Goal: Information Seeking & Learning: Learn about a topic

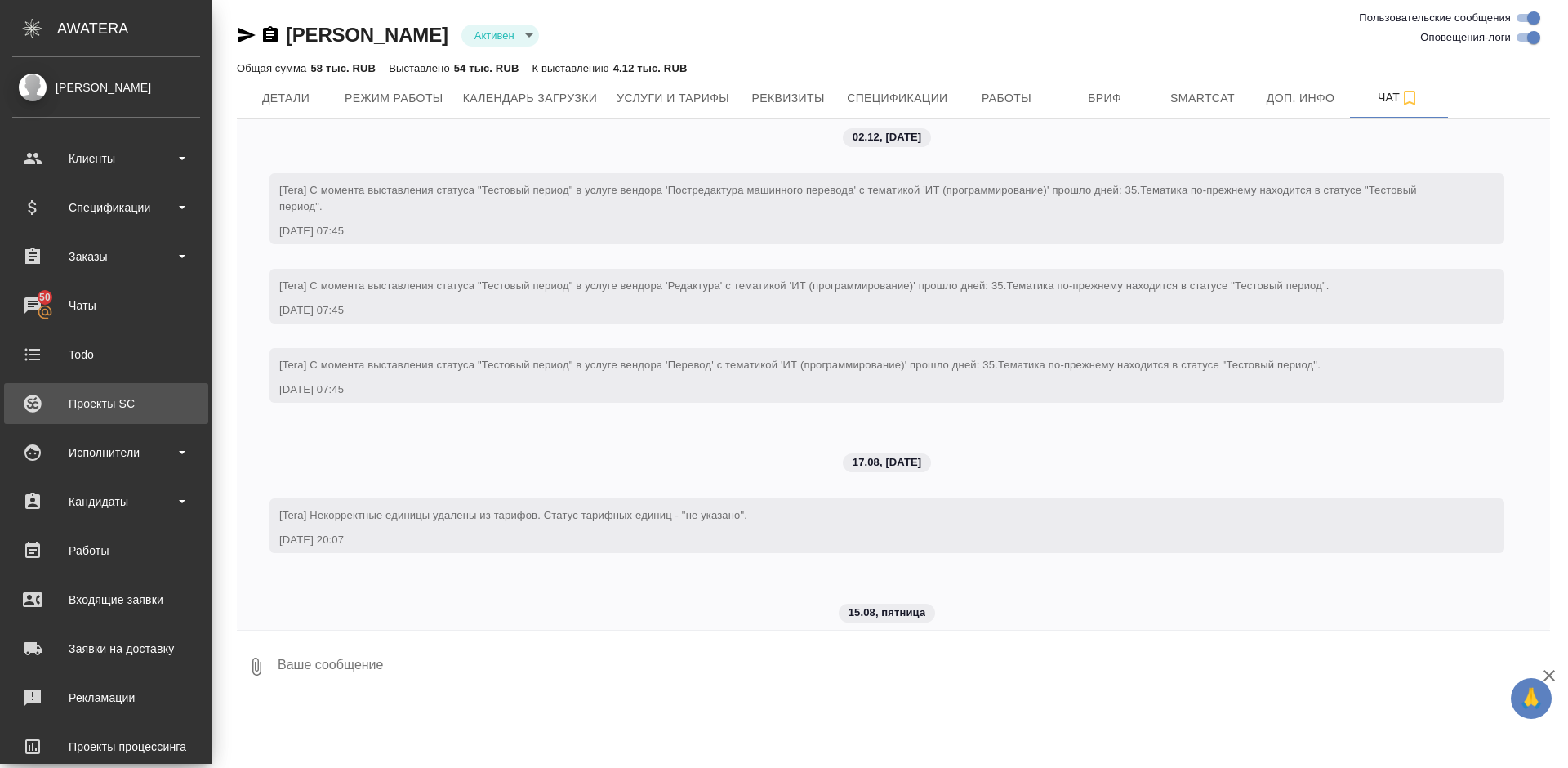
scroll to position [3159, 0]
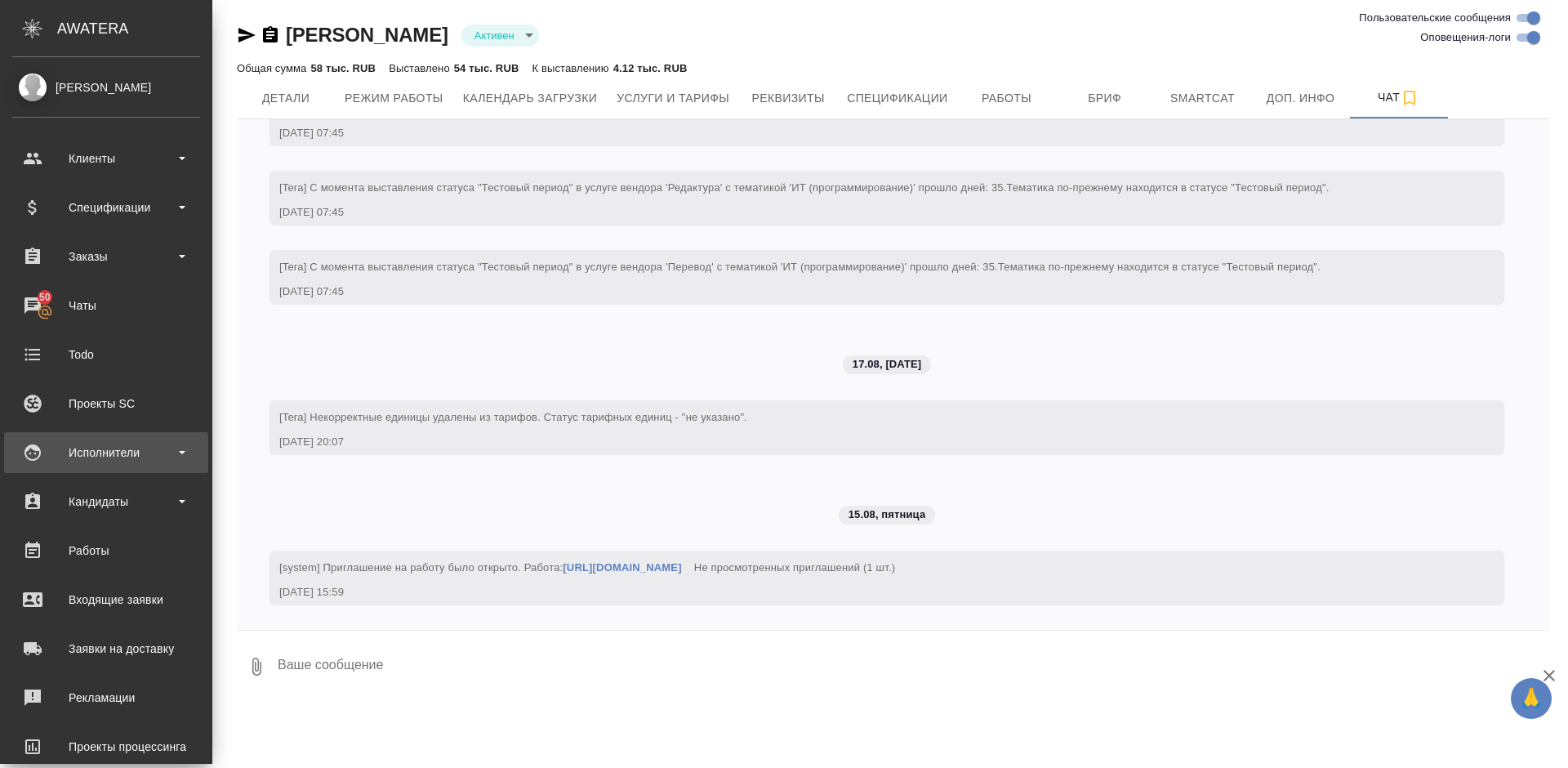
click at [139, 440] on div "Исполнители" at bounding box center [106, 452] width 187 height 24
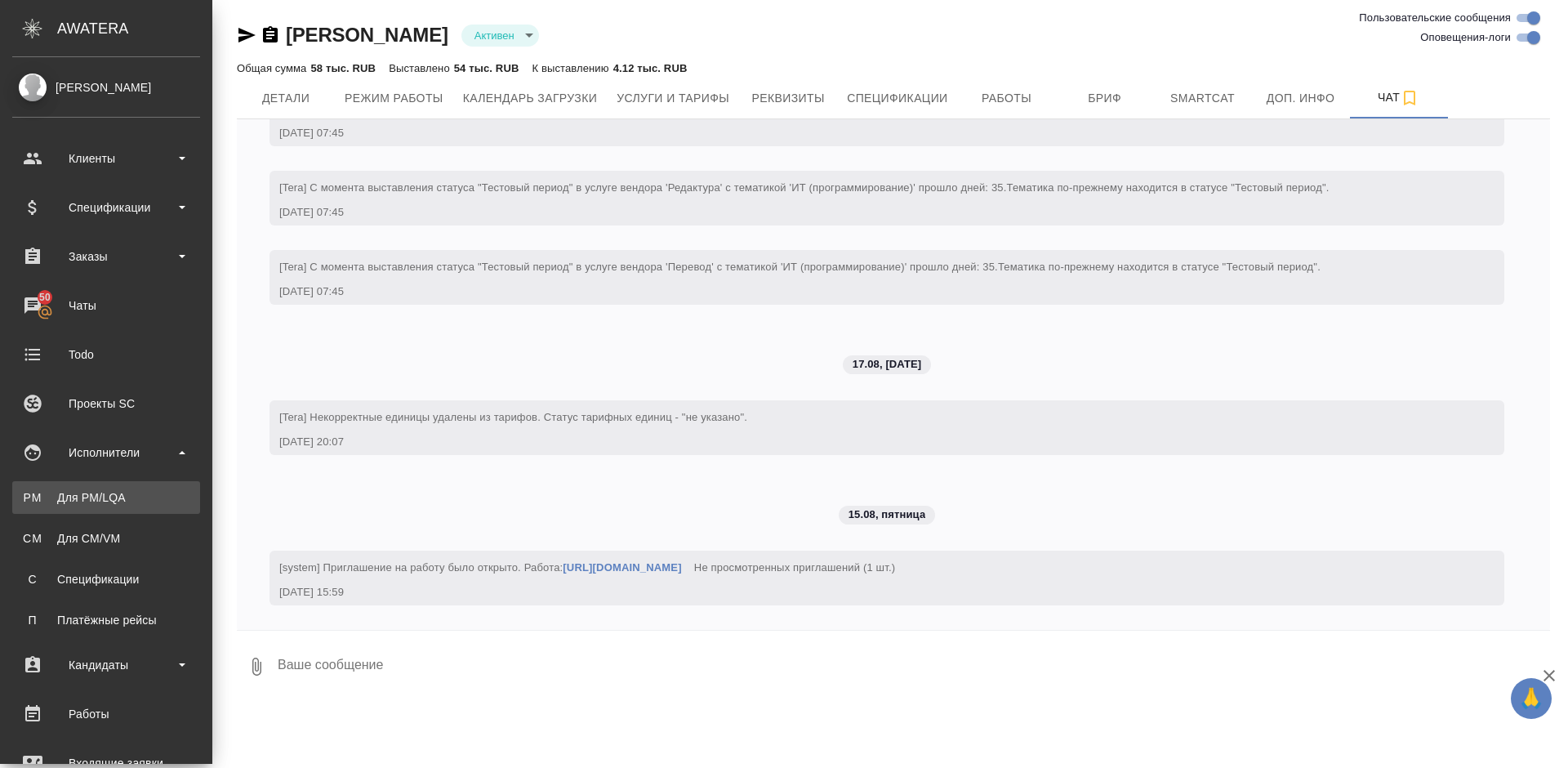
click at [149, 494] on div "Для PM/LQA" at bounding box center [106, 497] width 171 height 16
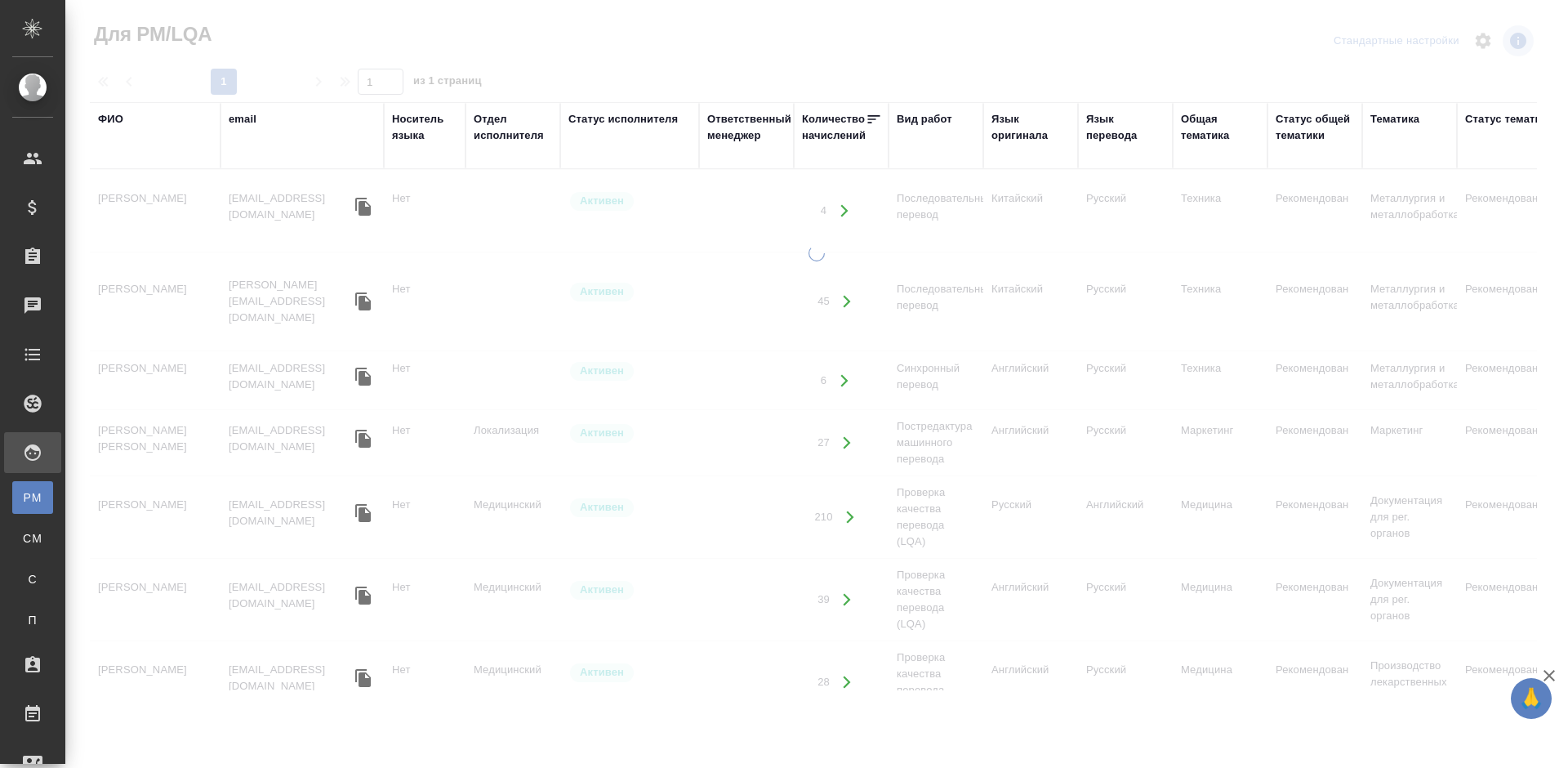
click at [118, 120] on div "ФИО" at bounding box center [110, 120] width 25 height 16
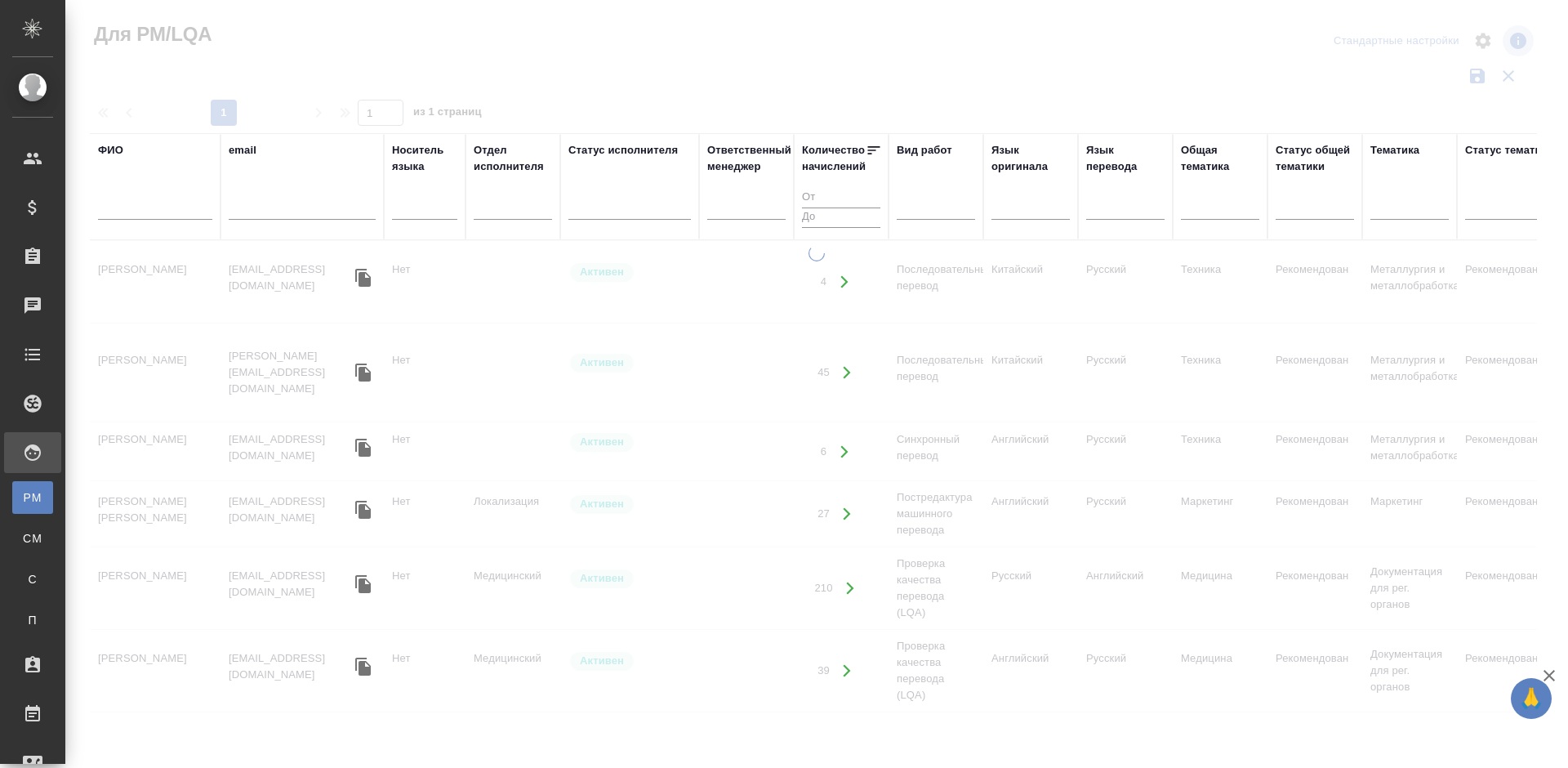
click at [159, 206] on input "text" at bounding box center [155, 209] width 114 height 21
paste input "Azeredo Raoni"
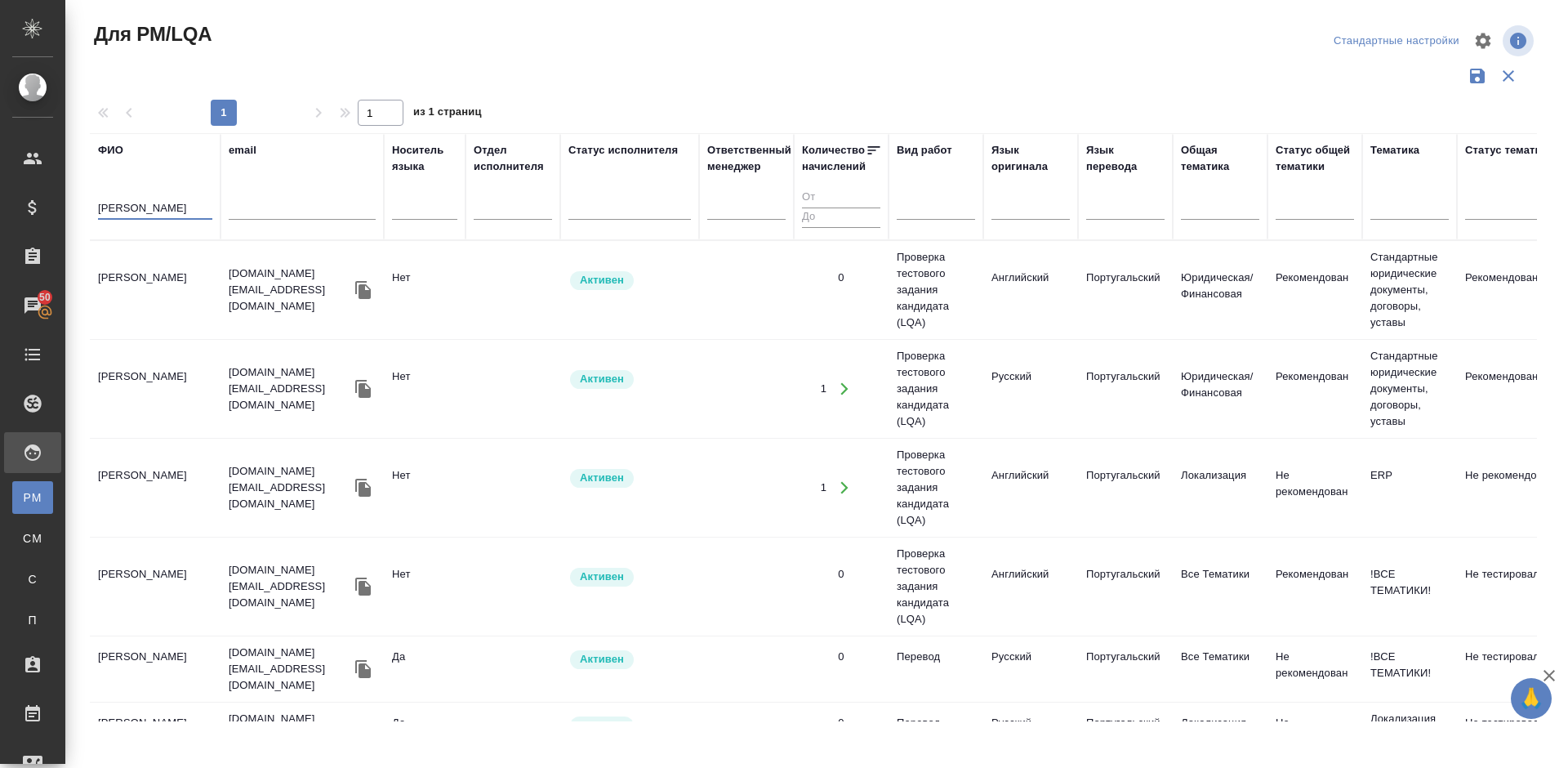
type input "Azeredo Raoni"
click at [194, 305] on td "Azeredo Raoni" at bounding box center [155, 290] width 130 height 57
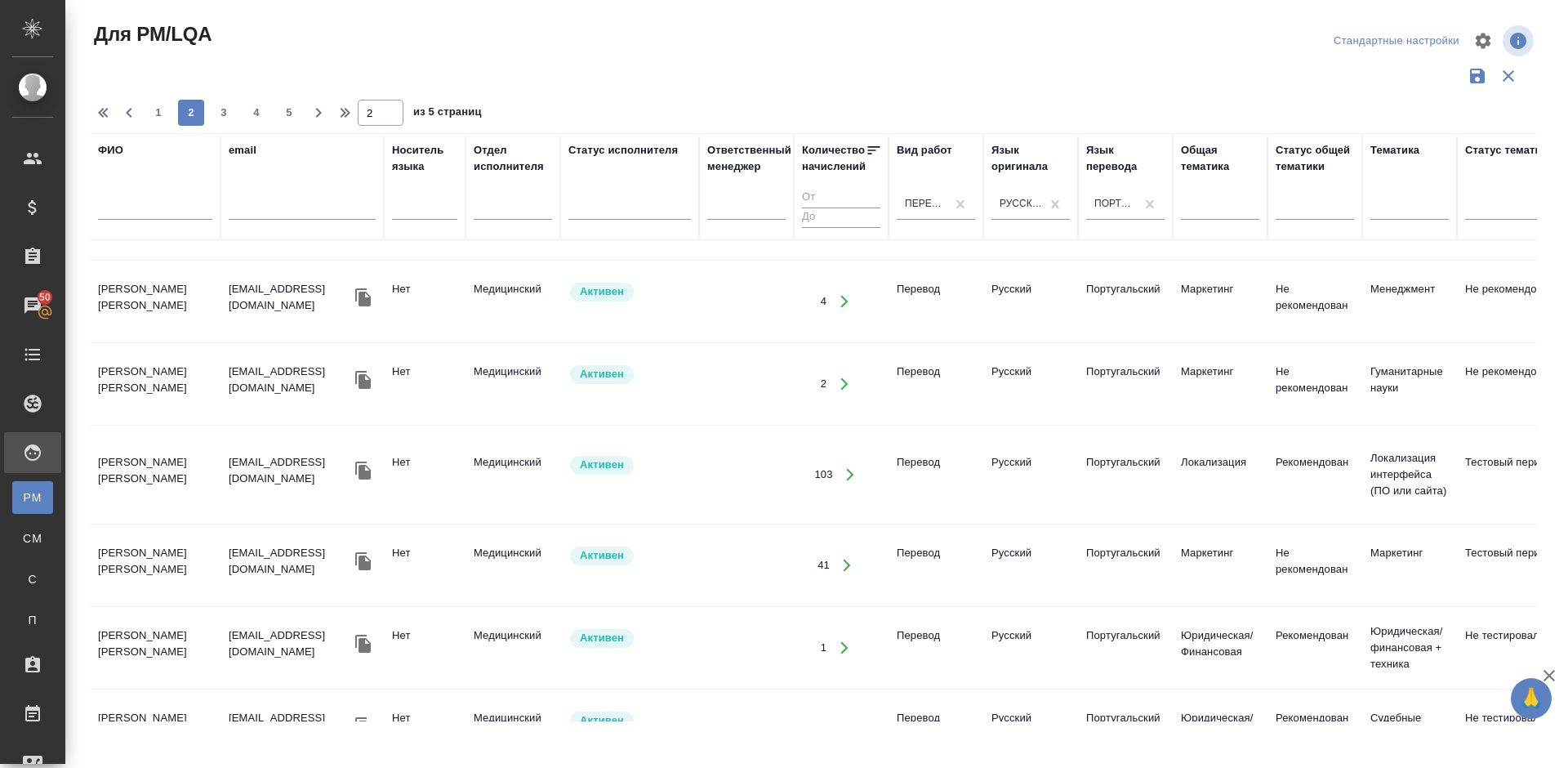
scroll to position [1693, 0]
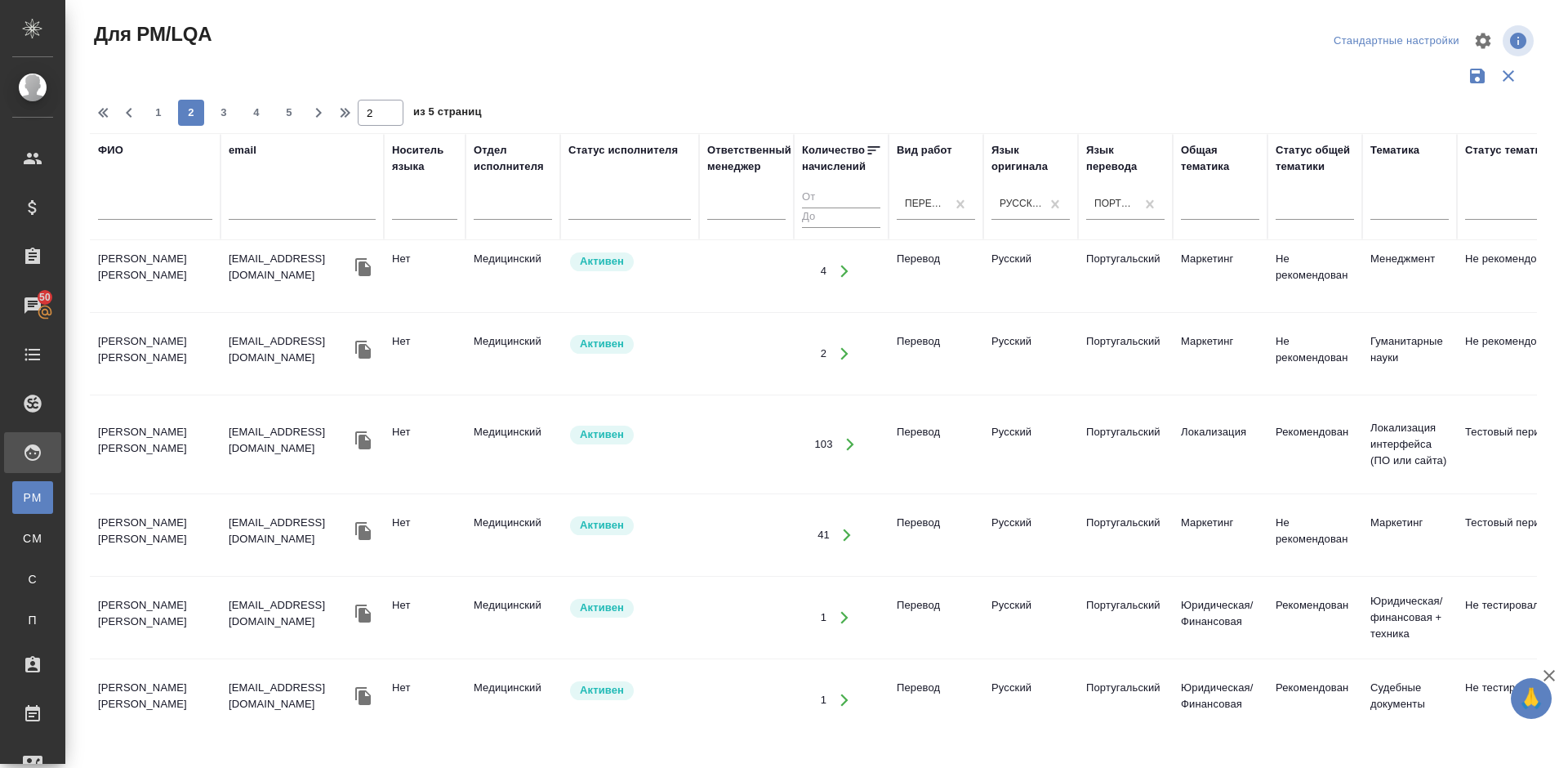
click at [188, 523] on td "Балашов Андрей Сергеевич" at bounding box center [155, 534] width 130 height 57
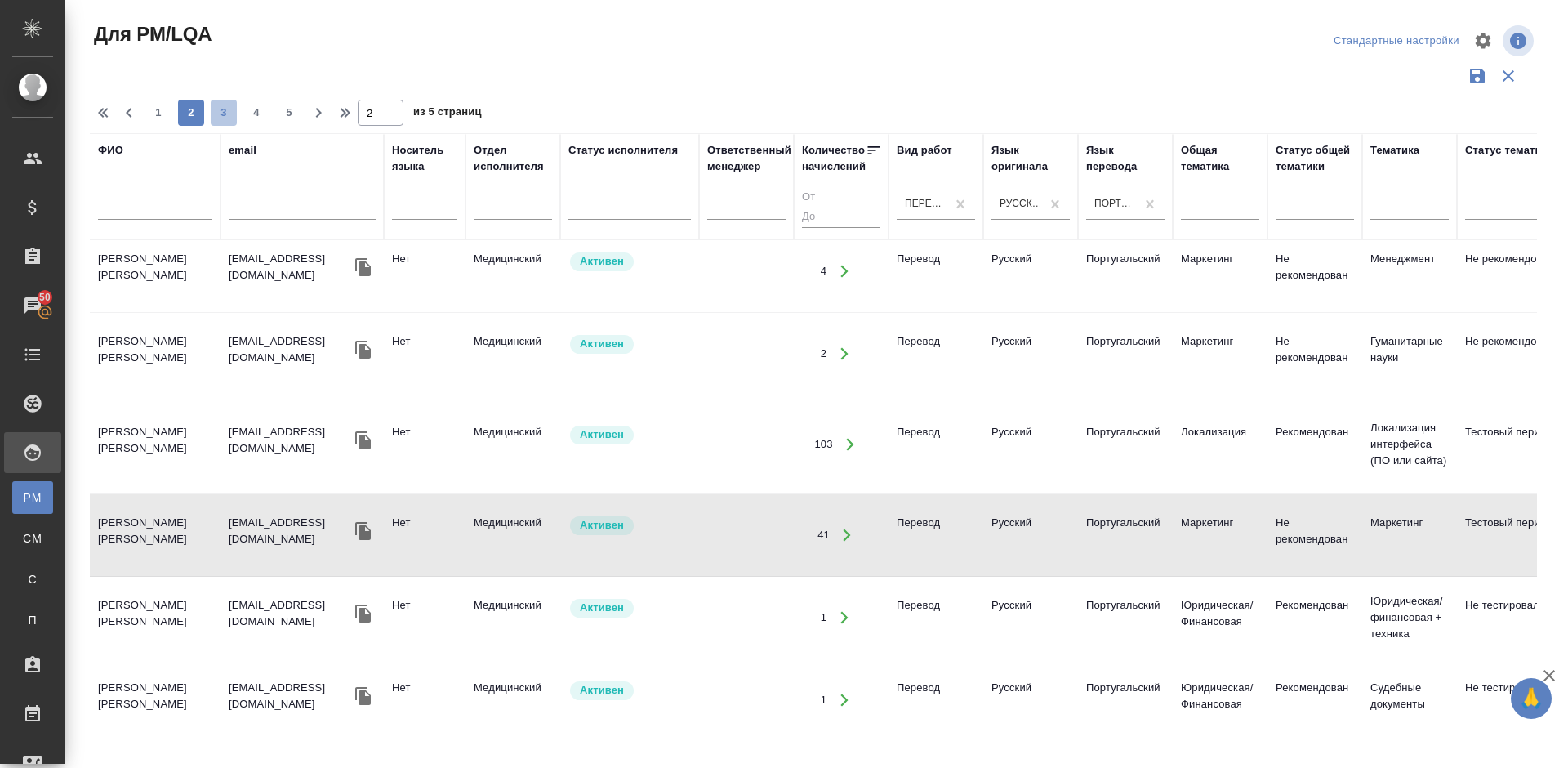
click at [225, 117] on span "3" at bounding box center [224, 112] width 26 height 16
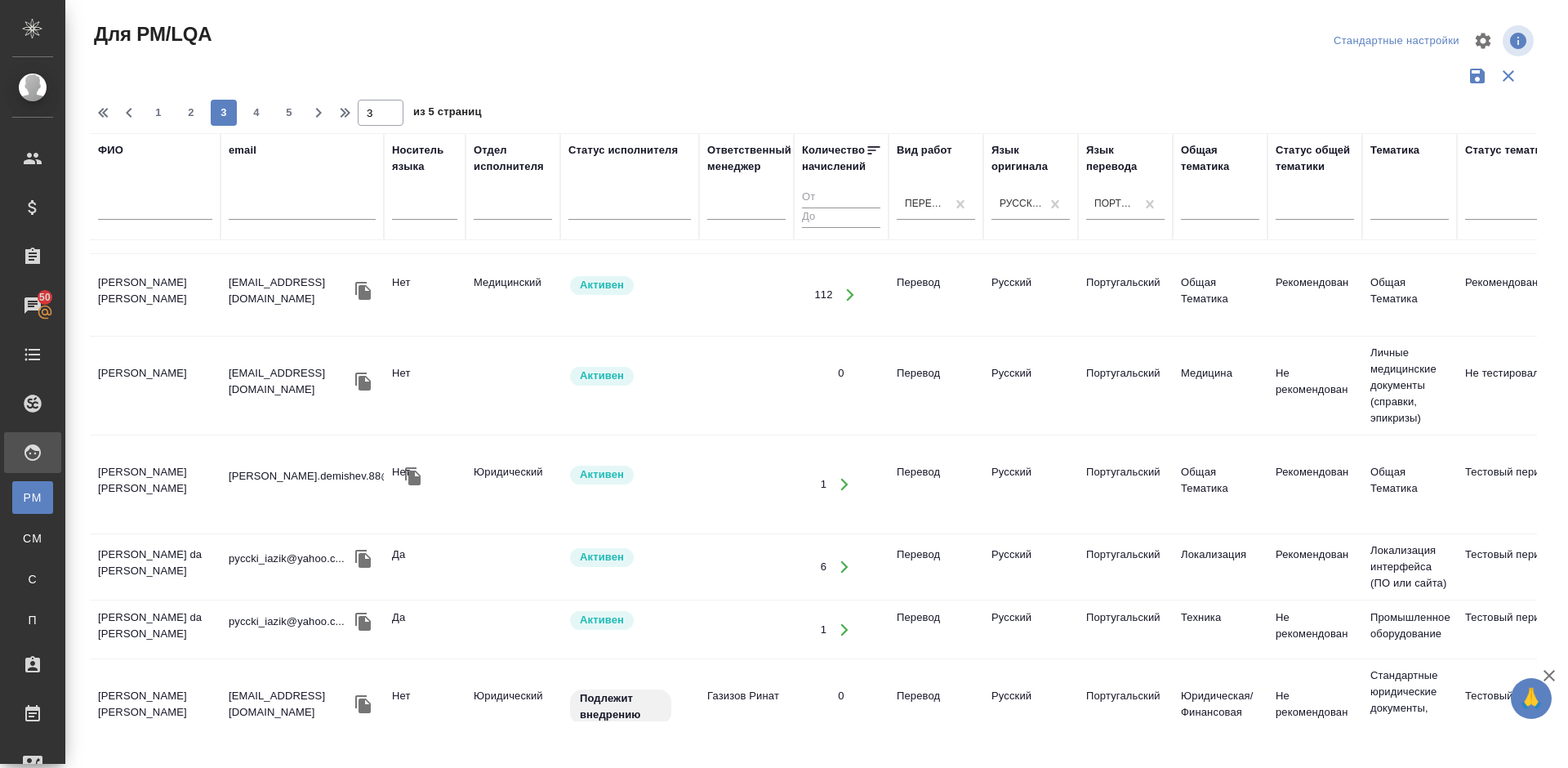
scroll to position [713, 0]
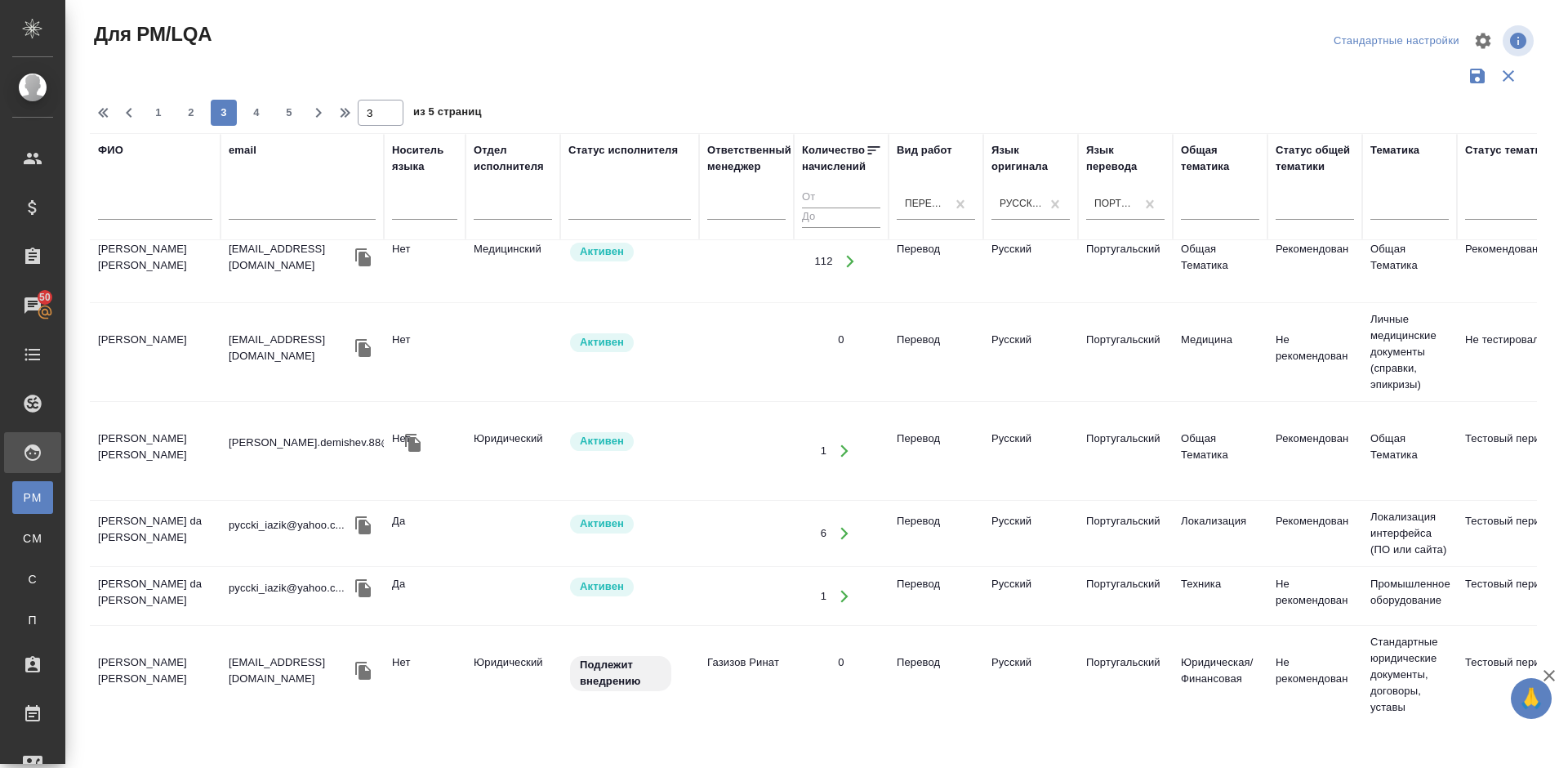
click at [184, 466] on td "Демишев Михаил Ильич" at bounding box center [155, 450] width 130 height 57
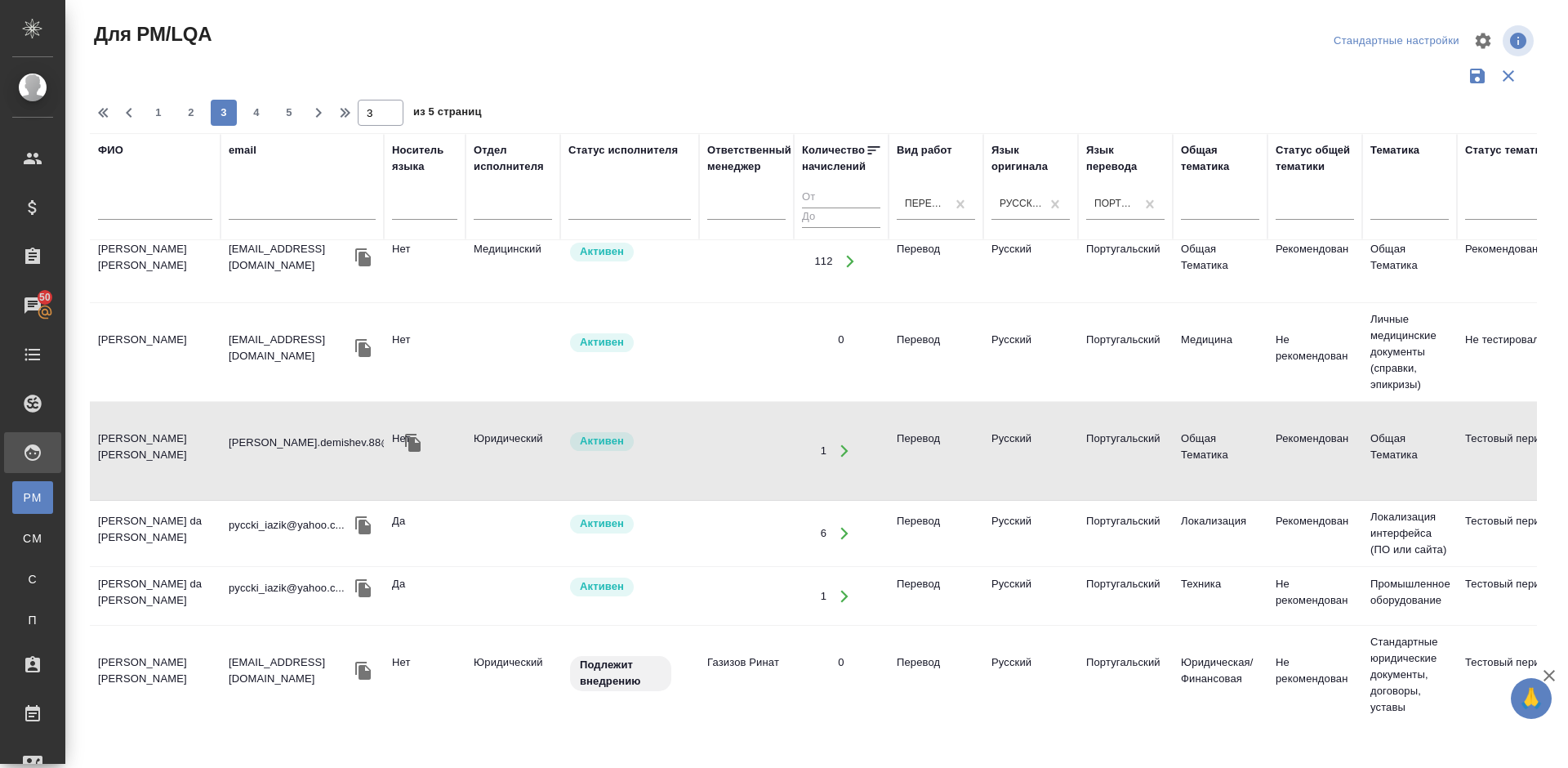
click at [189, 550] on td "Gomes da Costa Adalberto" at bounding box center [155, 533] width 130 height 57
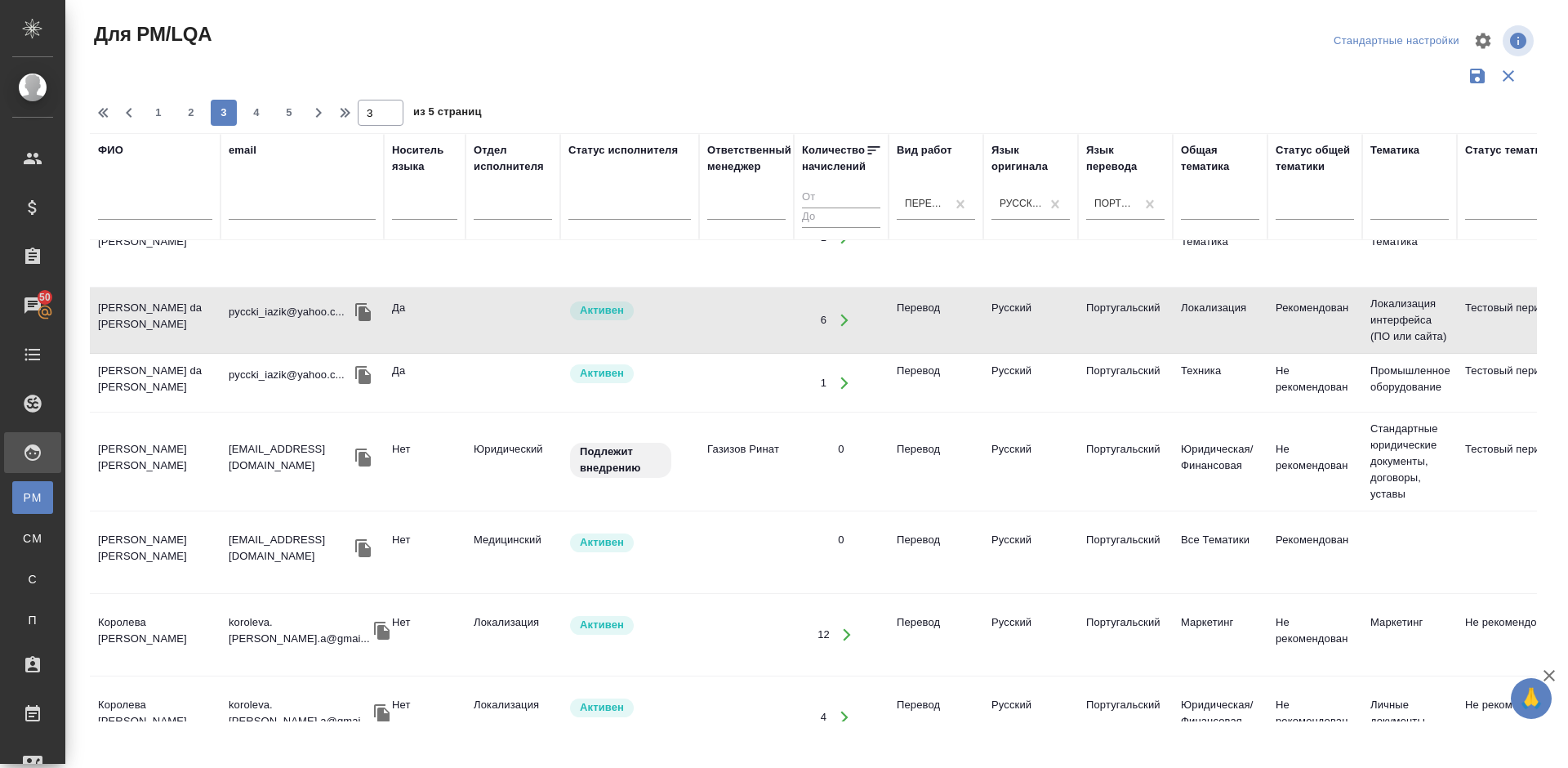
scroll to position [973, 0]
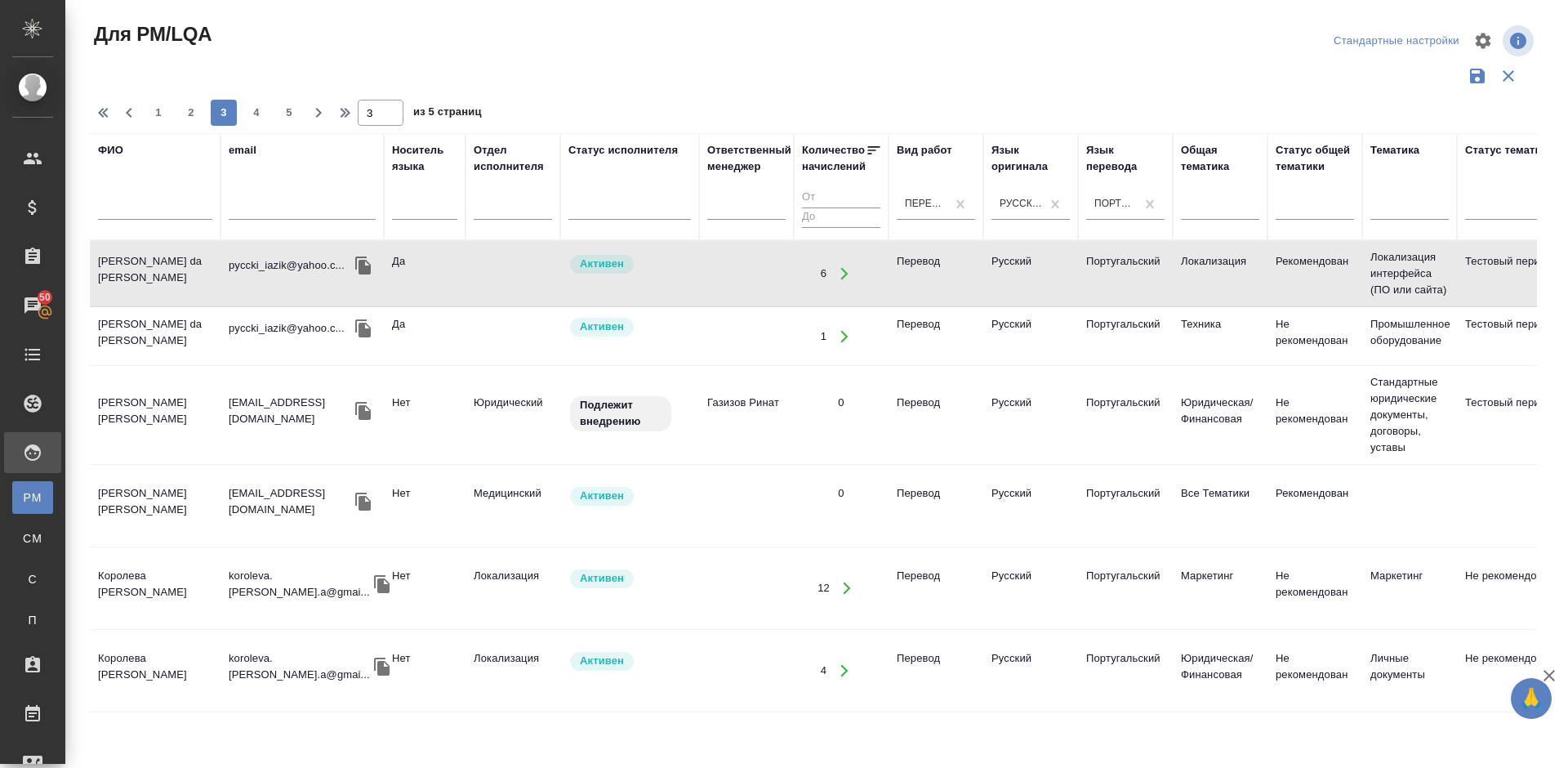
click at [199, 423] on td "[PERSON_NAME]" at bounding box center [155, 415] width 130 height 57
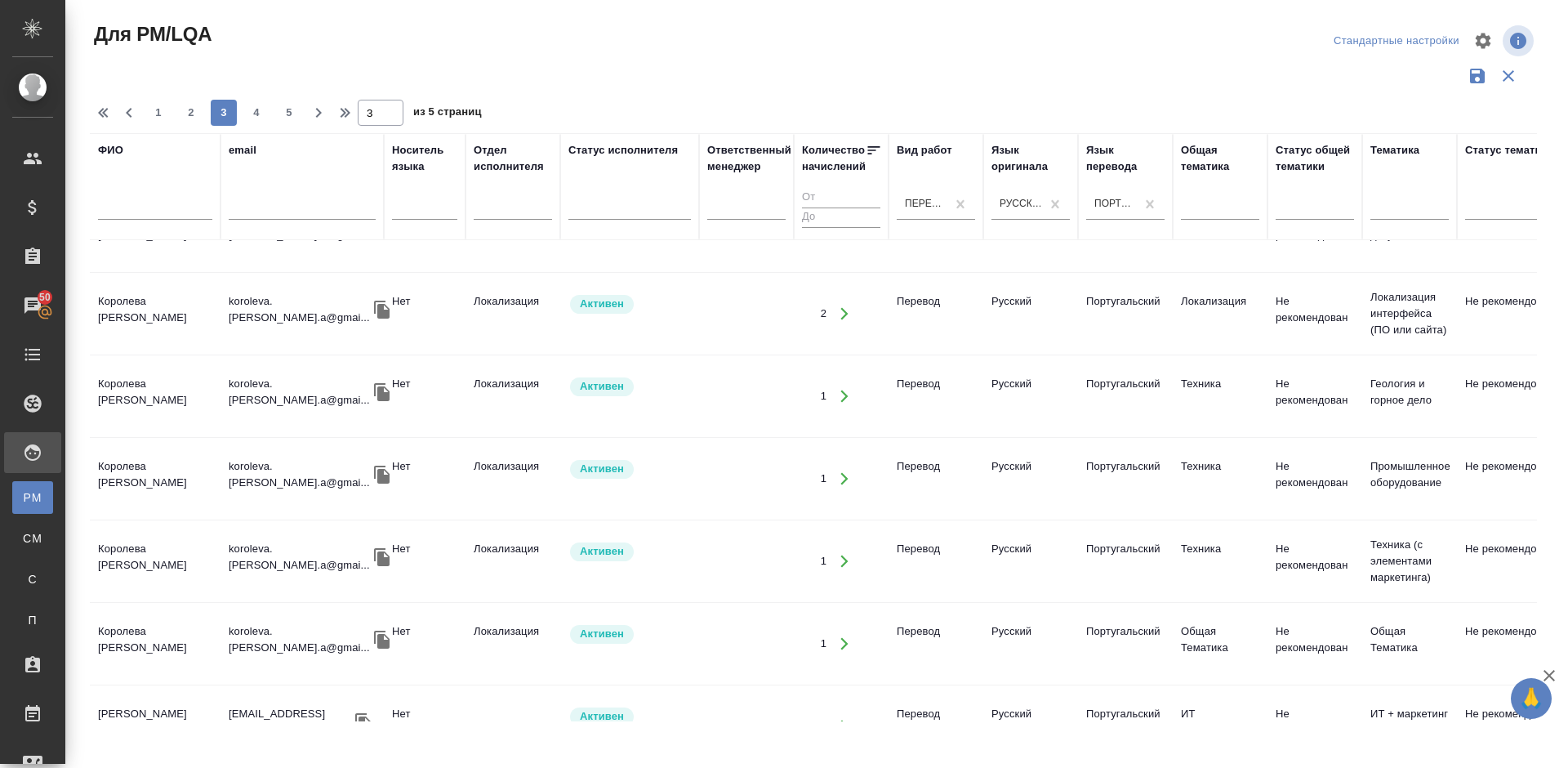
scroll to position [1653, 0]
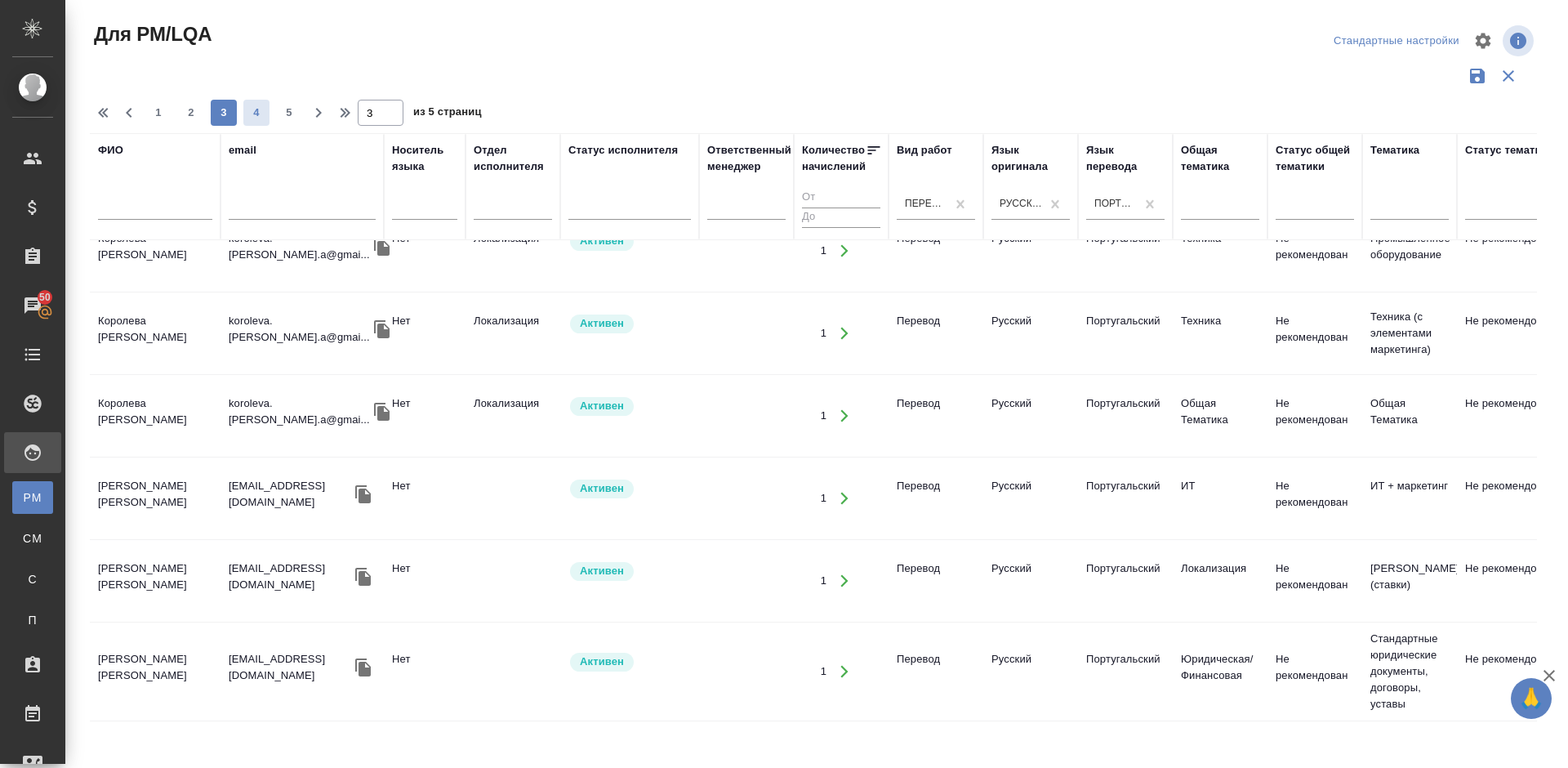
click at [252, 122] on button "4" at bounding box center [256, 112] width 26 height 26
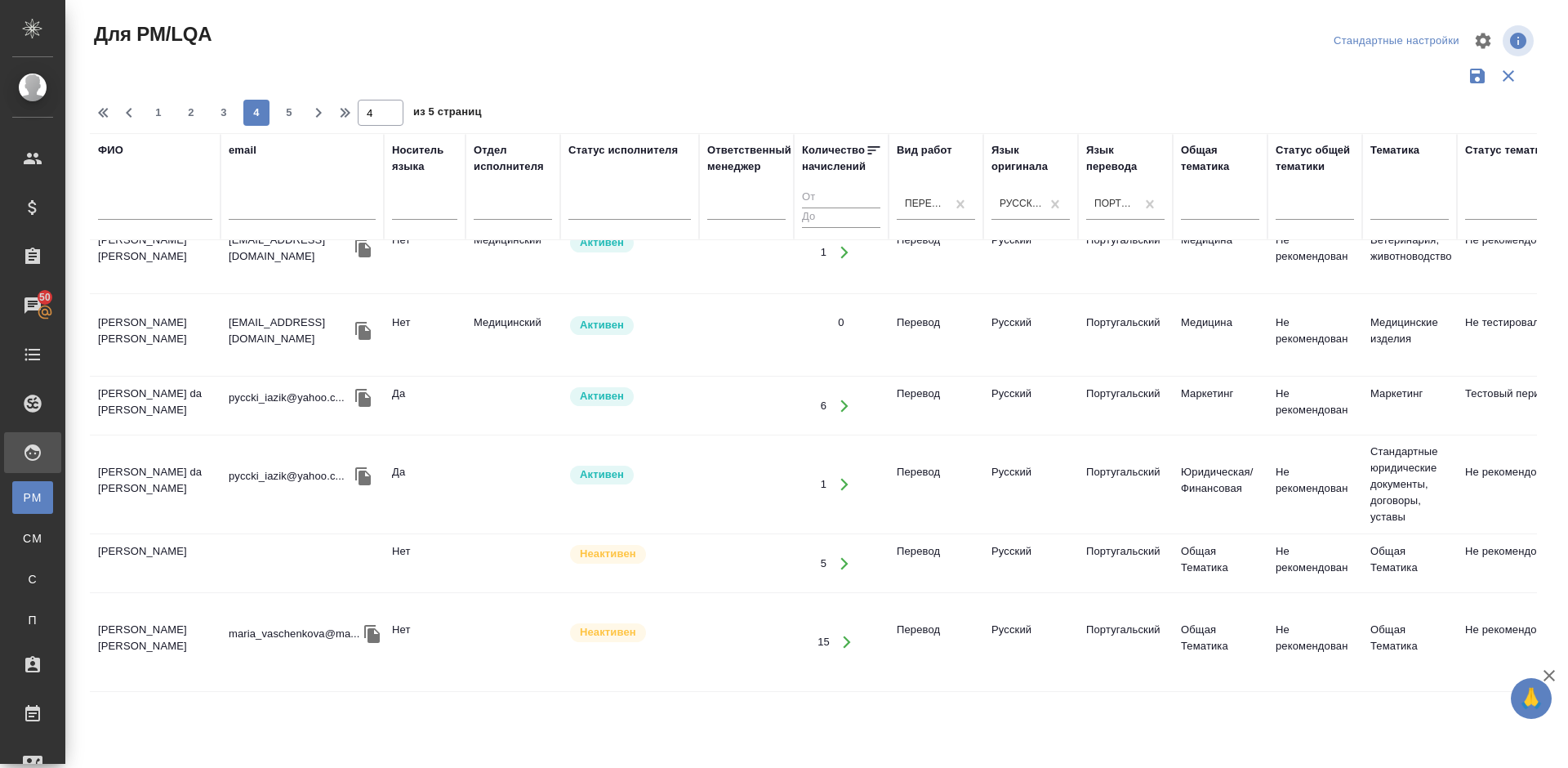
scroll to position [1609, 0]
click at [204, 617] on td "Ващенкова Мария" at bounding box center [155, 645] width 130 height 57
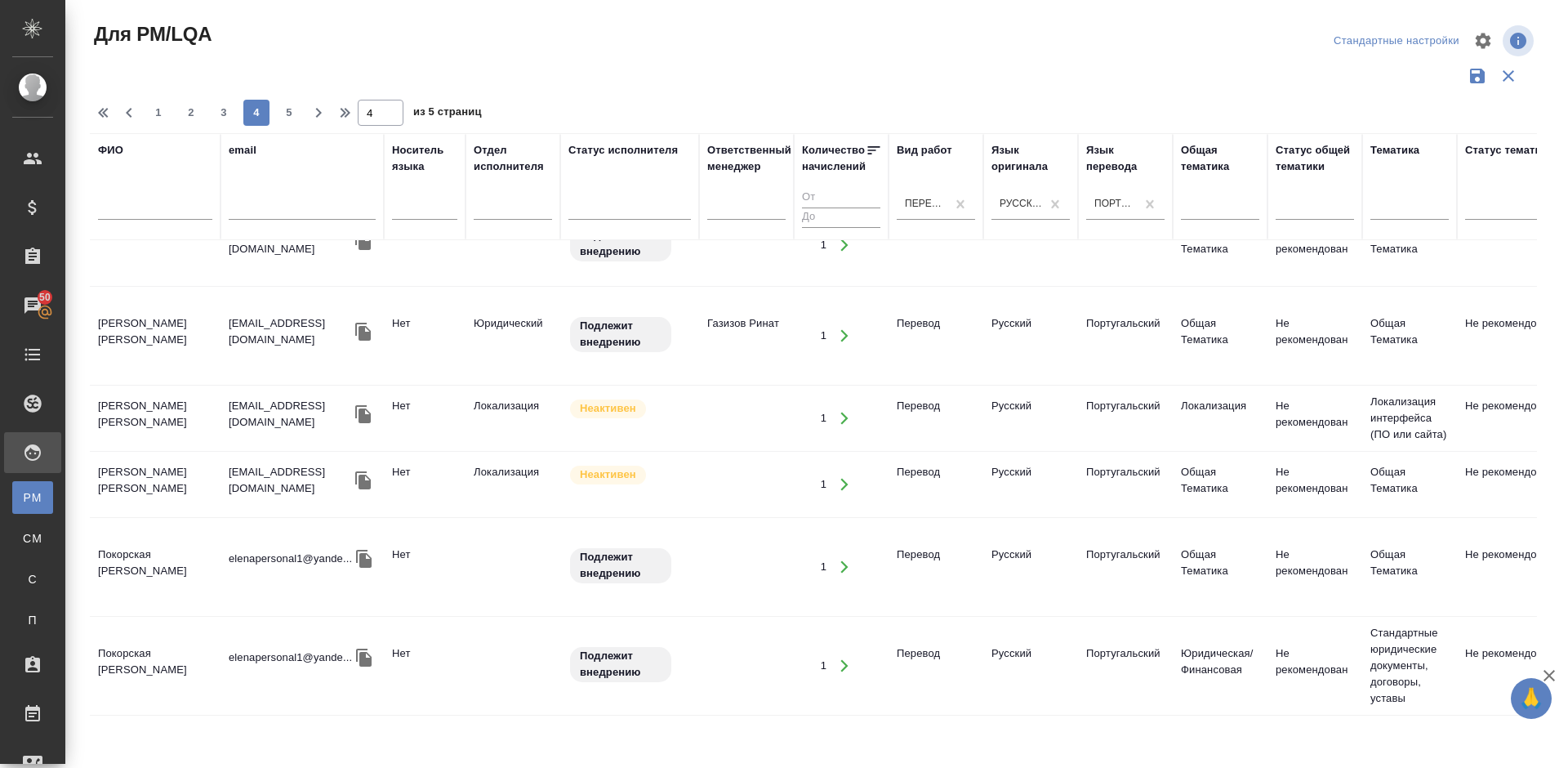
scroll to position [0, 0]
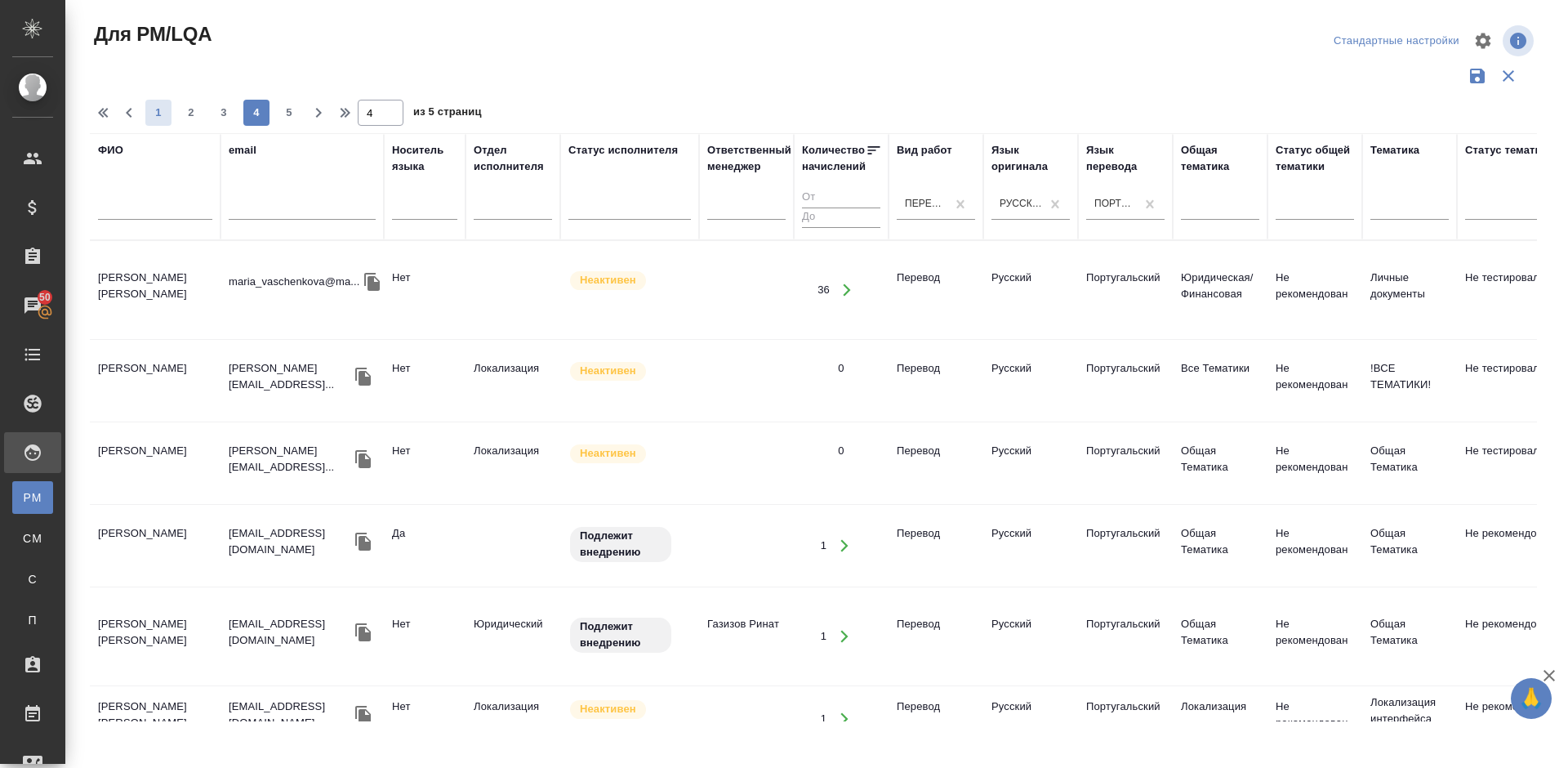
click at [158, 119] on span "1" at bounding box center [158, 112] width 26 height 16
type input "1"
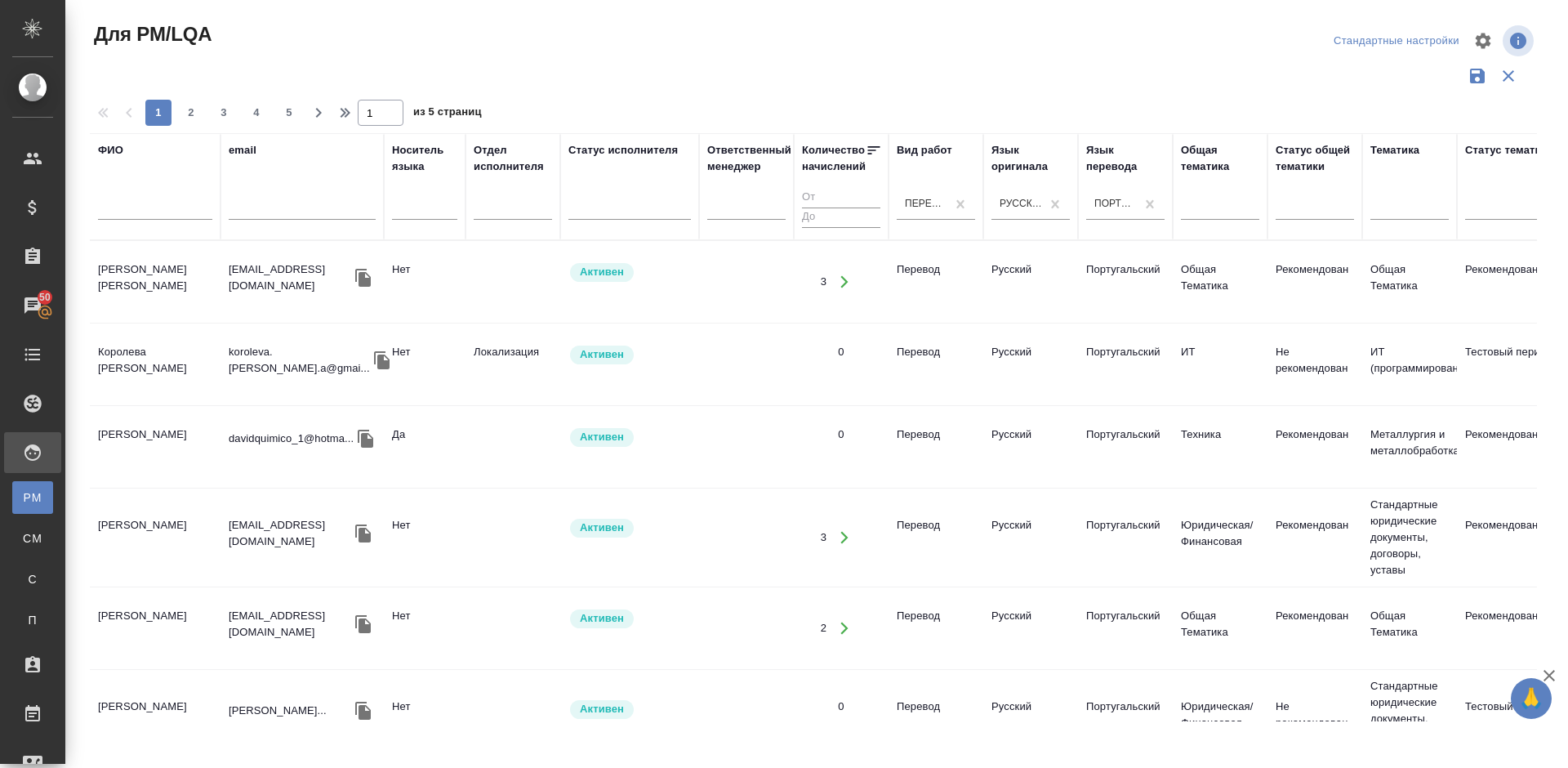
click at [187, 570] on tr "Ибрагимов Алишер alisher.a1571@gmail.com Нет Активен 3 Перевод Русский Португал…" at bounding box center [1388, 537] width 2597 height 99
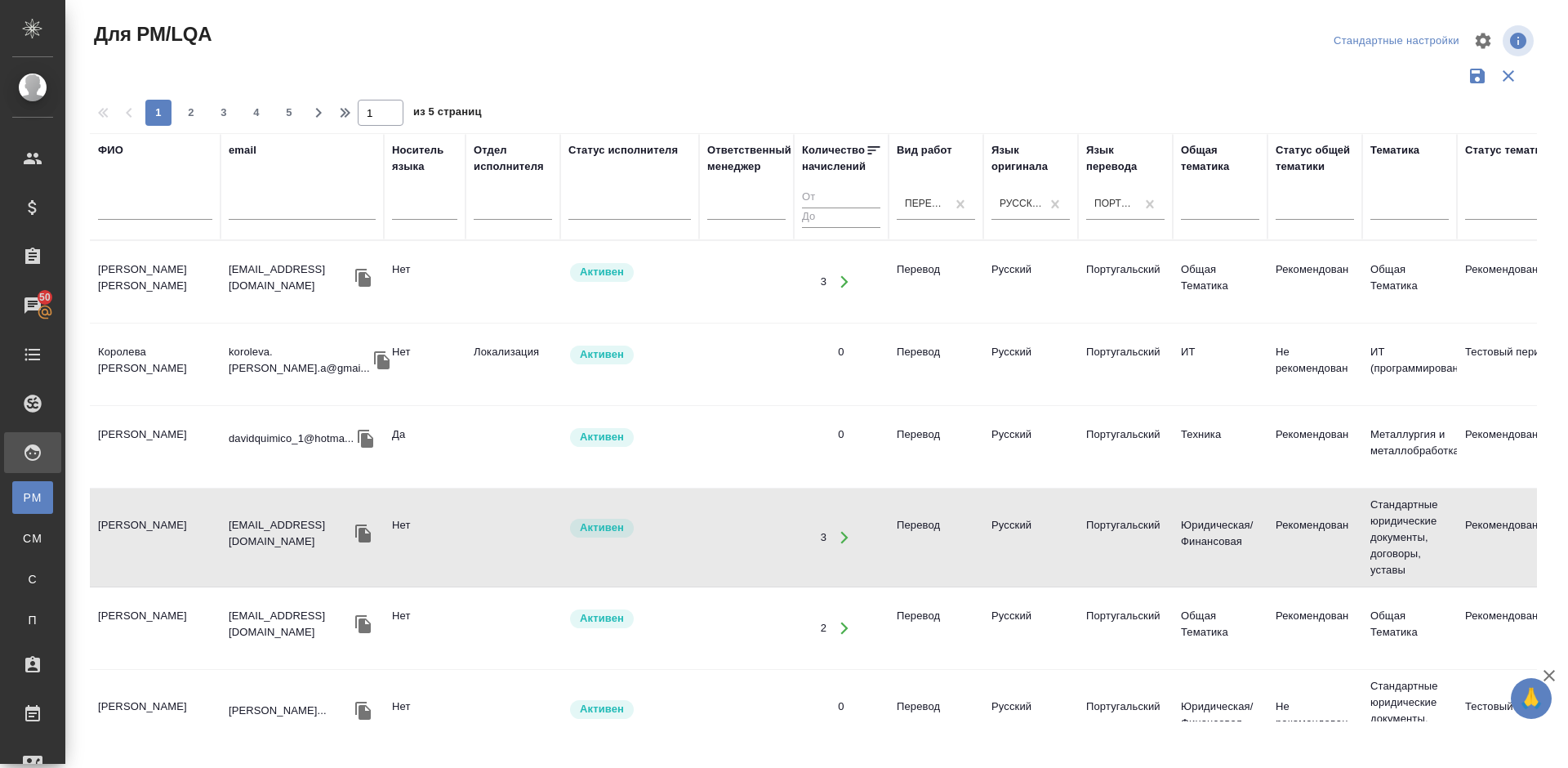
click at [187, 570] on tr "Ибрагимов Алишер alisher.a1571@gmail.com Нет Активен 3 Перевод Русский Португал…" at bounding box center [1388, 537] width 2597 height 99
click at [186, 570] on tr "Ибрагимов Алишер alisher.a1571@gmail.com Нет Активен 3 Перевод Русский Португал…" at bounding box center [1388, 537] width 2597 height 99
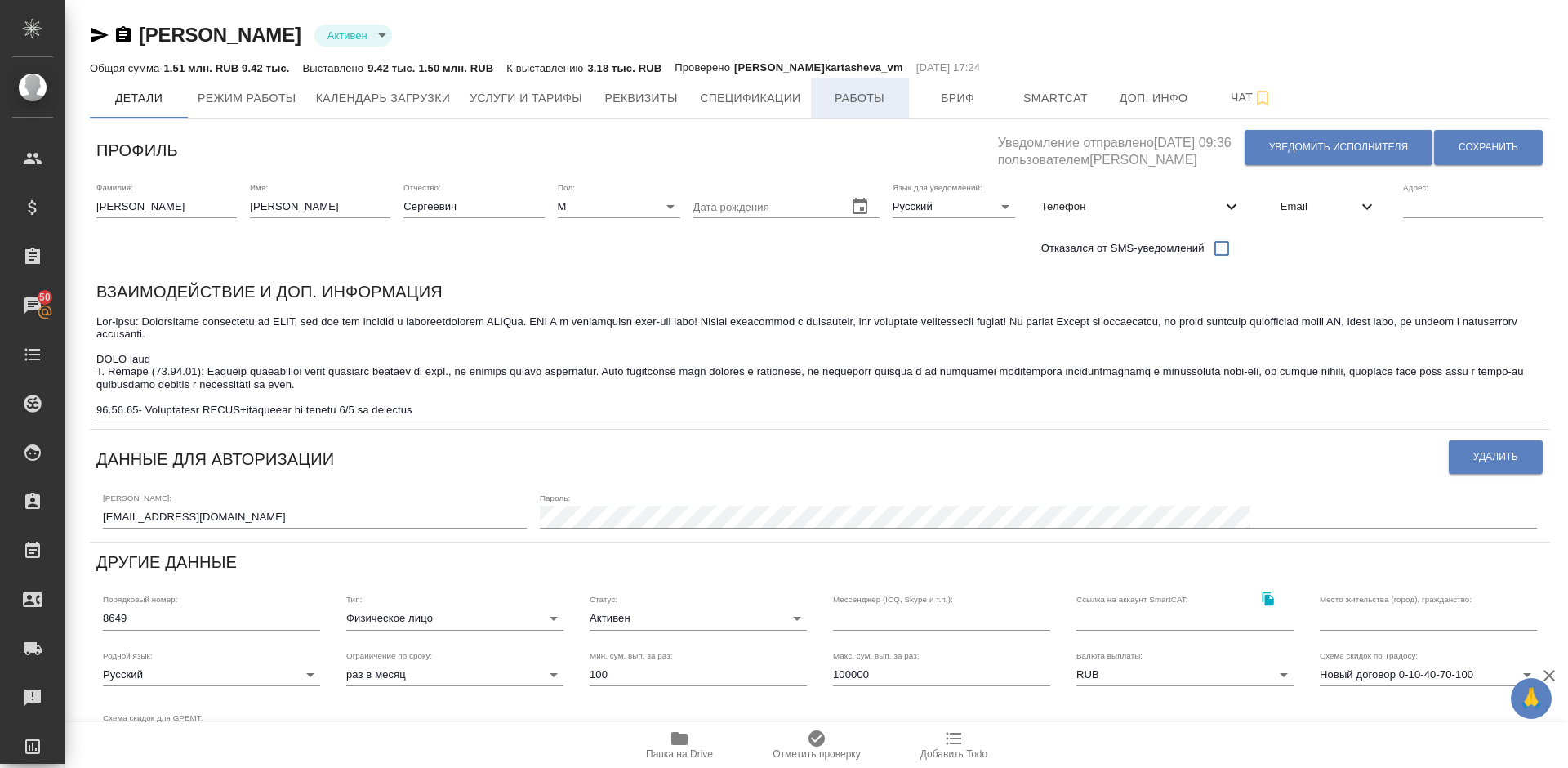
click at [855, 104] on span "Работы" at bounding box center [859, 98] width 79 height 21
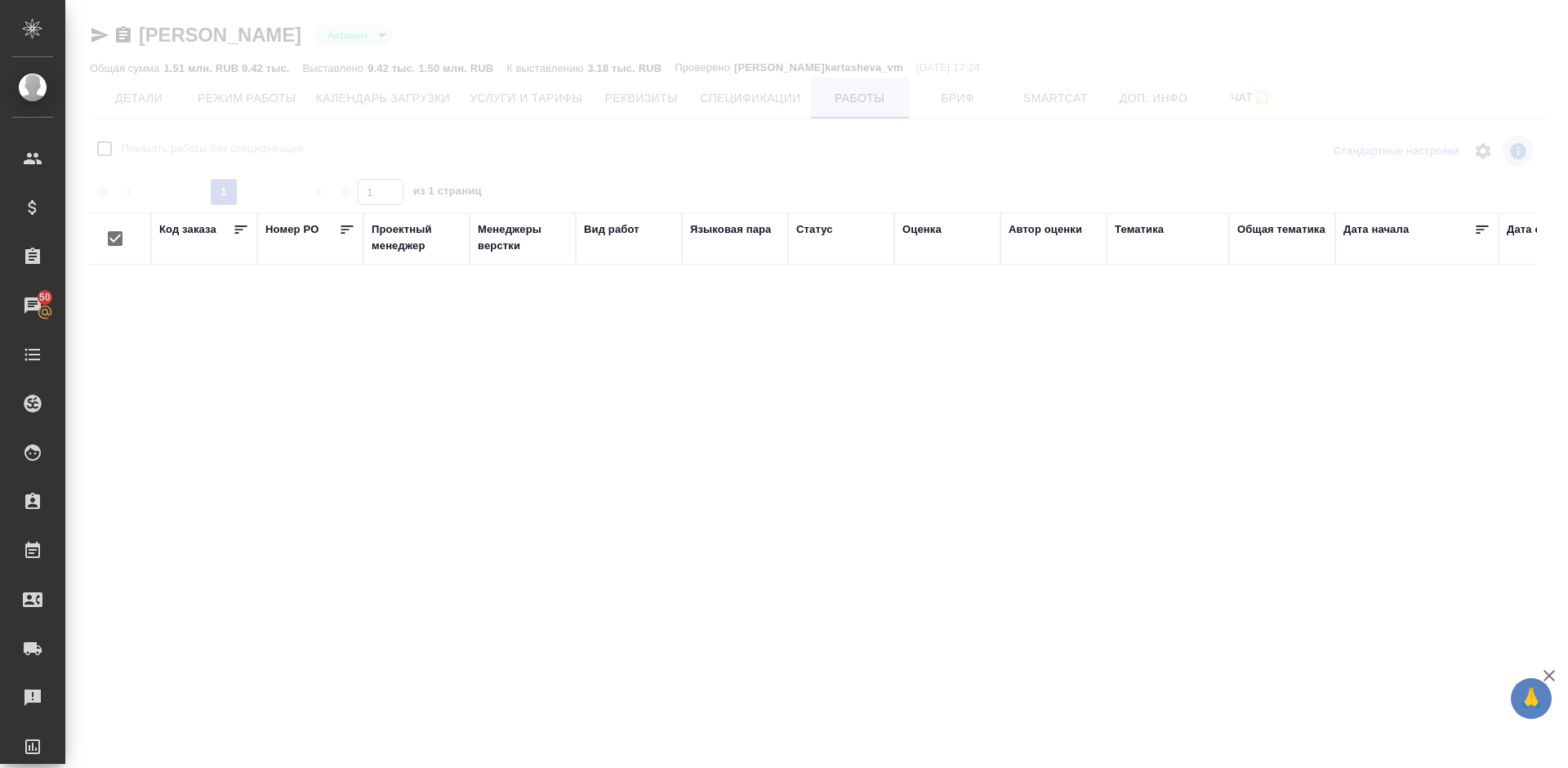
checkbox input "false"
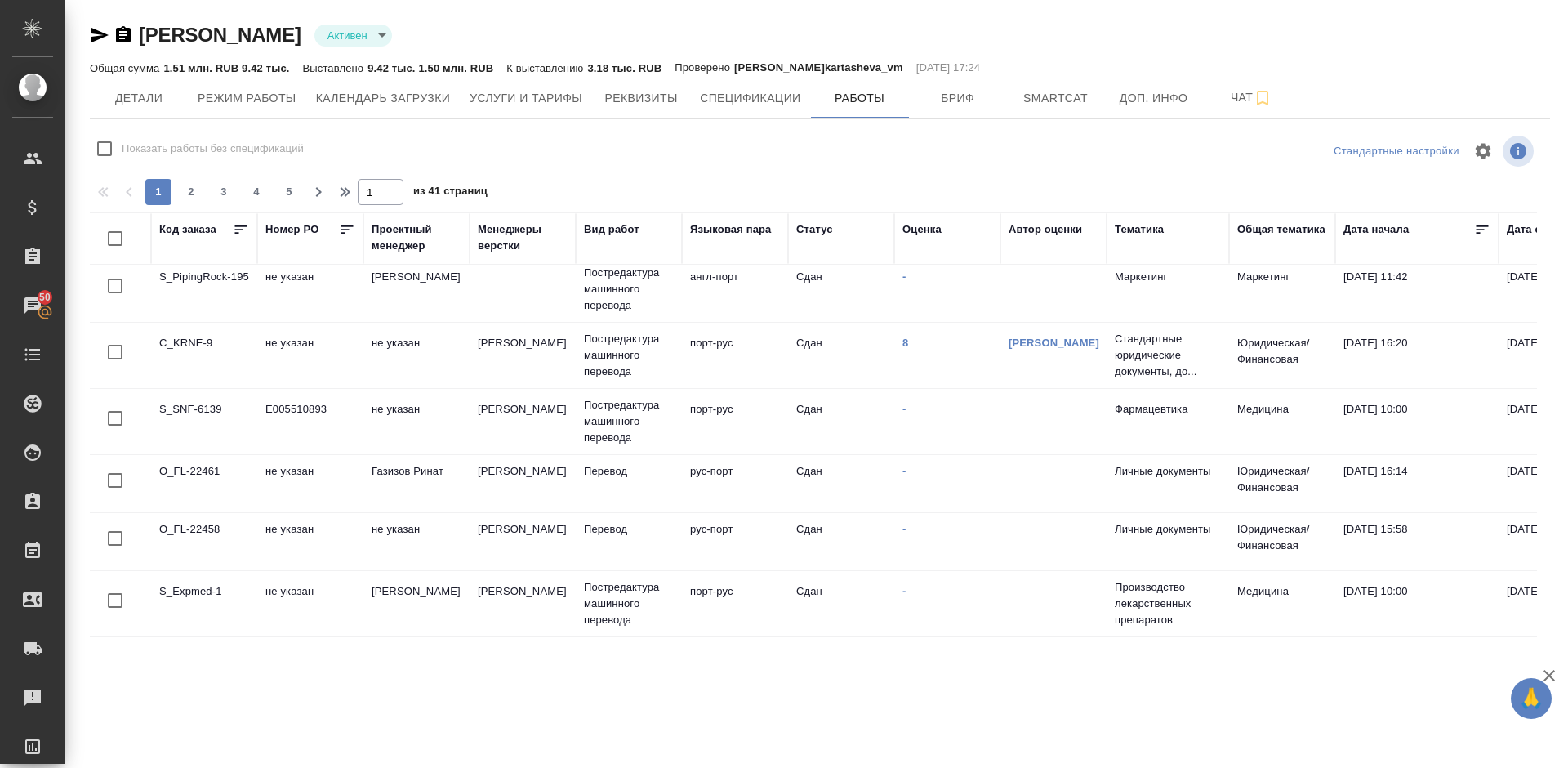
scroll to position [1221, 0]
click at [198, 190] on span "2" at bounding box center [191, 192] width 26 height 16
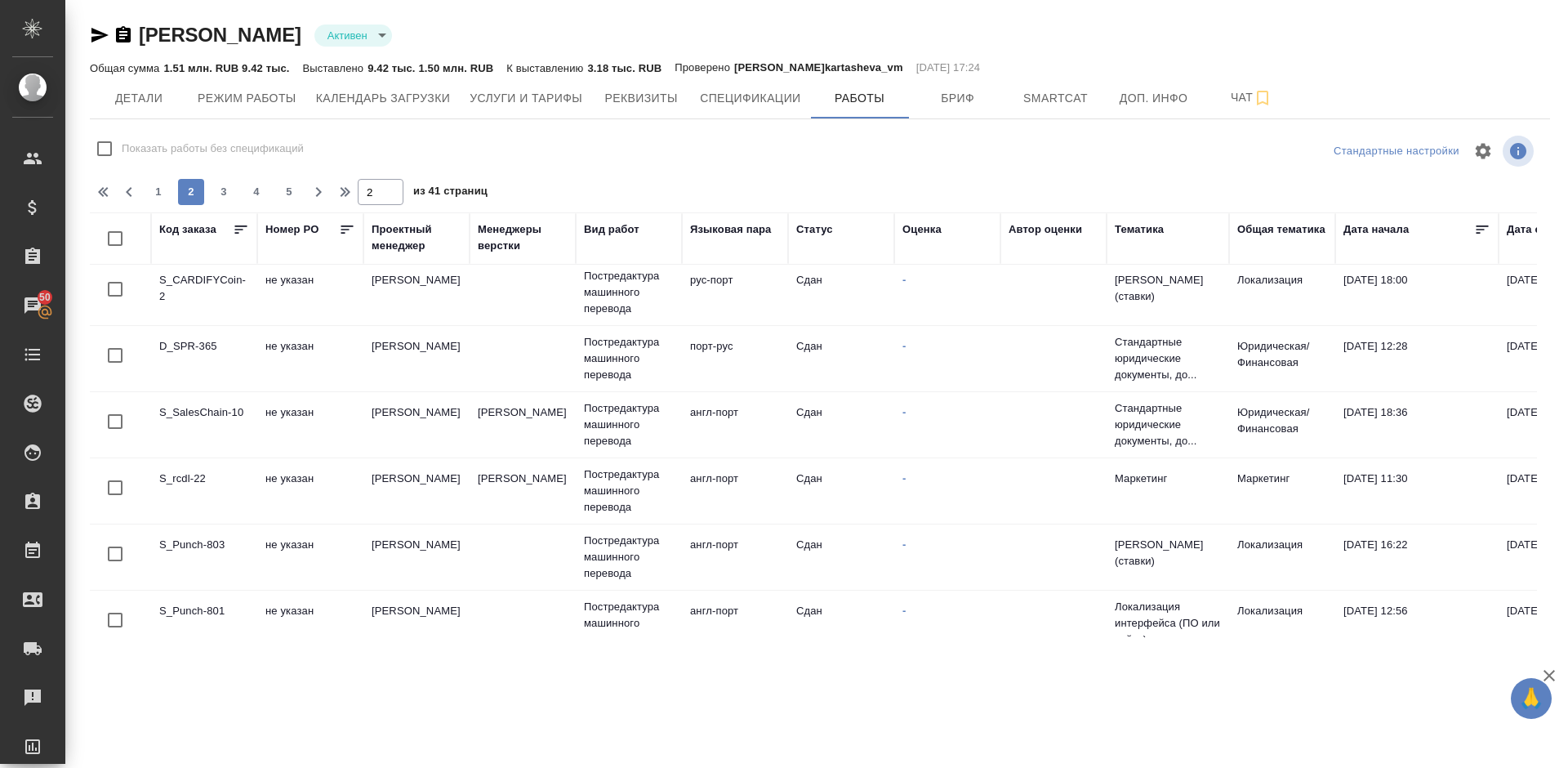
scroll to position [1279, 0]
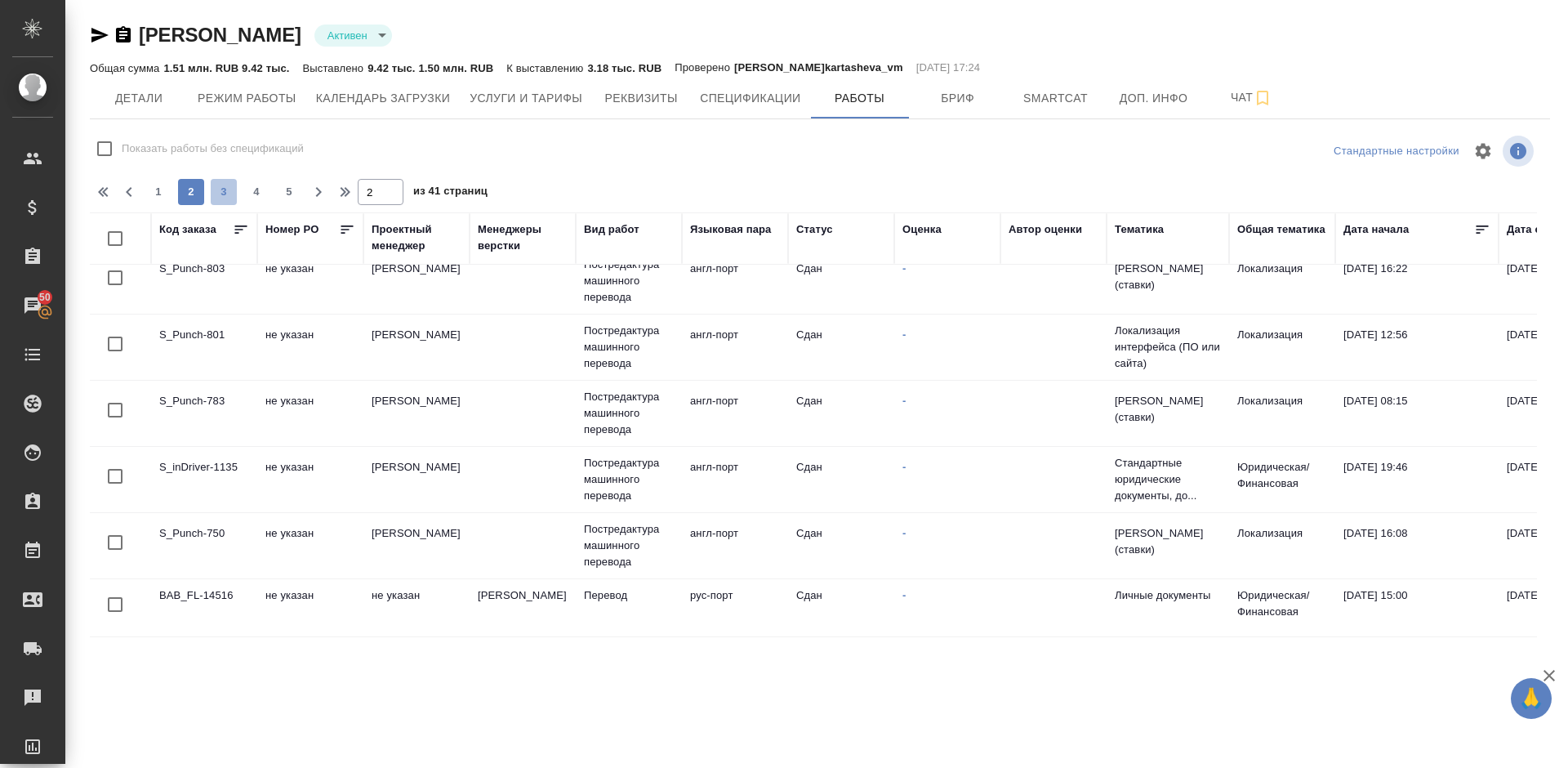
click at [229, 190] on span "3" at bounding box center [224, 192] width 26 height 16
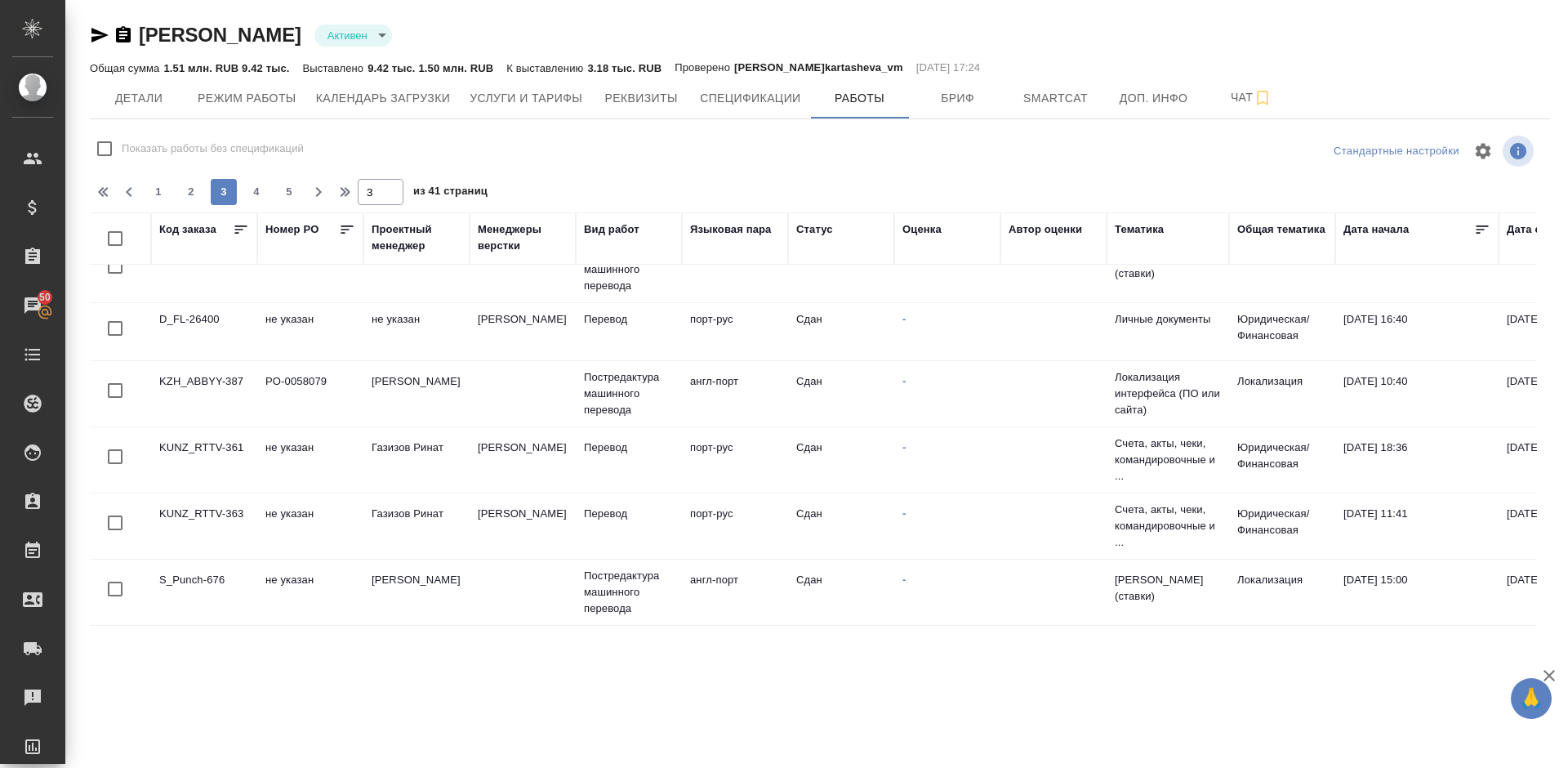
scroll to position [0, 0]
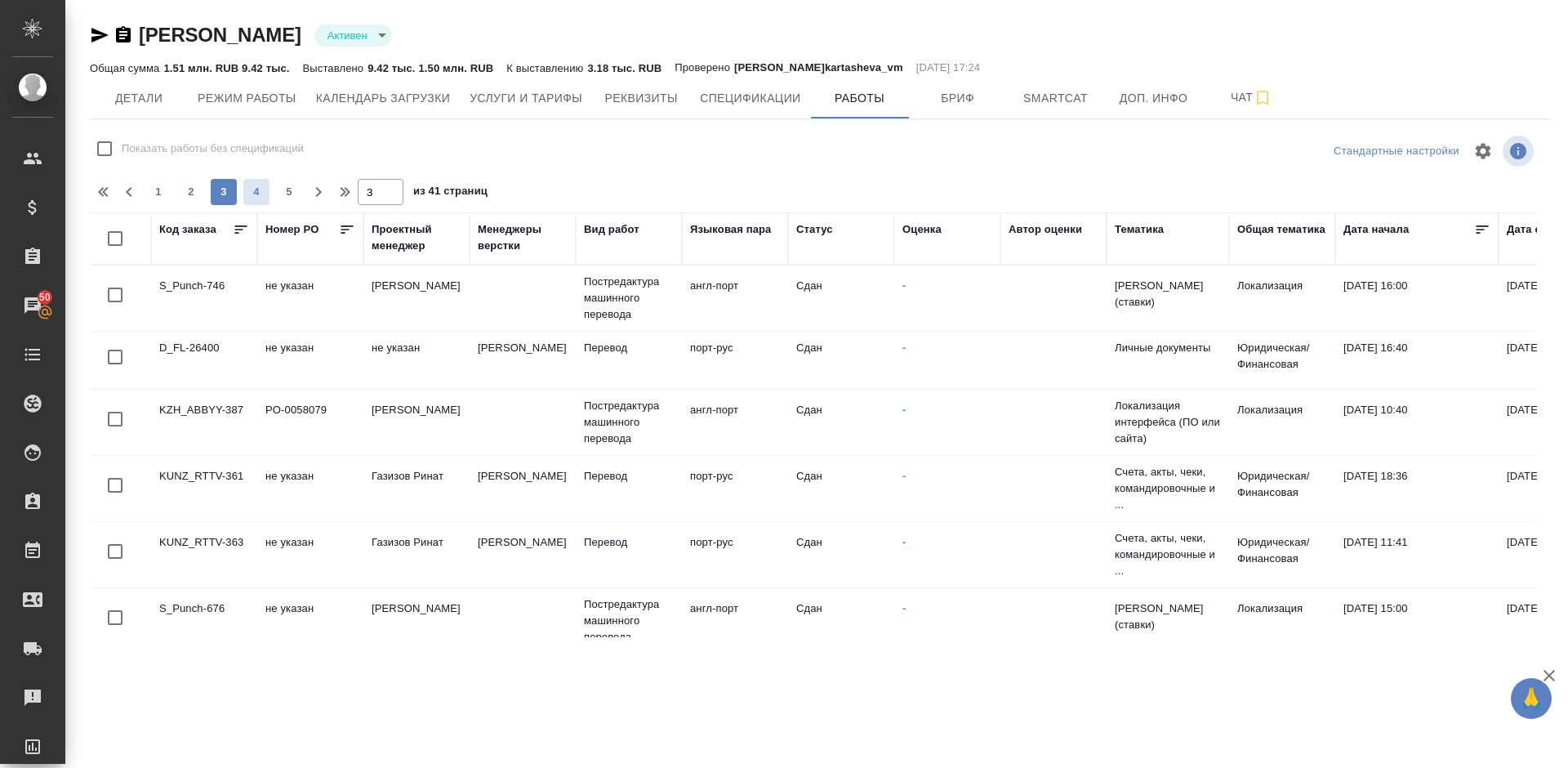
click at [253, 183] on button "4" at bounding box center [256, 192] width 26 height 26
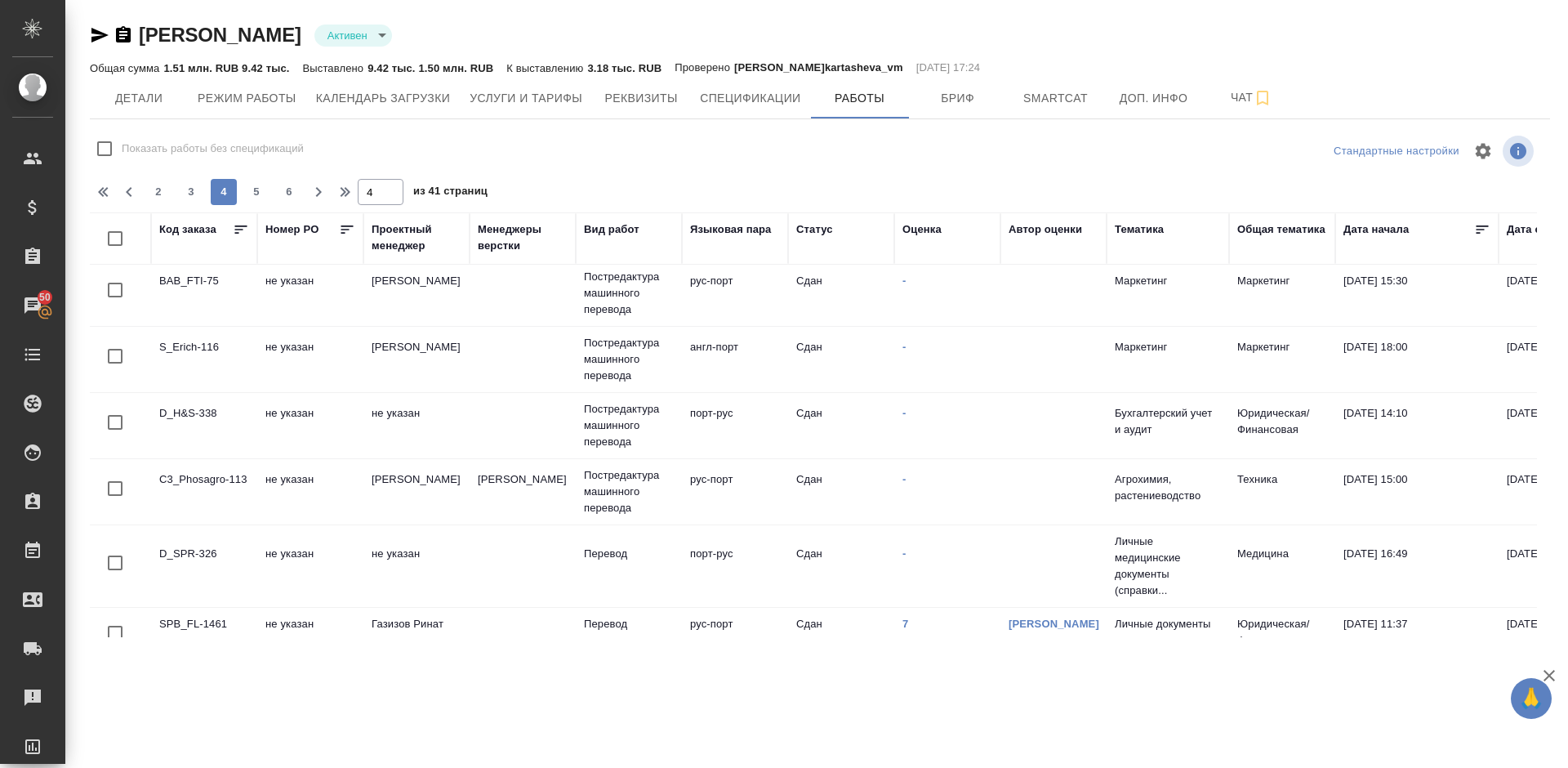
scroll to position [1320, 0]
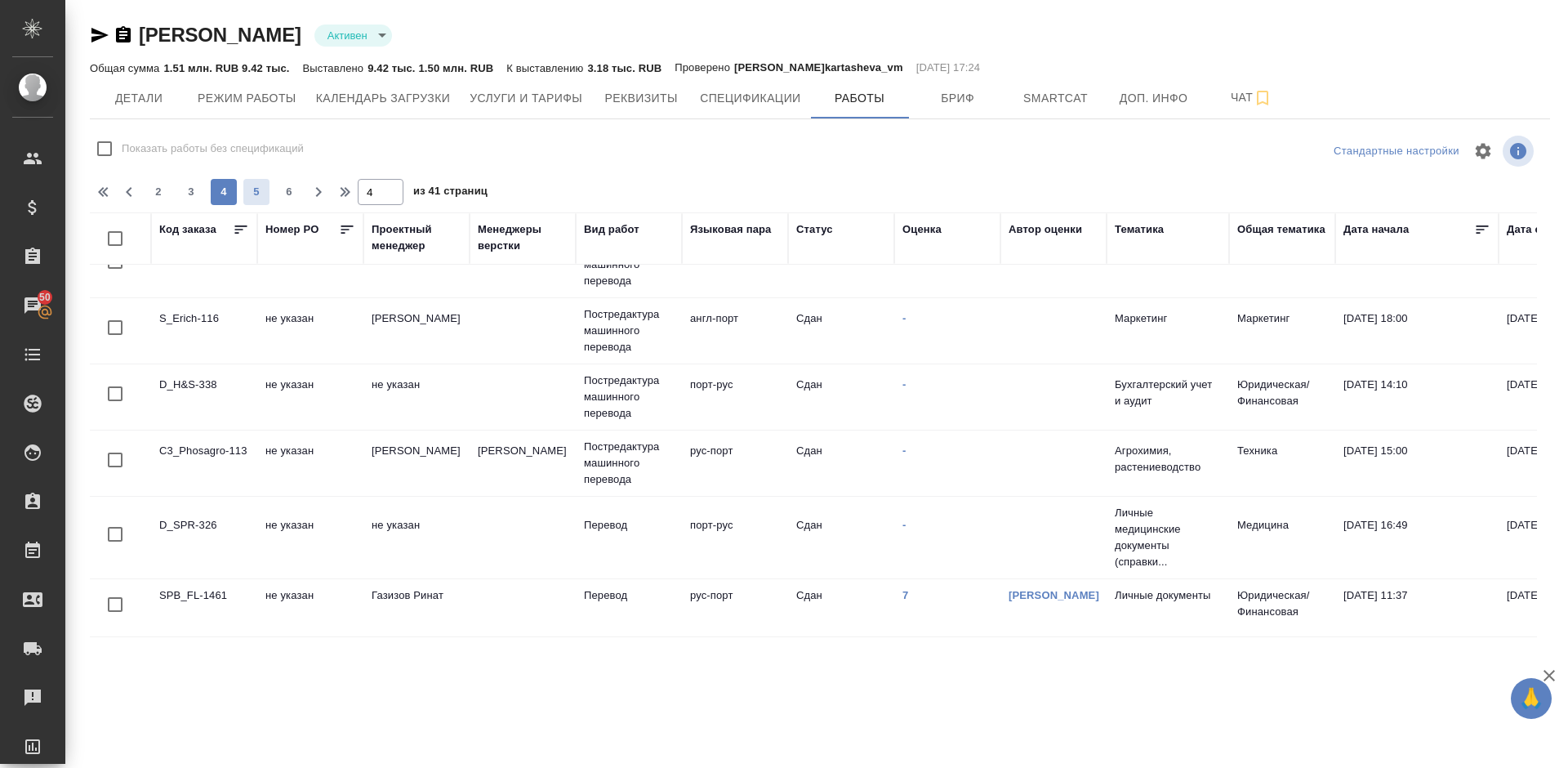
click at [263, 187] on span "5" at bounding box center [256, 192] width 26 height 16
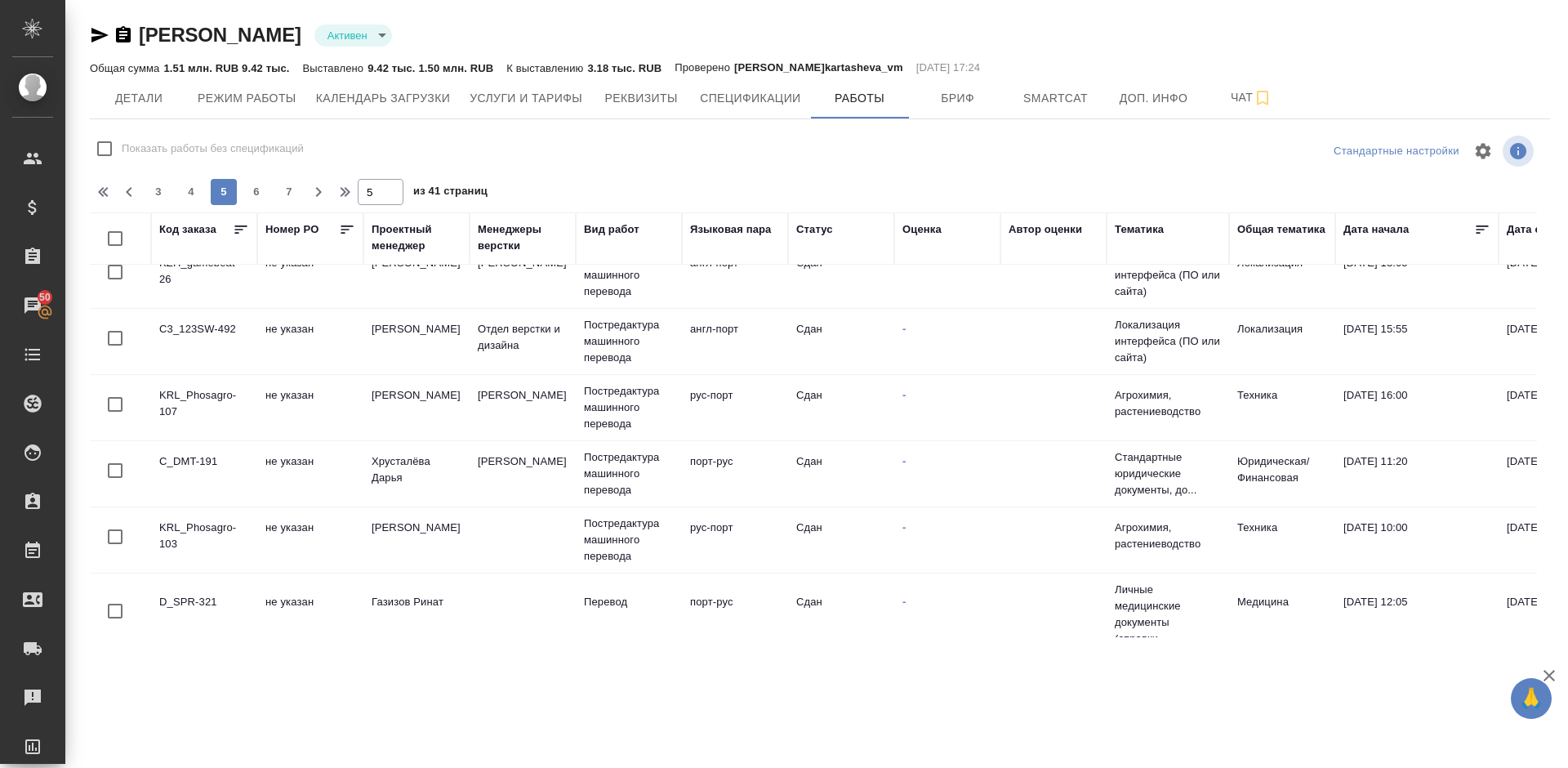
scroll to position [1287, 0]
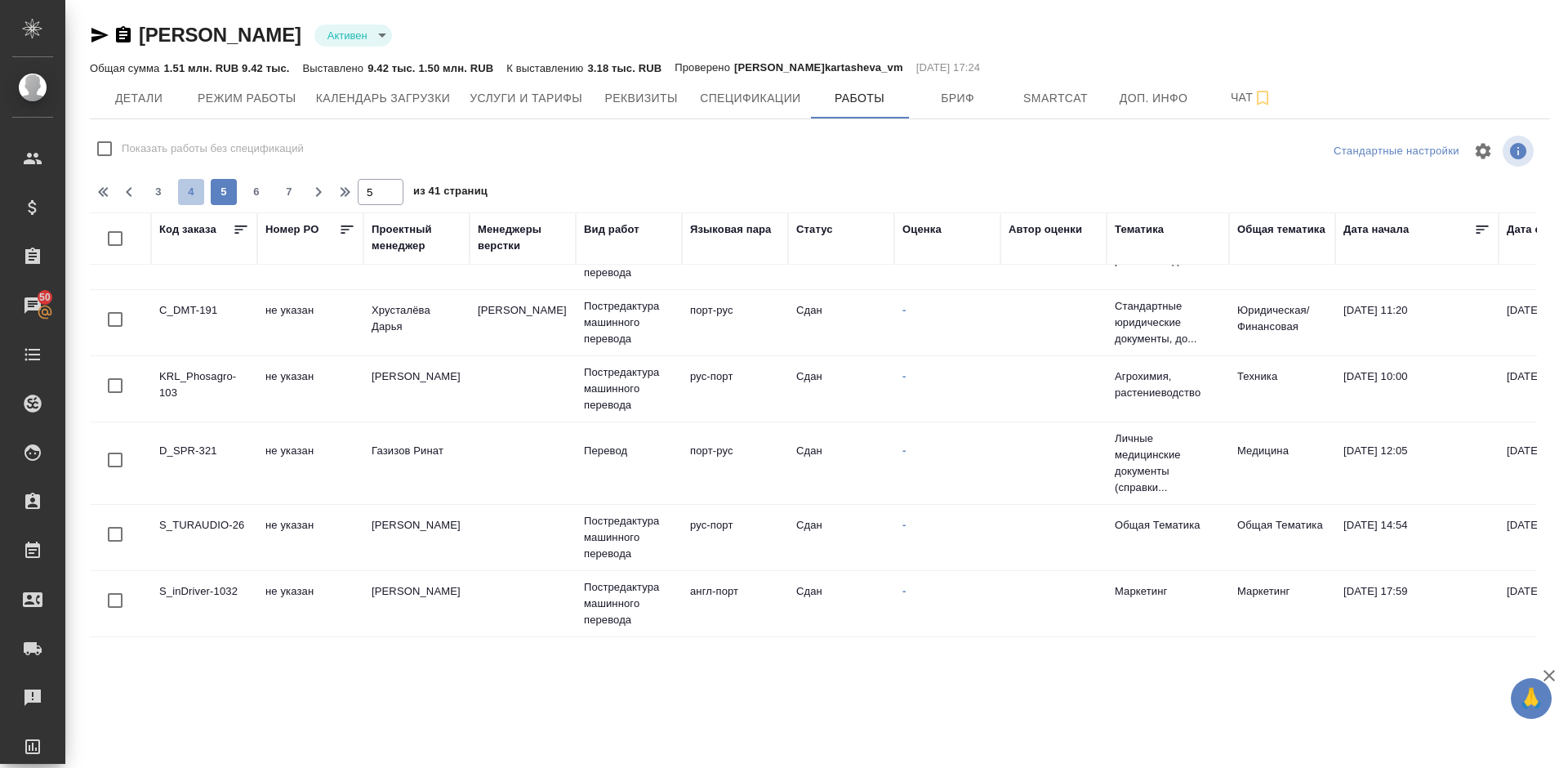
click at [196, 194] on span "4" at bounding box center [191, 192] width 26 height 16
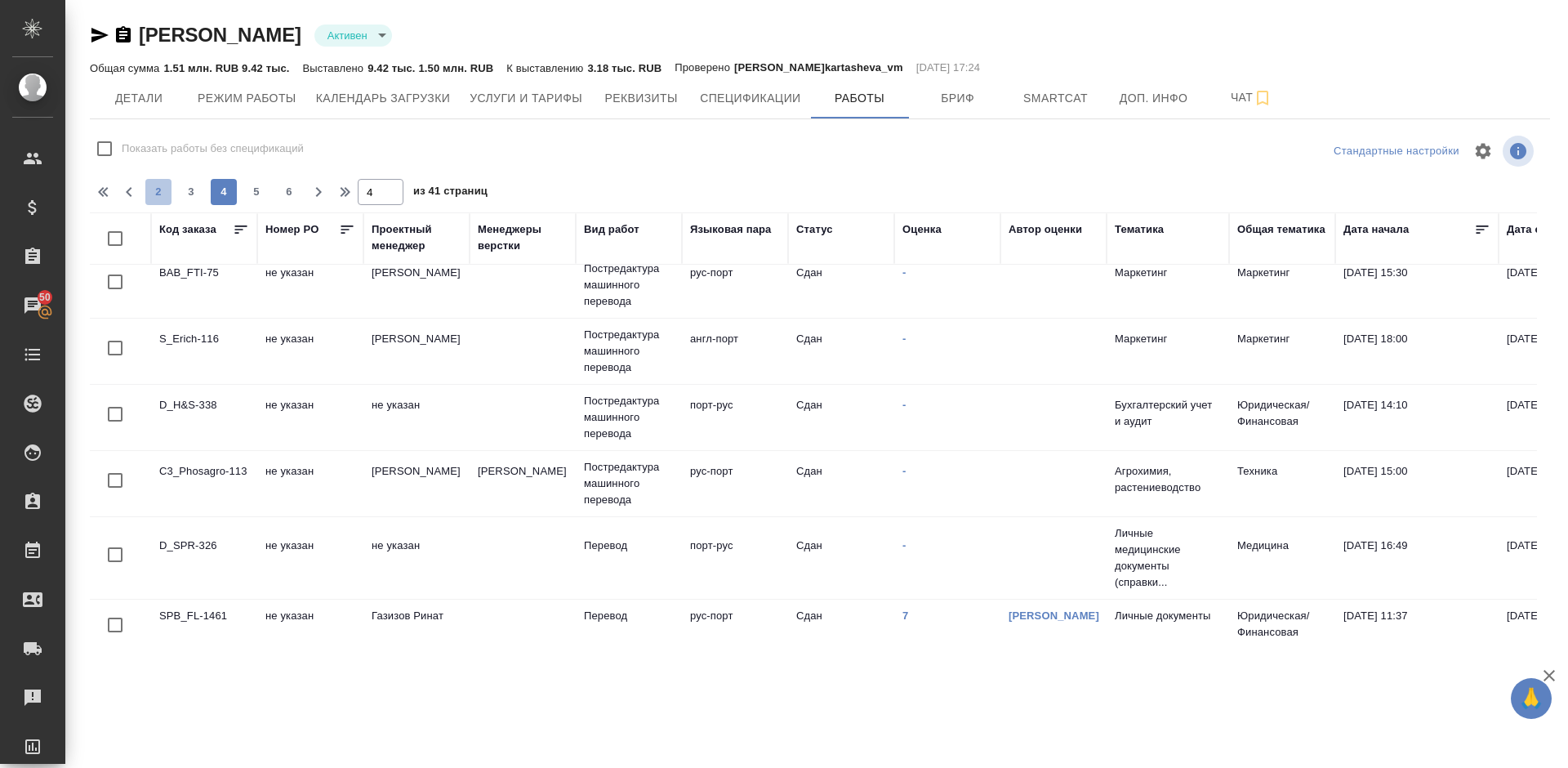
click at [164, 191] on span "2" at bounding box center [158, 192] width 26 height 16
type input "2"
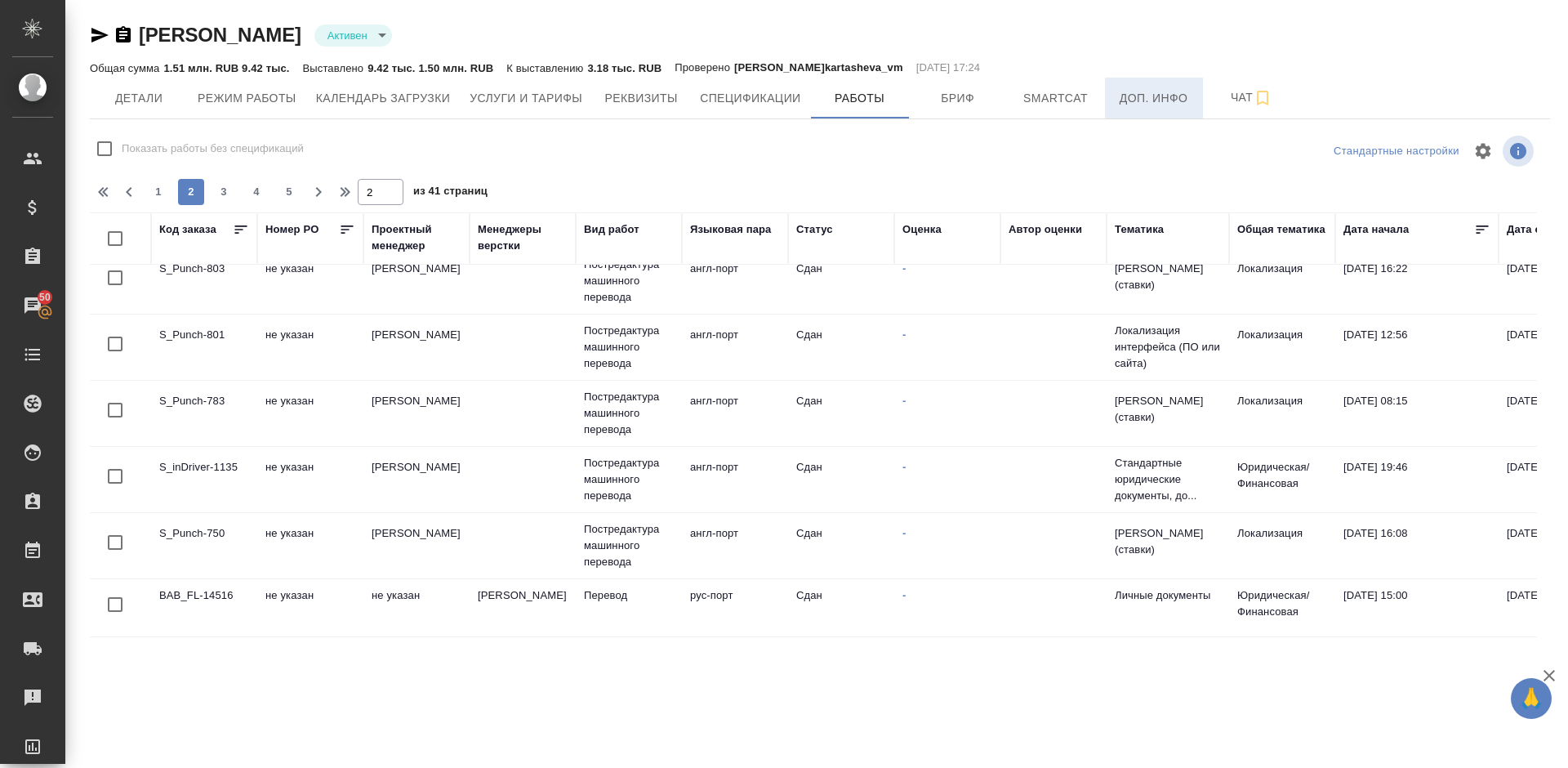
scroll to position [1279, 0]
click at [1244, 101] on span "Чат" at bounding box center [1251, 98] width 79 height 21
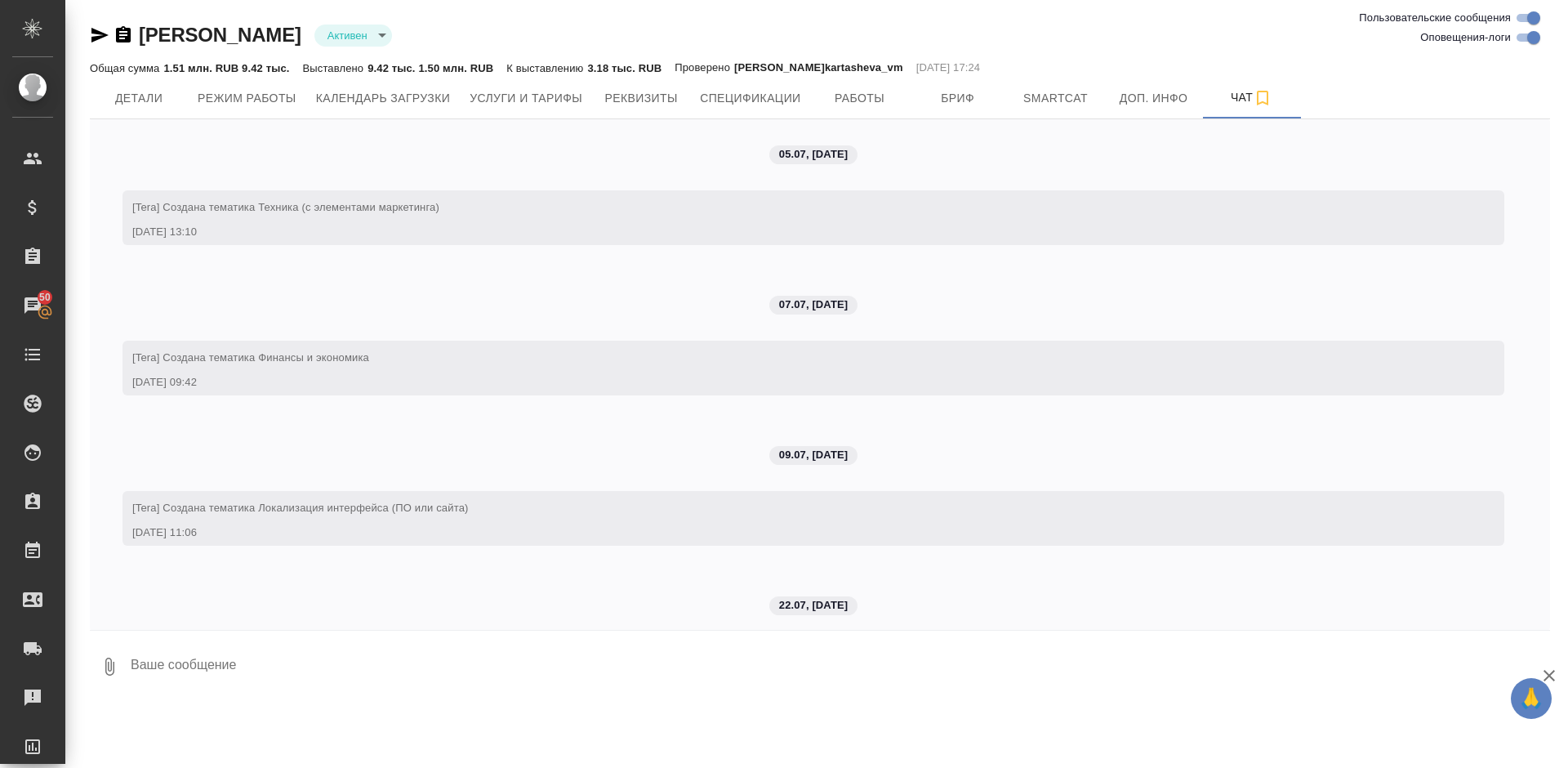
scroll to position [38527, 0]
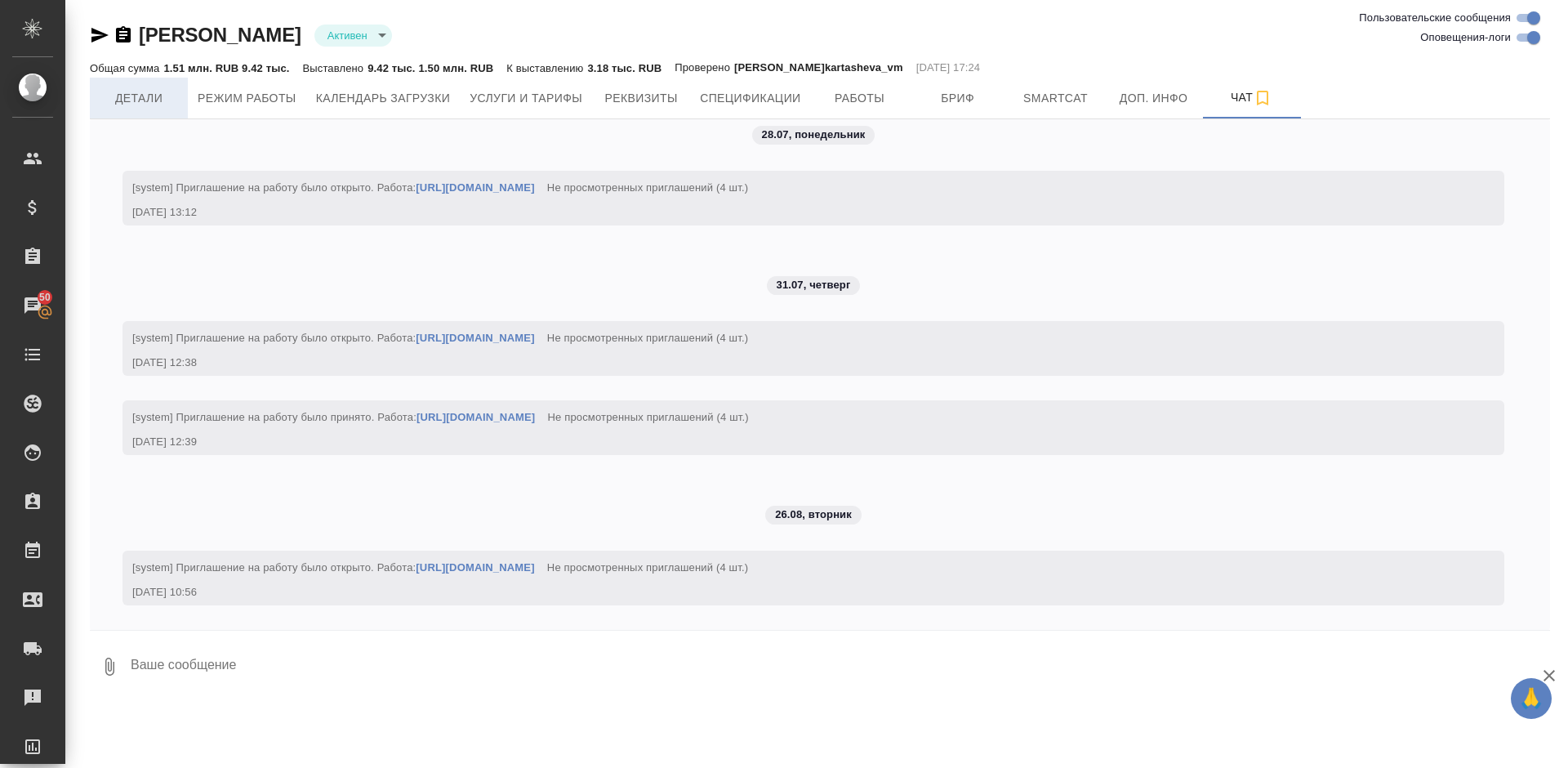
click at [146, 102] on span "Детали" at bounding box center [139, 98] width 79 height 21
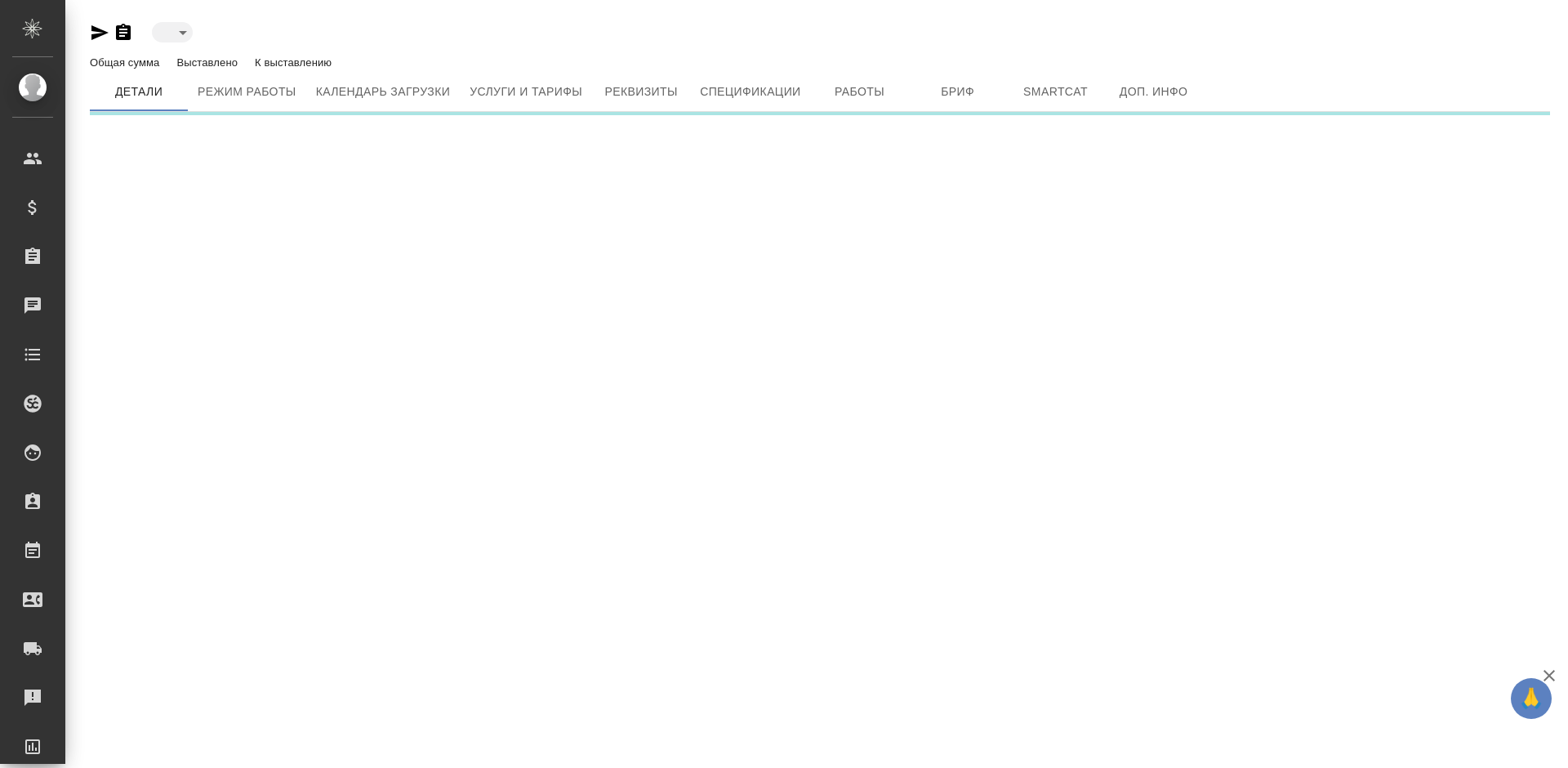
type input "active"
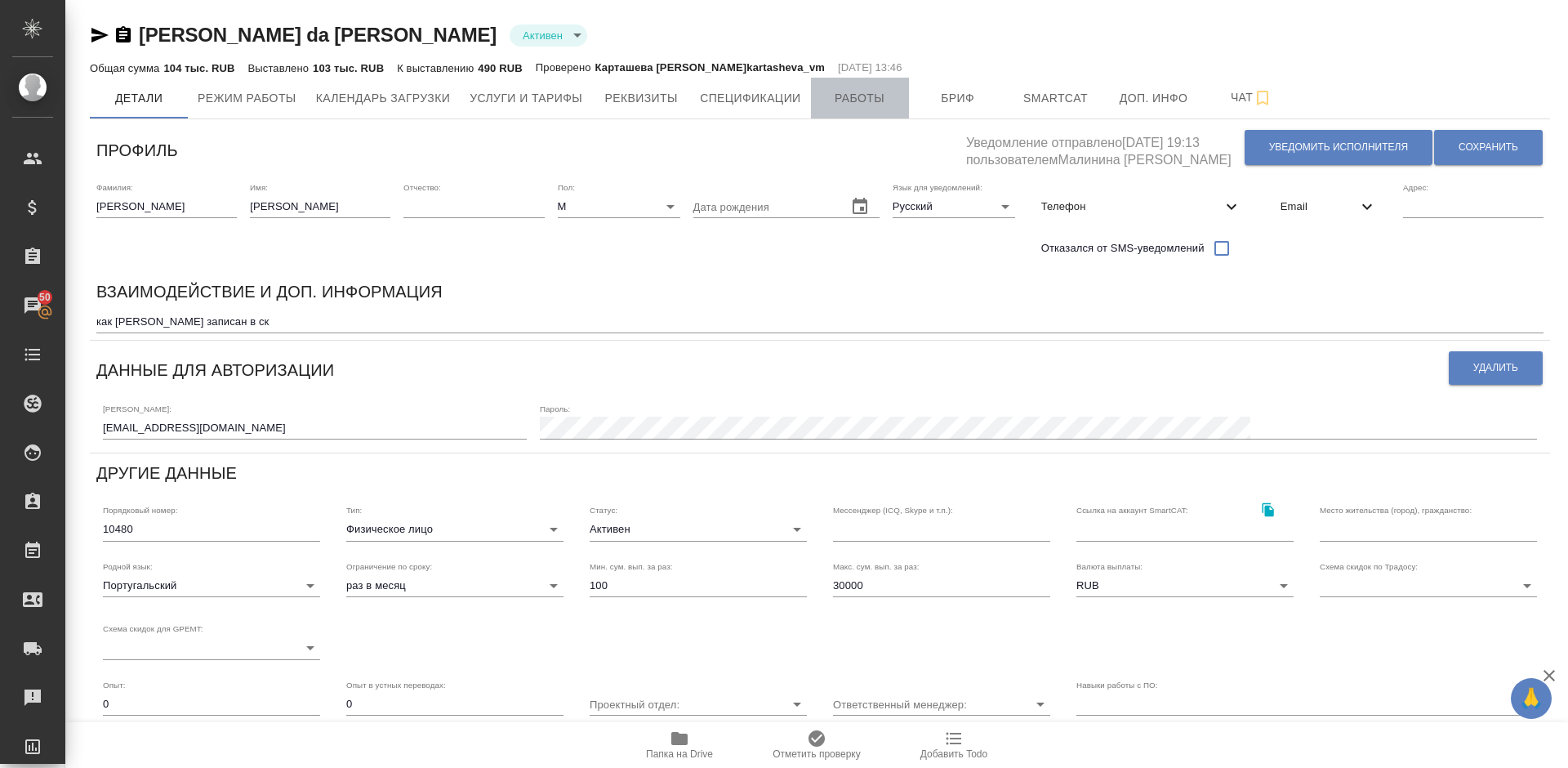
click at [873, 91] on span "Работы" at bounding box center [859, 98] width 79 height 21
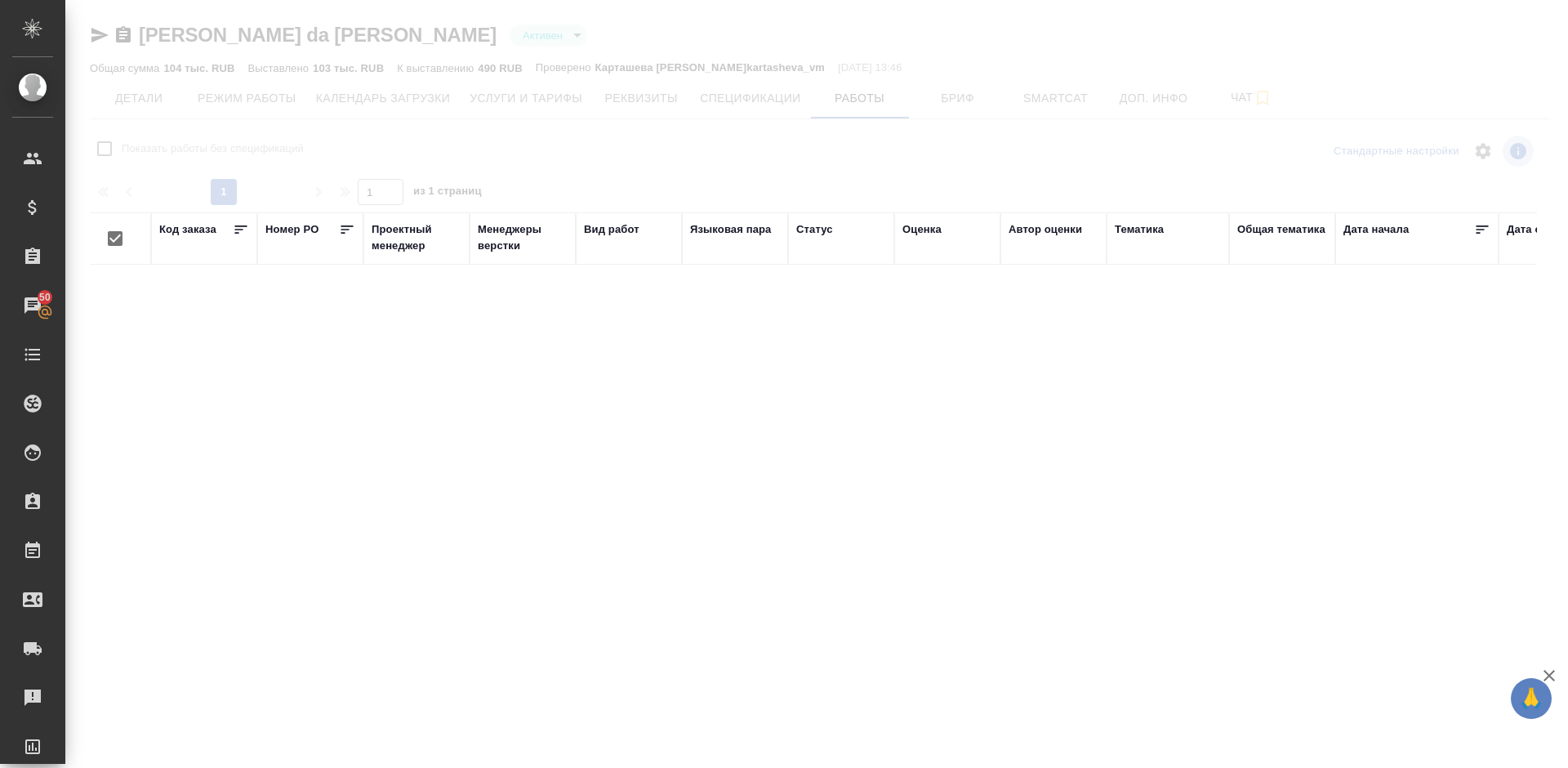
checkbox input "false"
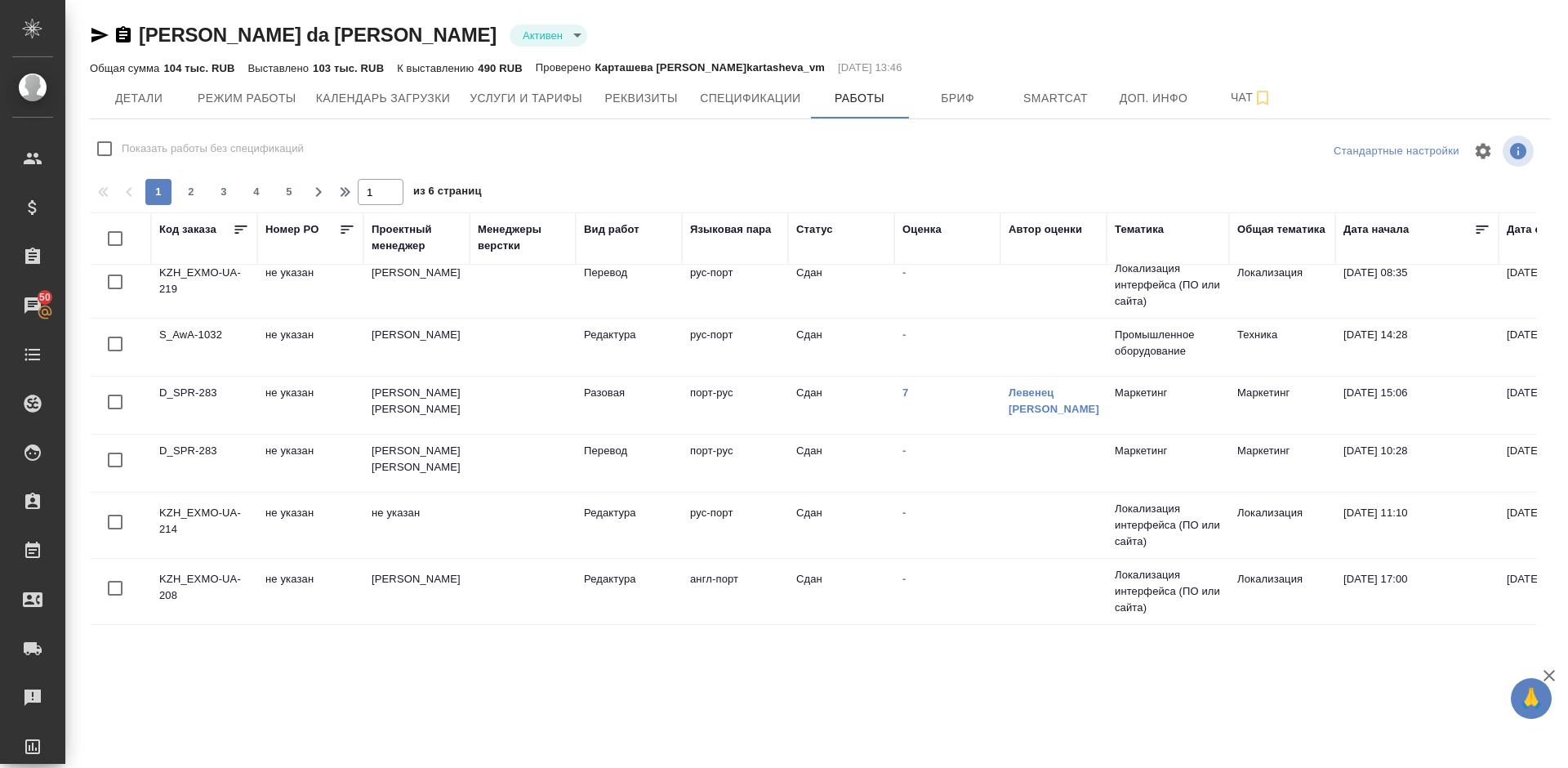
scroll to position [1196, 0]
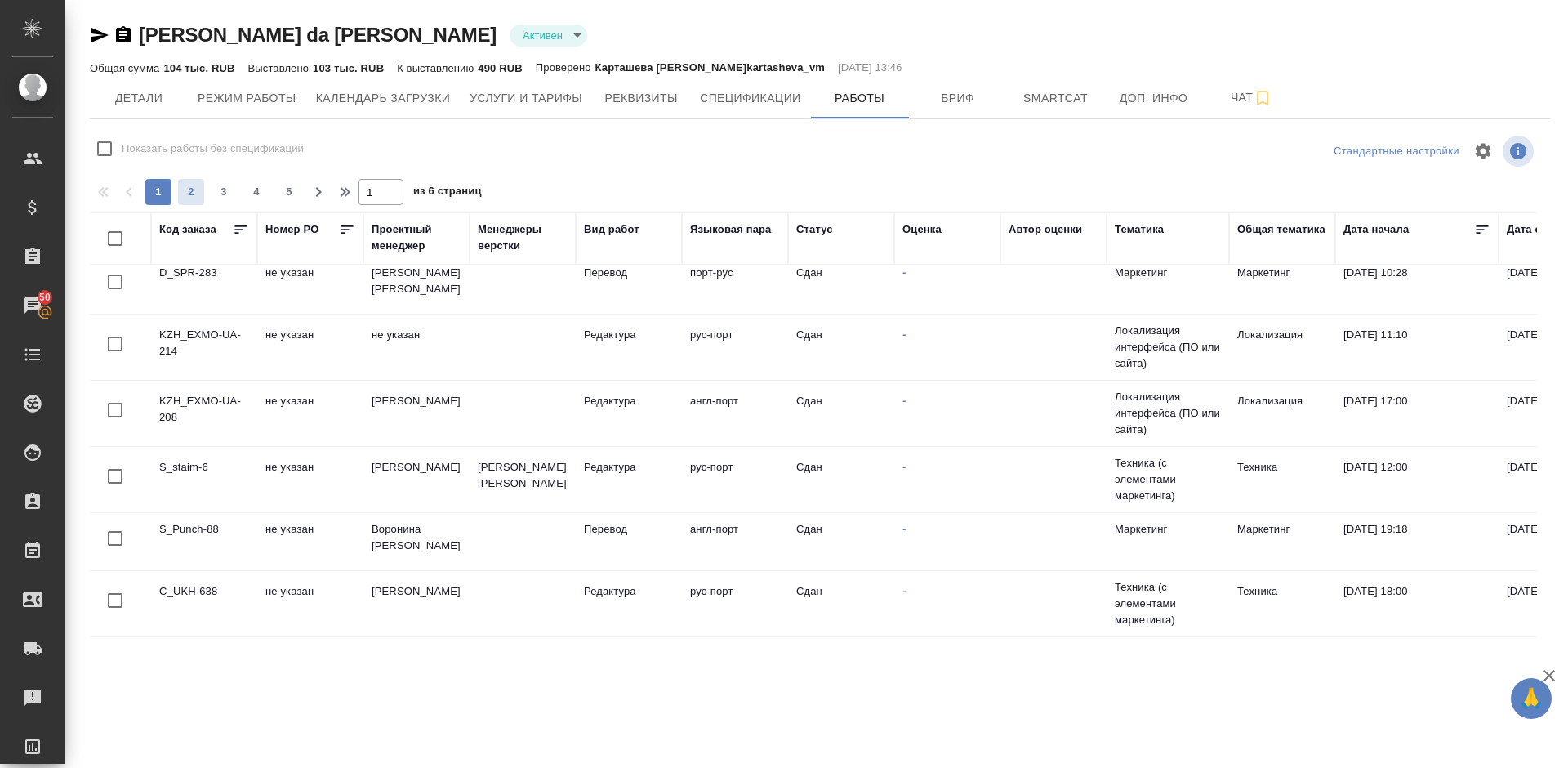
click at [195, 191] on span "2" at bounding box center [191, 192] width 26 height 16
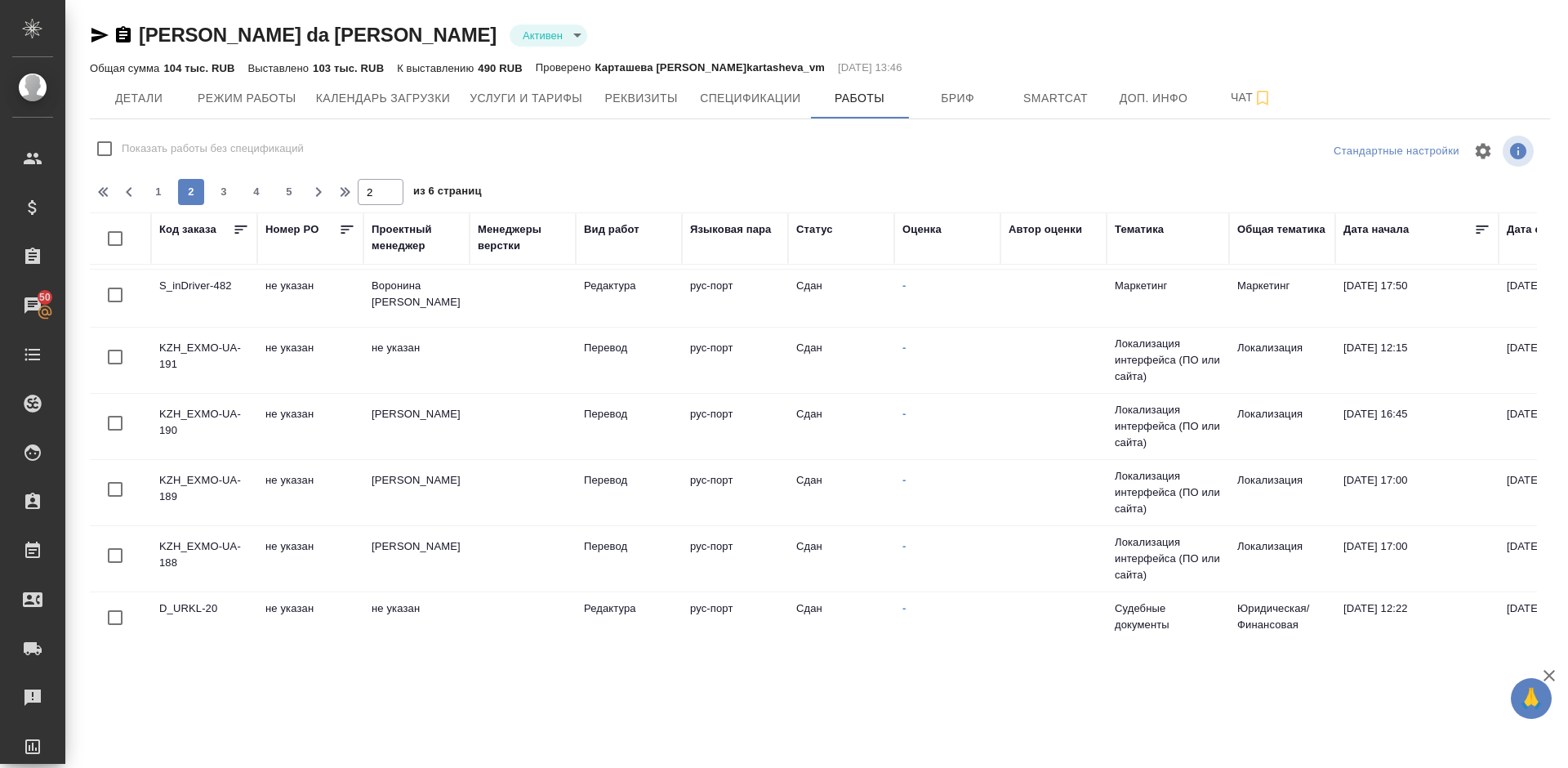
scroll to position [0, 0]
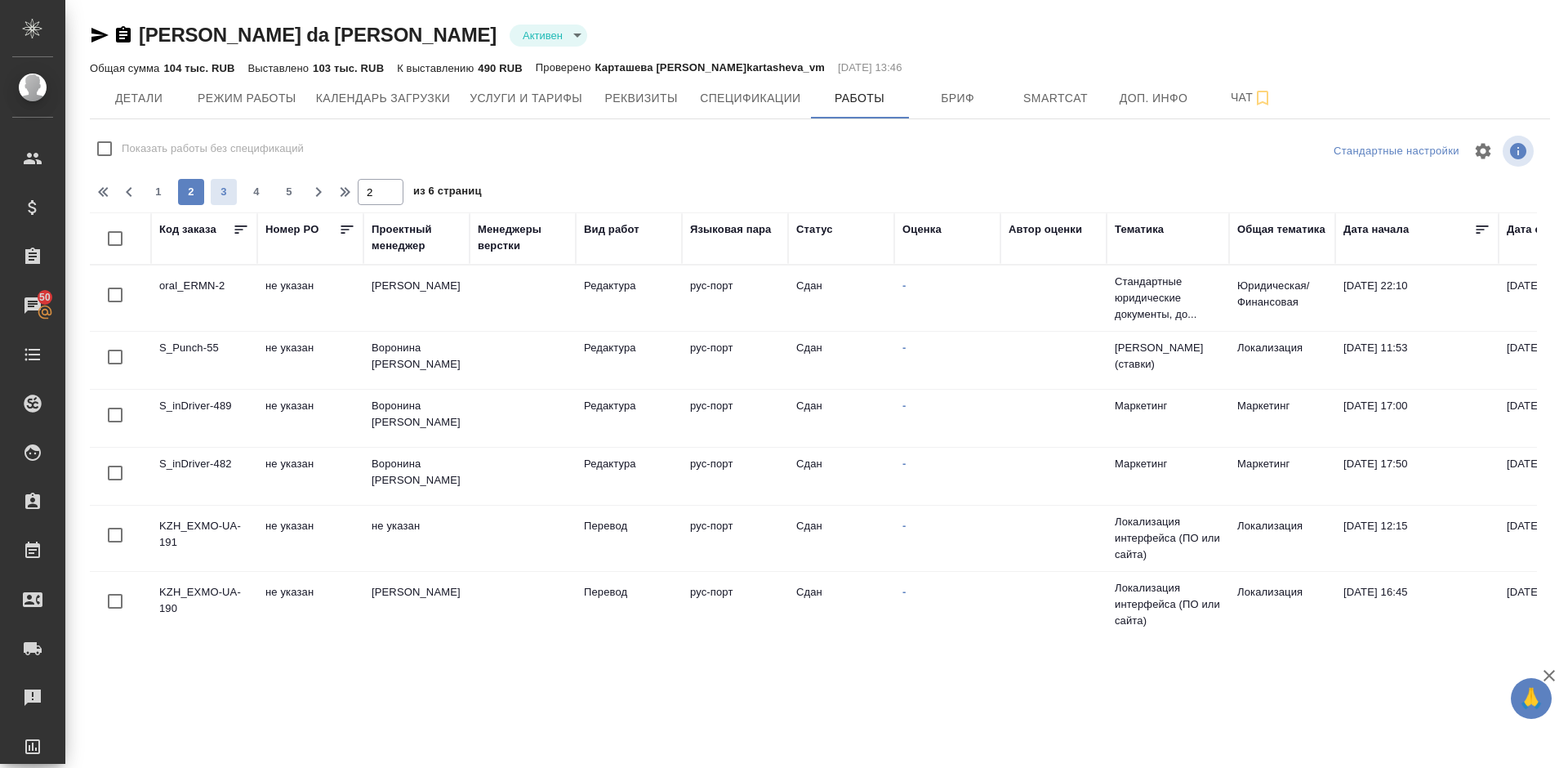
click at [229, 190] on span "3" at bounding box center [224, 192] width 26 height 16
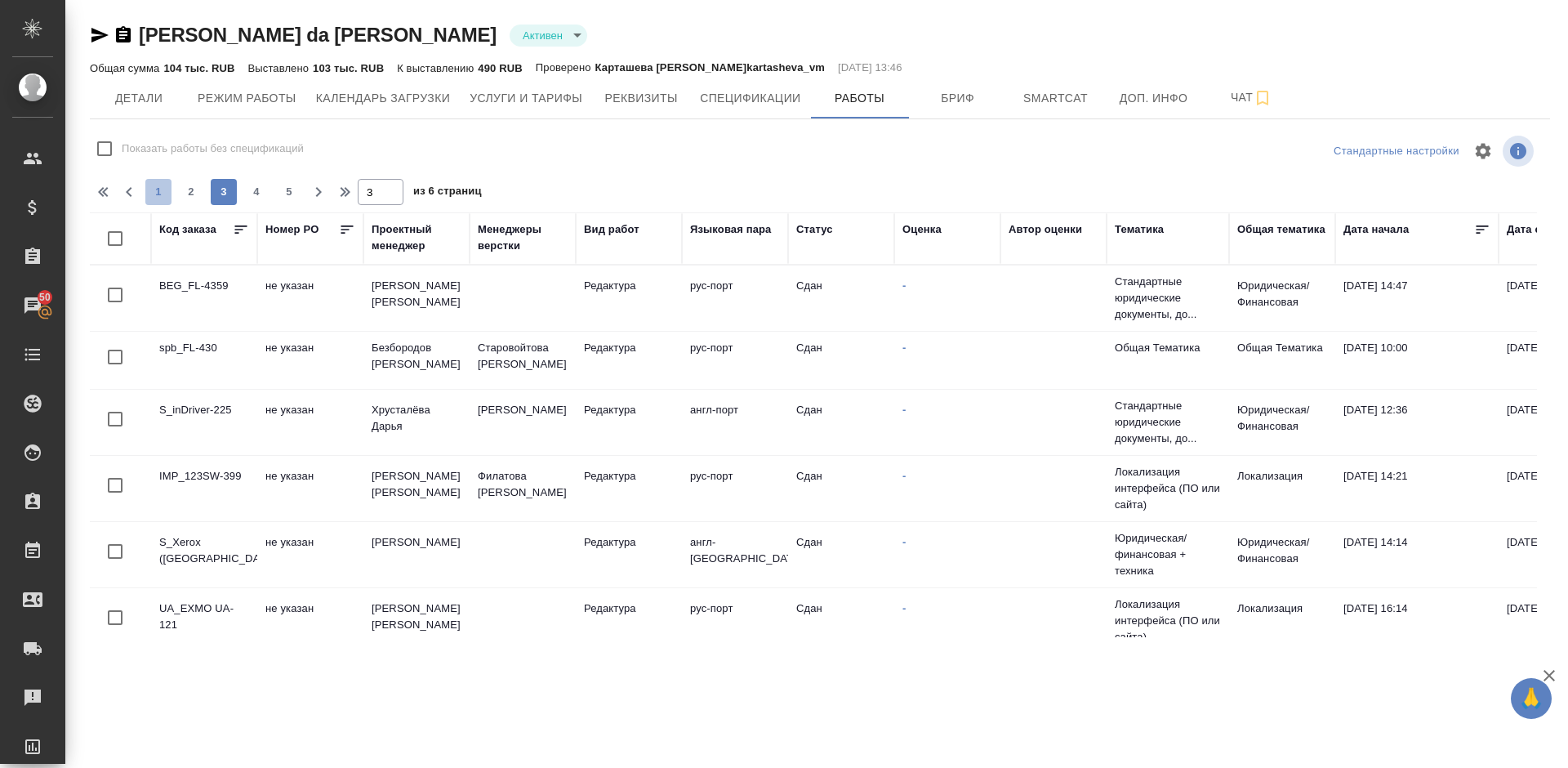
click at [158, 187] on span "1" at bounding box center [158, 192] width 26 height 16
type input "1"
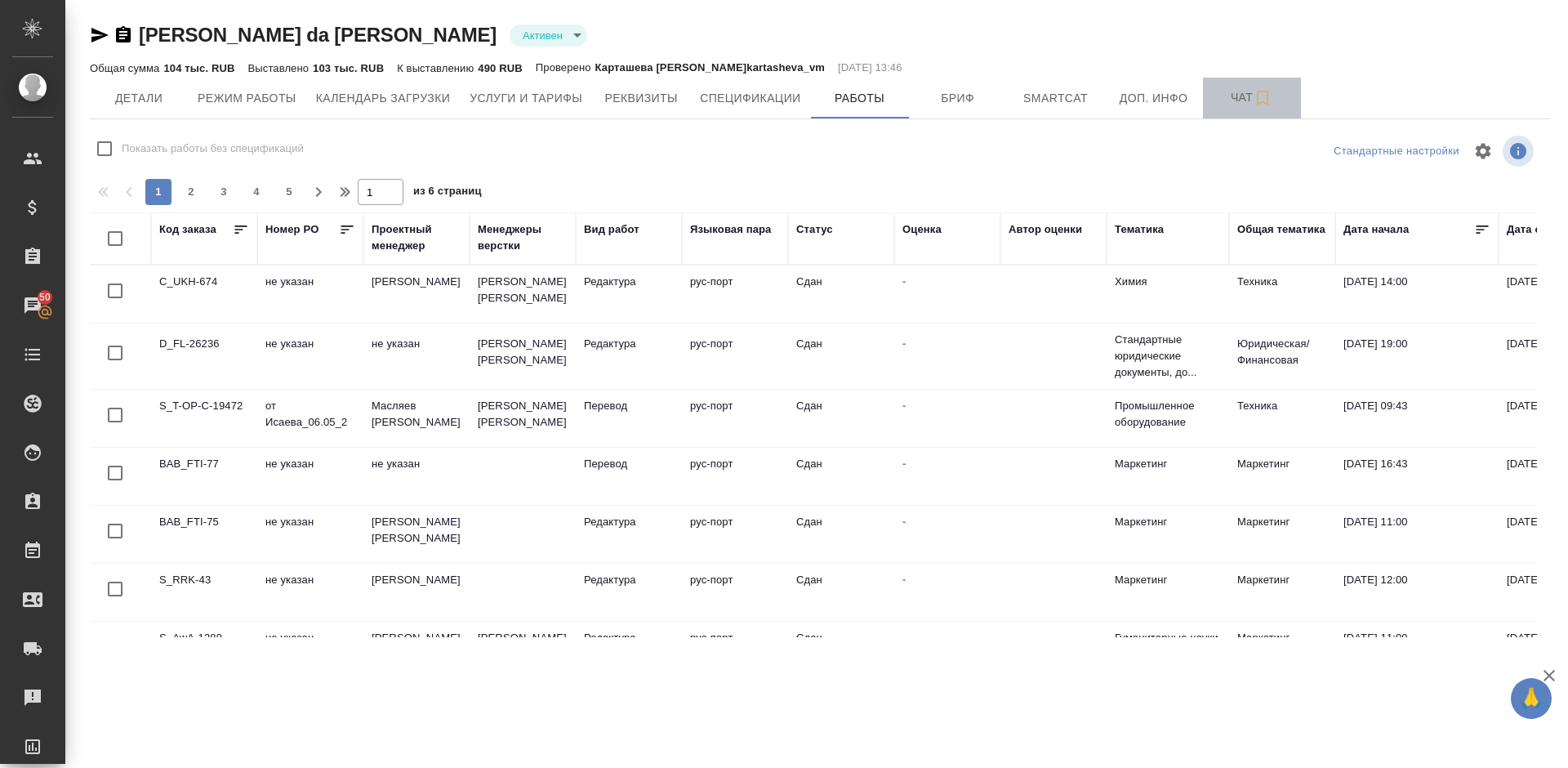
click at [1229, 95] on span "Чат" at bounding box center [1251, 98] width 79 height 21
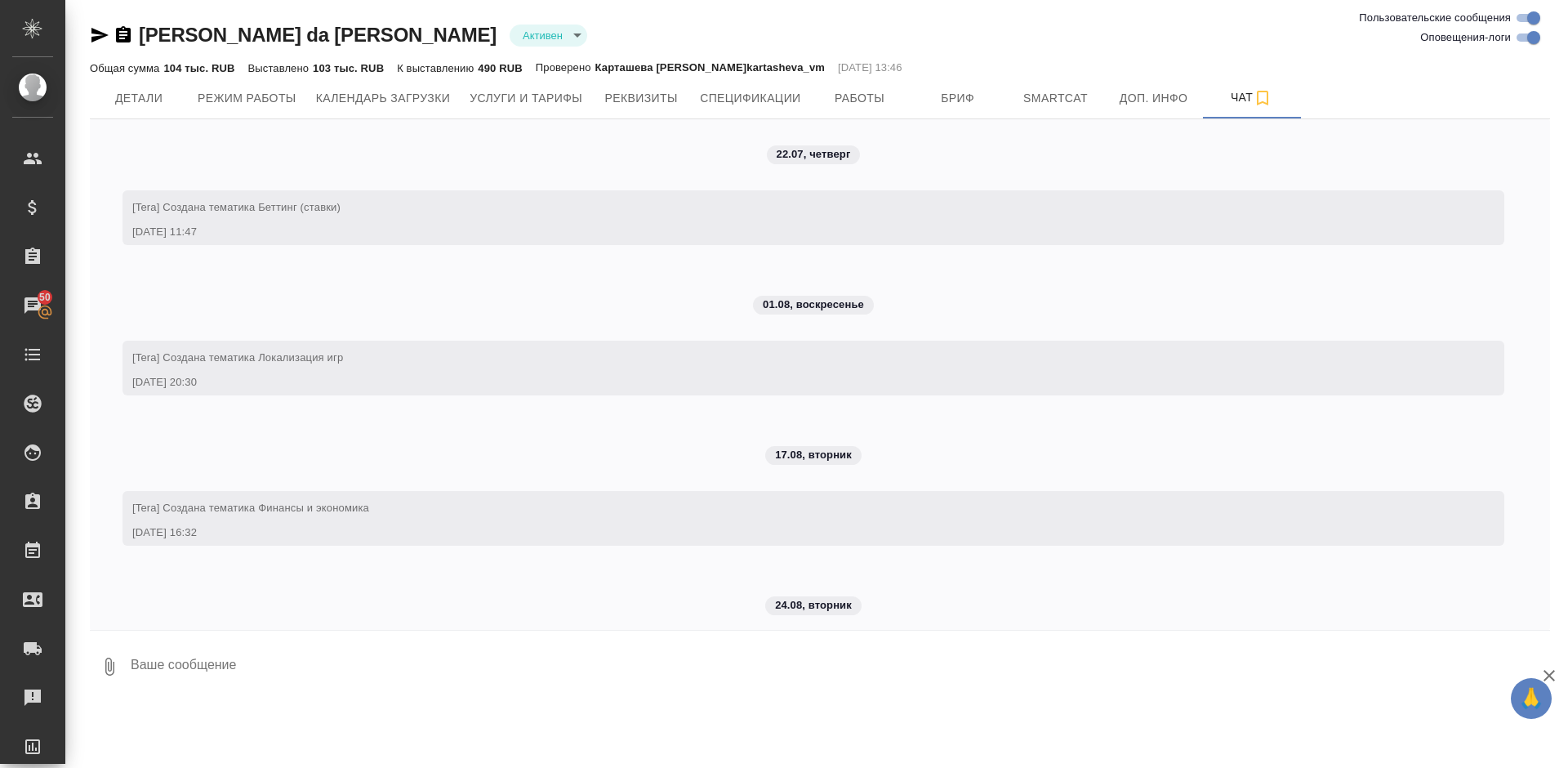
scroll to position [5495, 0]
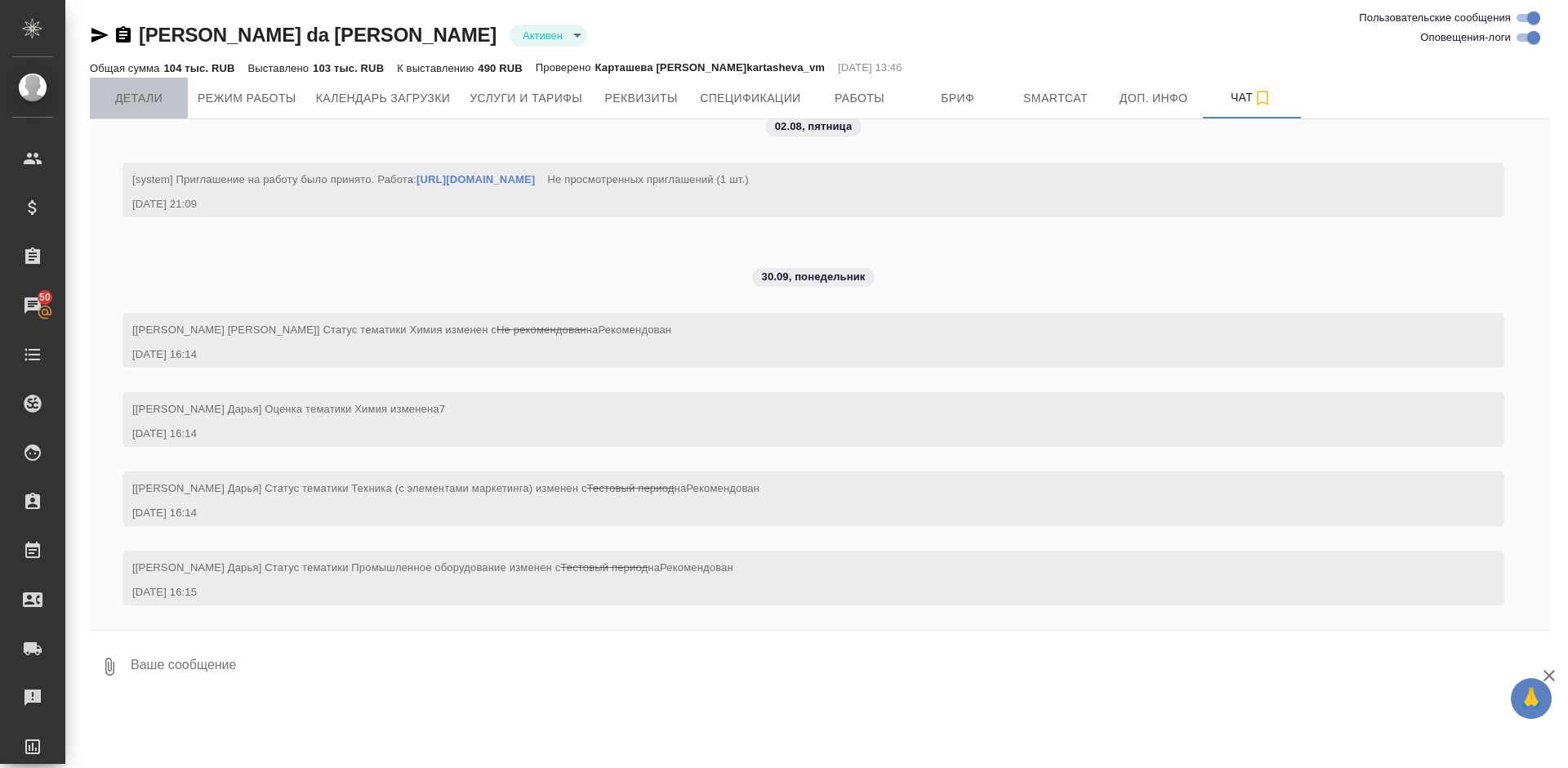
click at [148, 117] on button "Детали" at bounding box center [139, 98] width 98 height 41
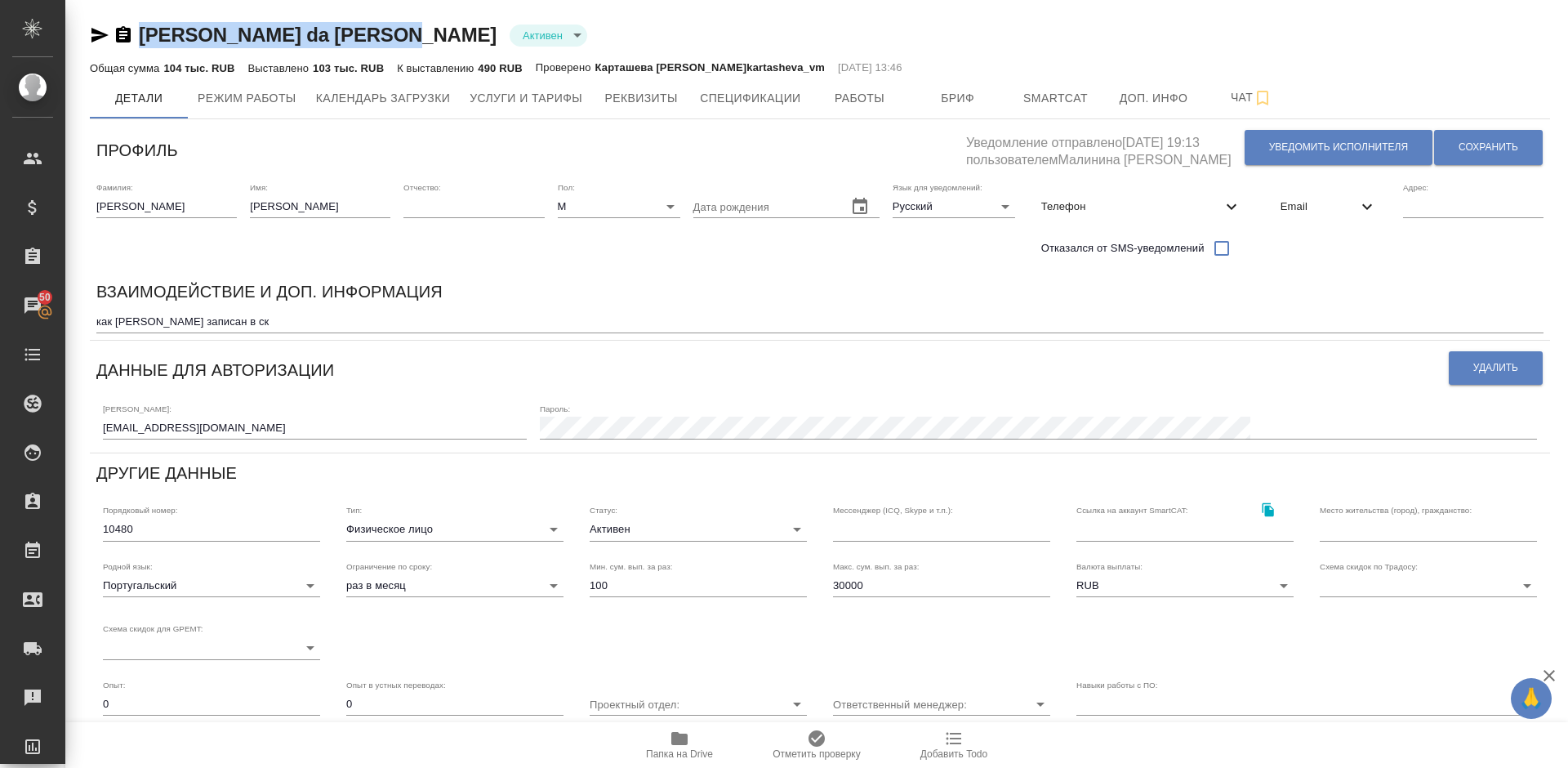
drag, startPoint x: 391, startPoint y: 37, endPoint x: 145, endPoint y: 37, distance: 246.0
click at [145, 37] on div "Gomes da Costa Adalberto Активен active" at bounding box center [819, 34] width 1460 height 26
copy link "Gomes da Costa Adalberto"
click at [844, 95] on span "Работы" at bounding box center [859, 98] width 79 height 21
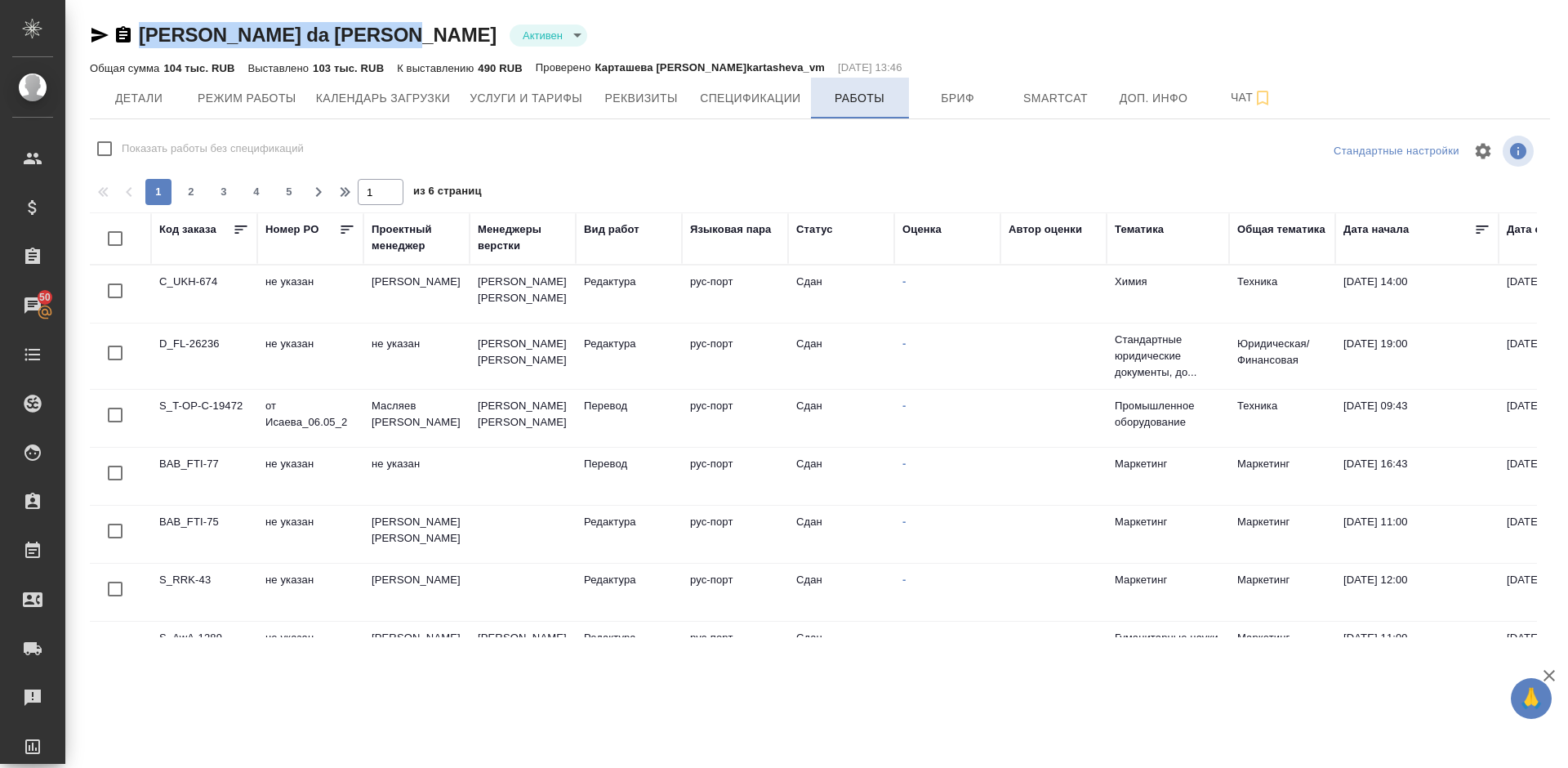
checkbox input "false"
click at [152, 79] on button "Детали" at bounding box center [139, 98] width 98 height 41
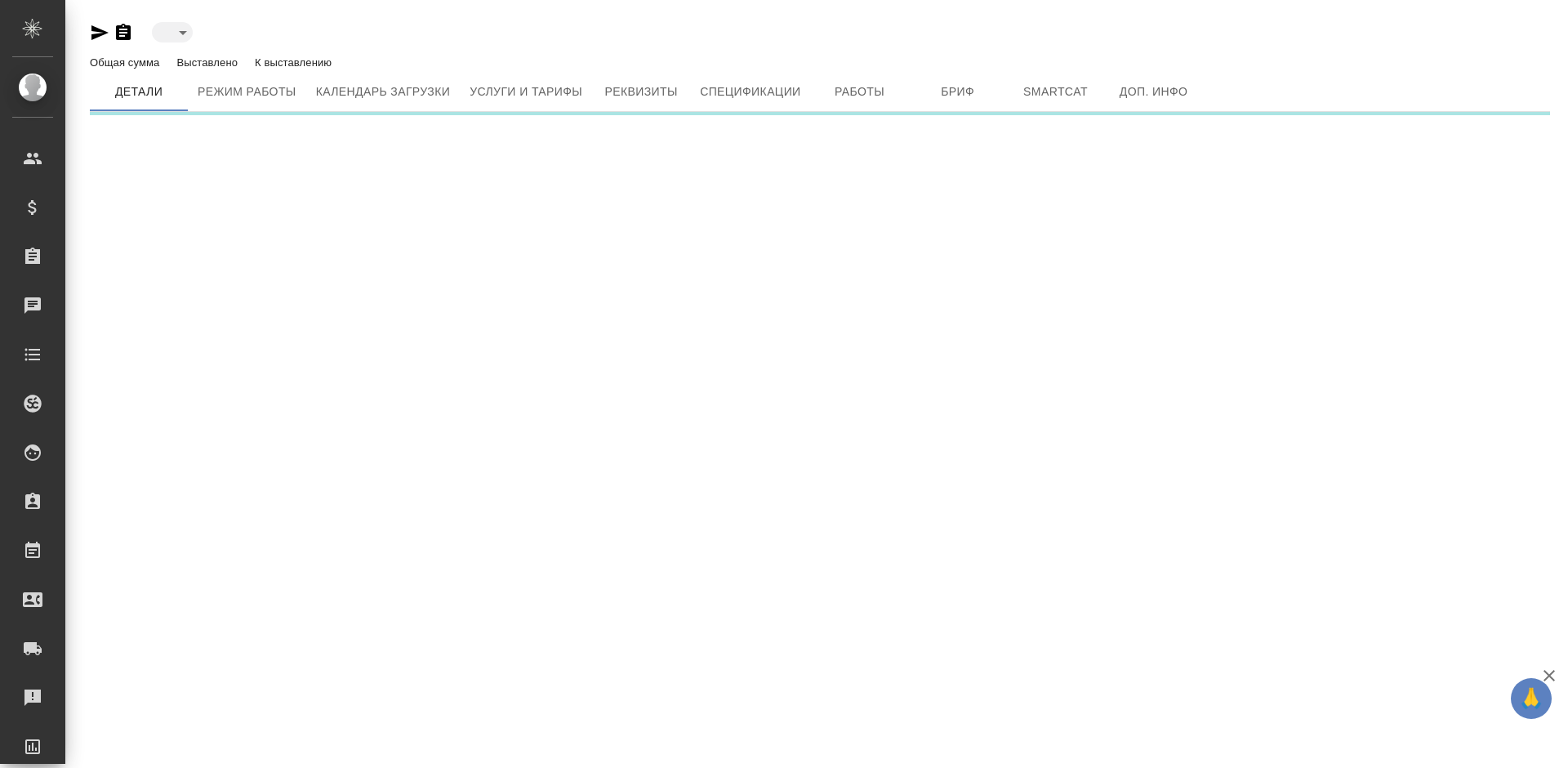
type input "toBeImplemented"
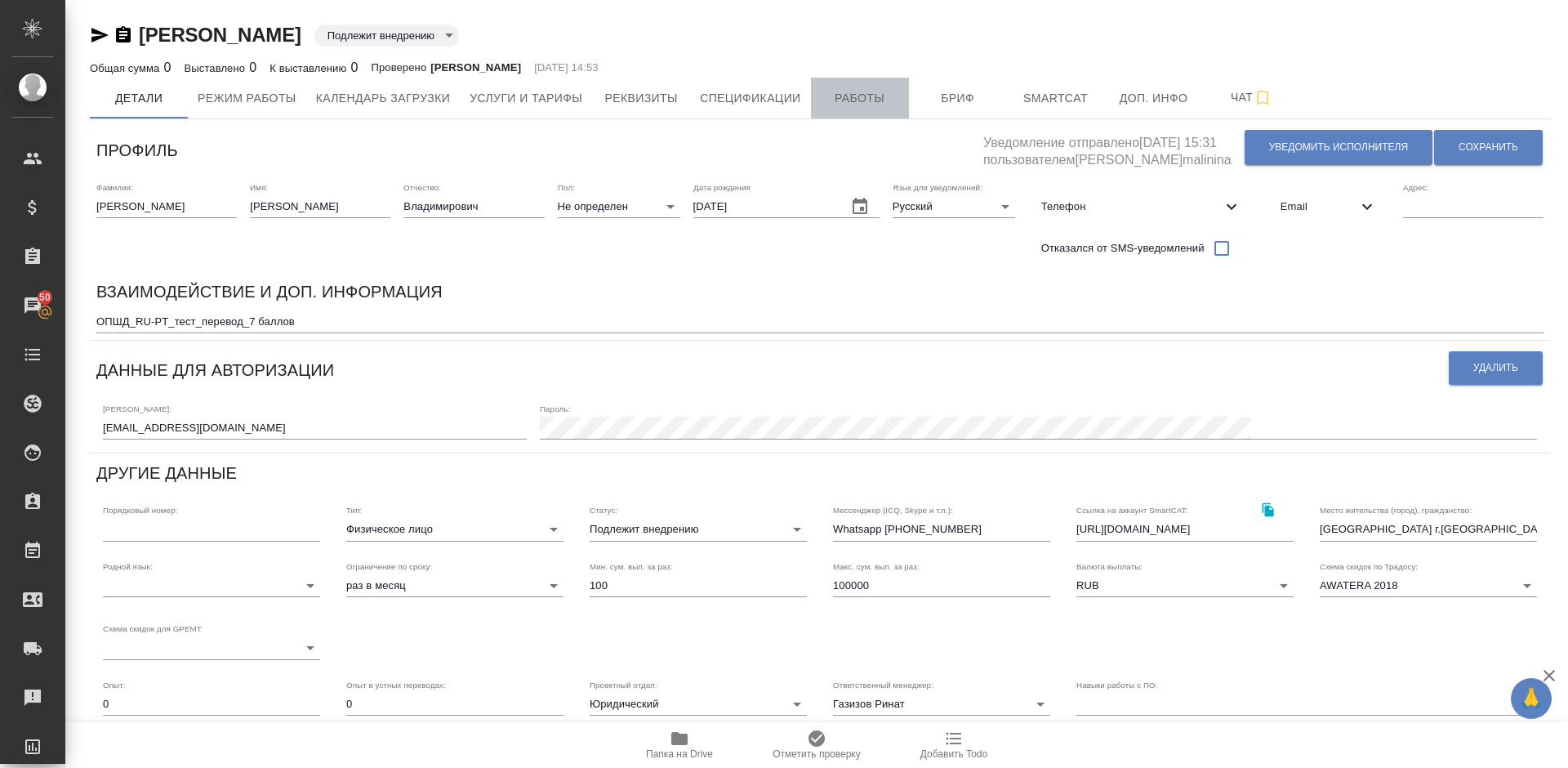
click at [877, 96] on span "Работы" at bounding box center [859, 98] width 79 height 21
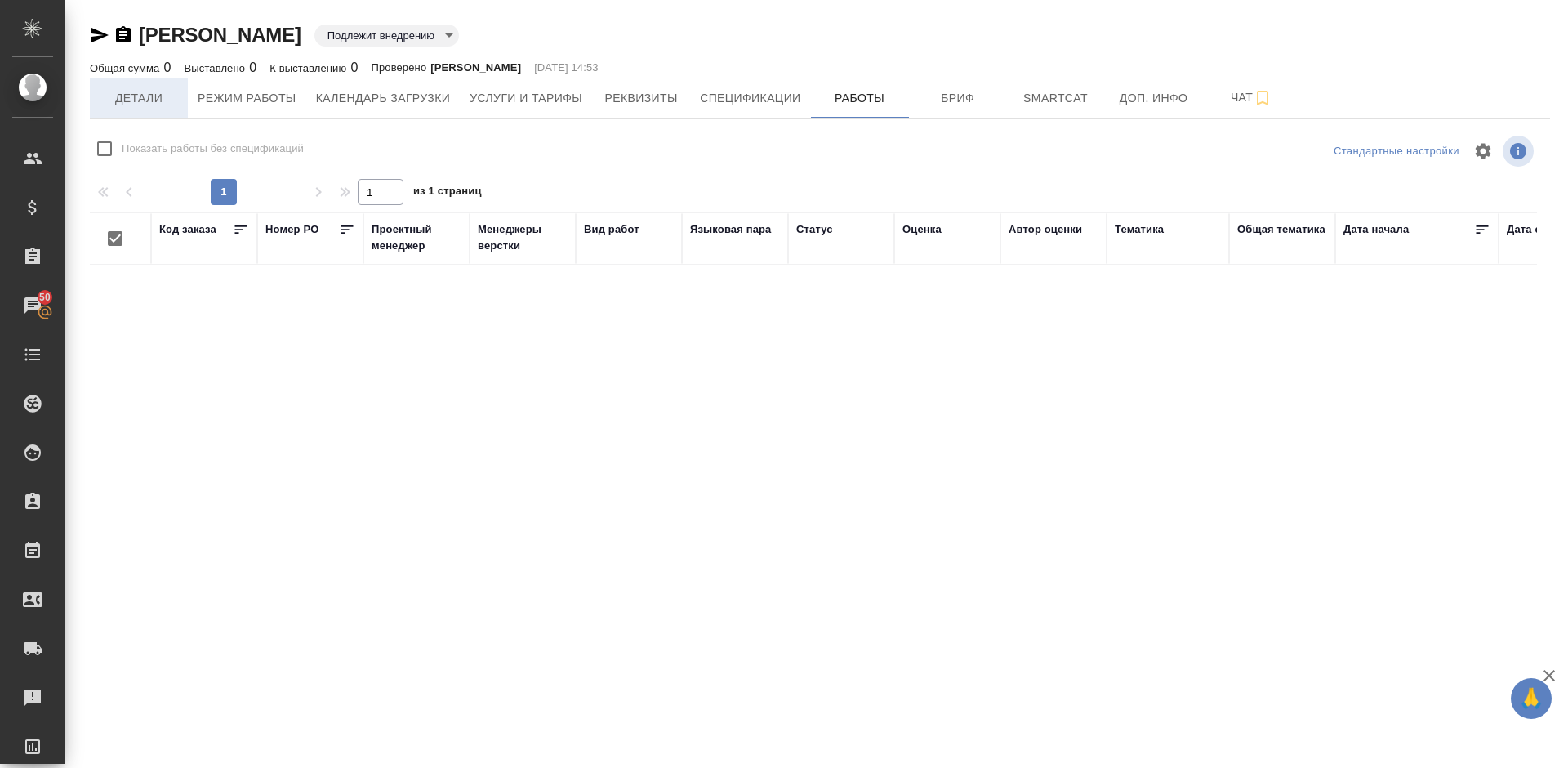
click at [156, 107] on span "Детали" at bounding box center [139, 98] width 79 height 21
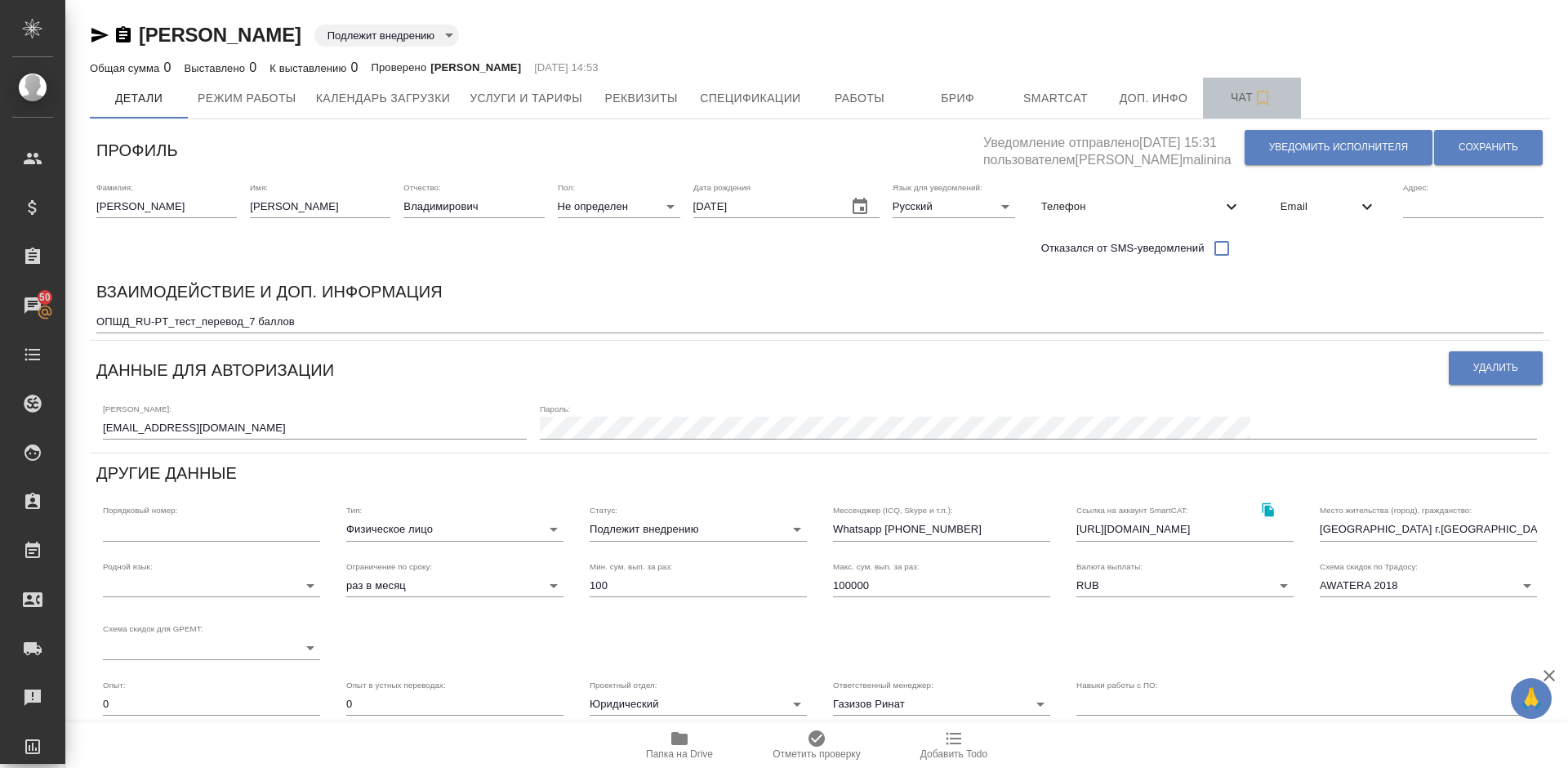
click at [1237, 104] on span "Чат" at bounding box center [1251, 98] width 79 height 21
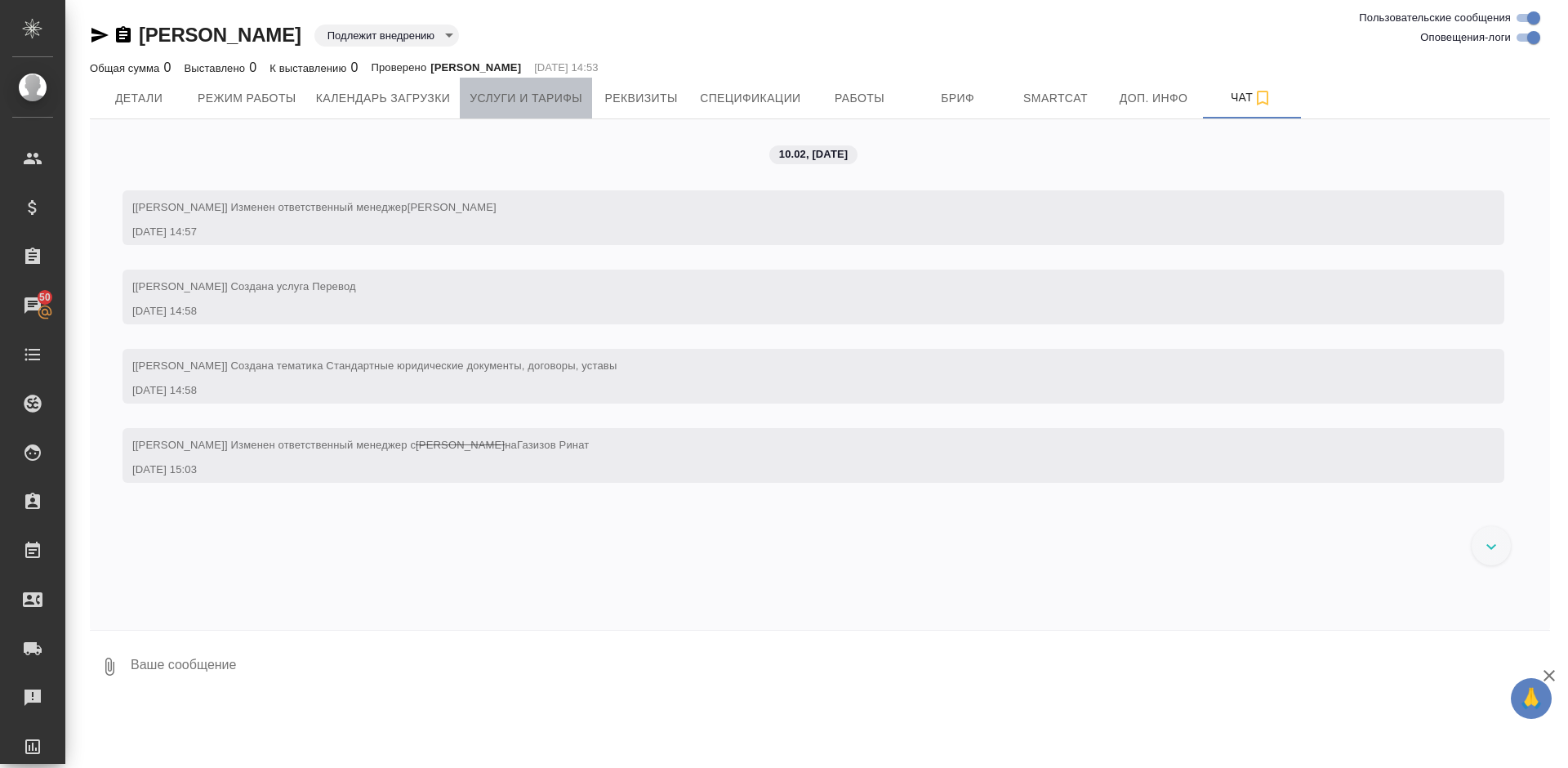
click at [512, 104] on span "Услуги и тарифы" at bounding box center [526, 98] width 112 height 21
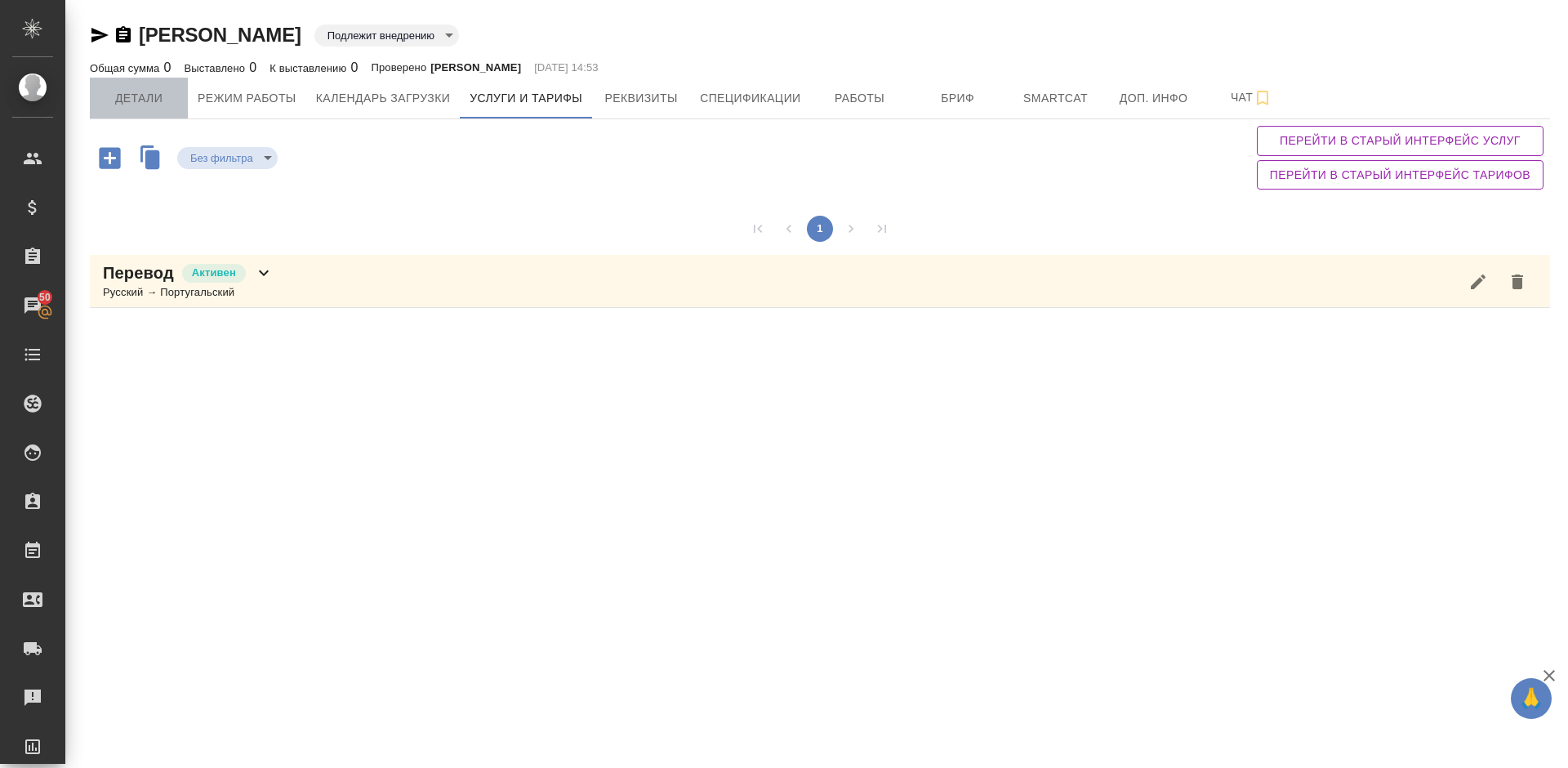
click at [154, 88] on span "Детали" at bounding box center [139, 98] width 79 height 21
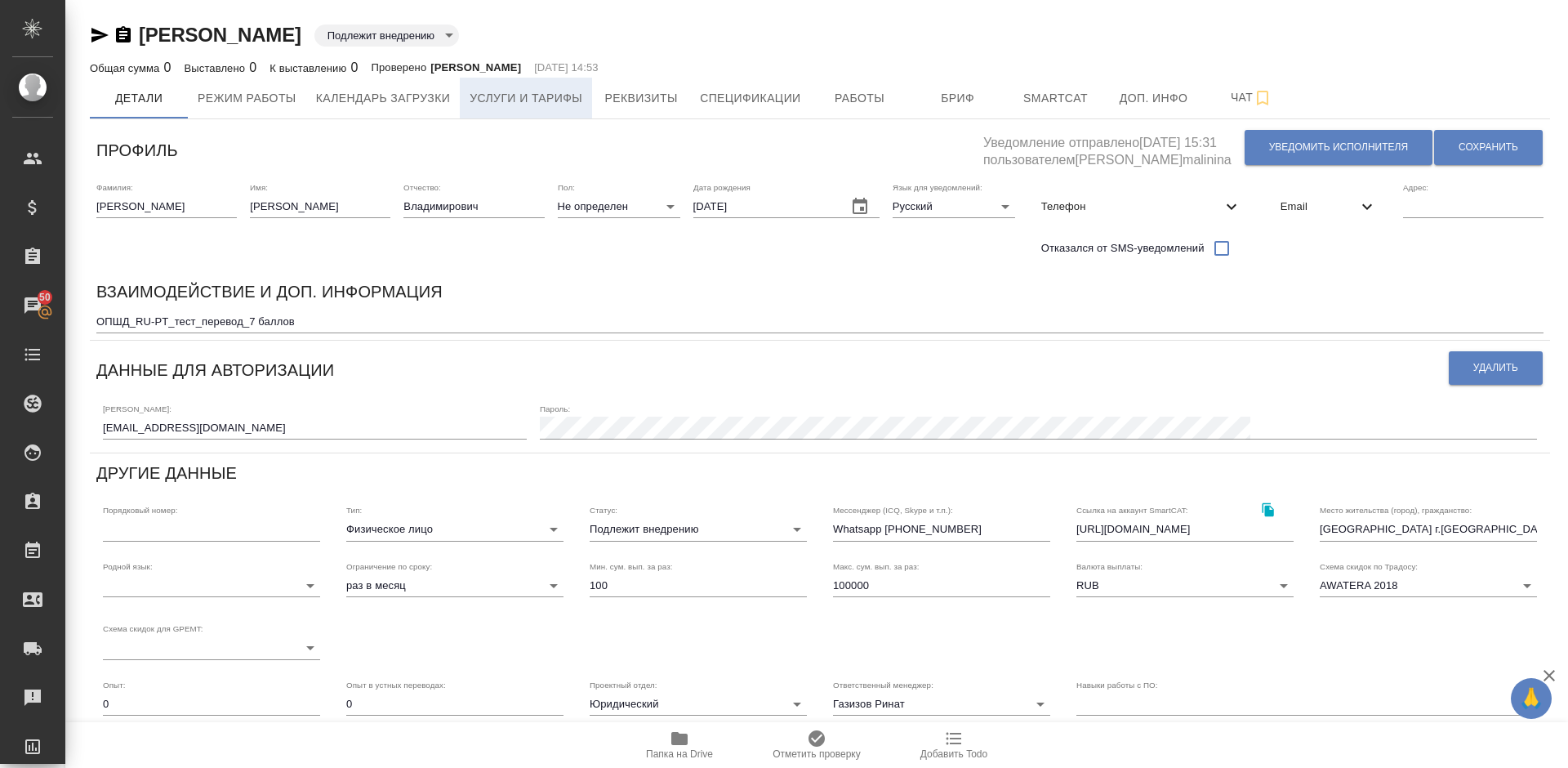
click at [561, 96] on span "Услуги и тарифы" at bounding box center [526, 98] width 112 height 21
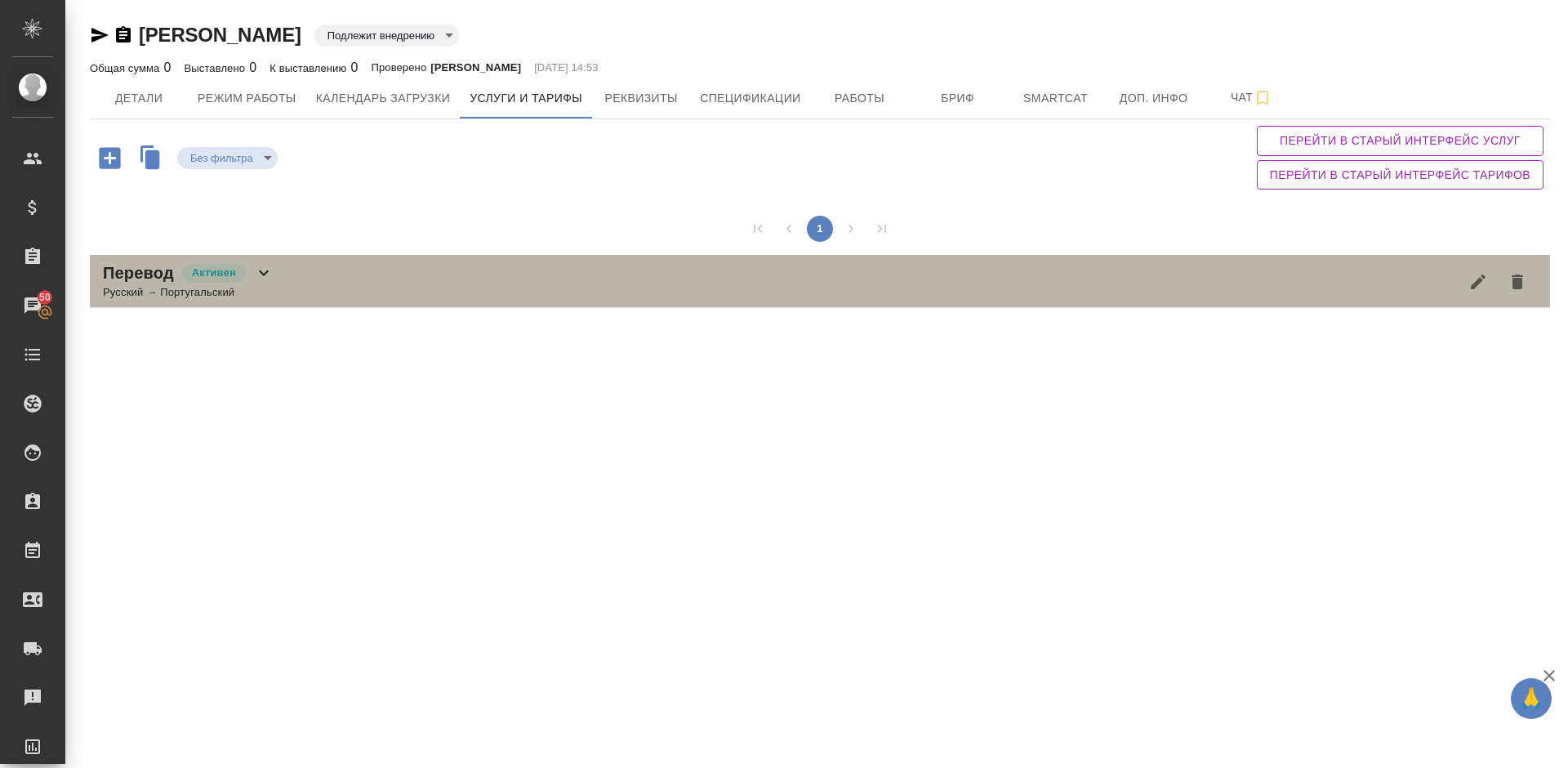
click at [363, 287] on div "Перевод Активен Русский → Португальский" at bounding box center [819, 281] width 1460 height 53
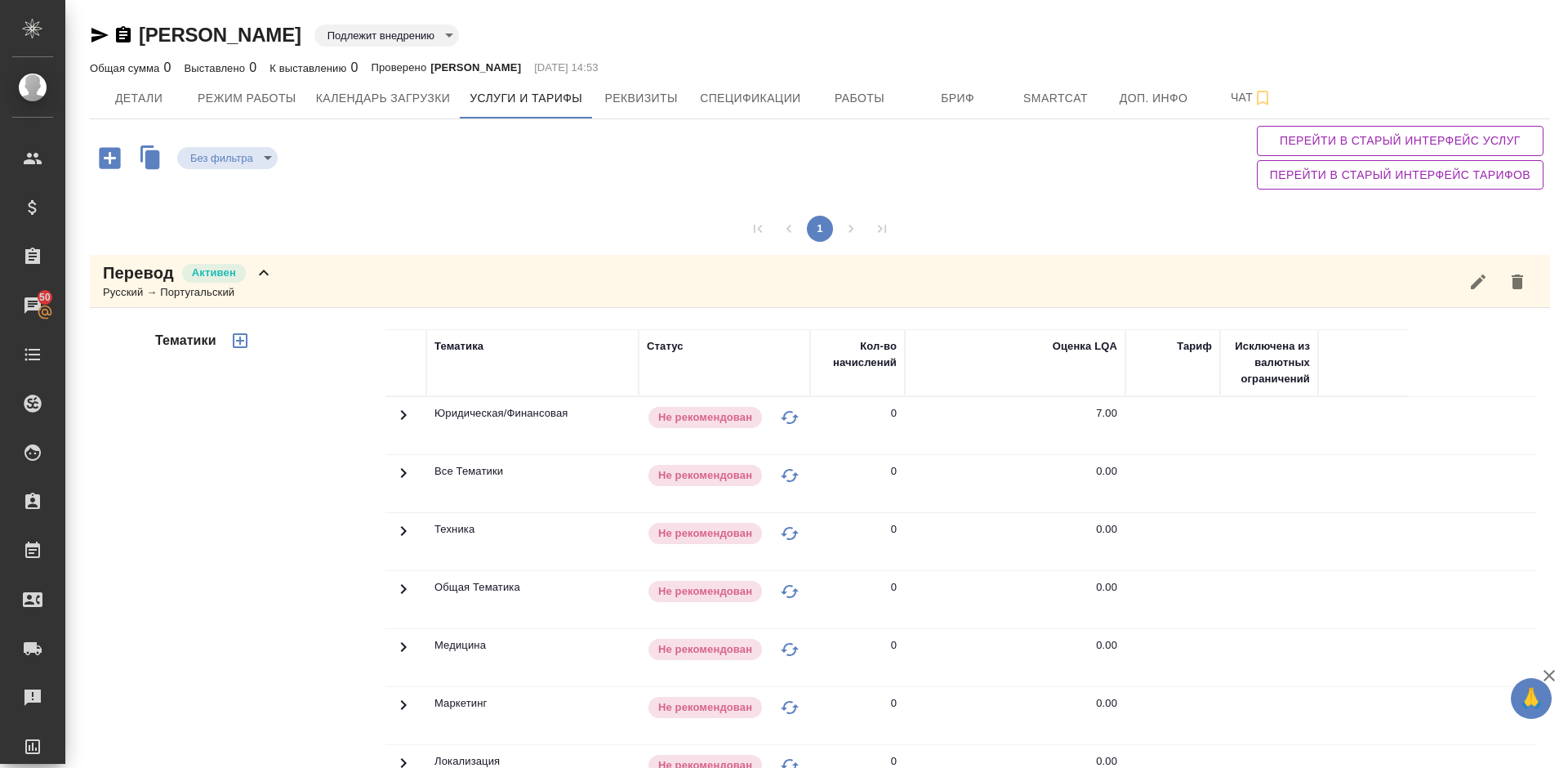
click at [234, 551] on div "Тематики" at bounding box center [269, 590] width 234 height 546
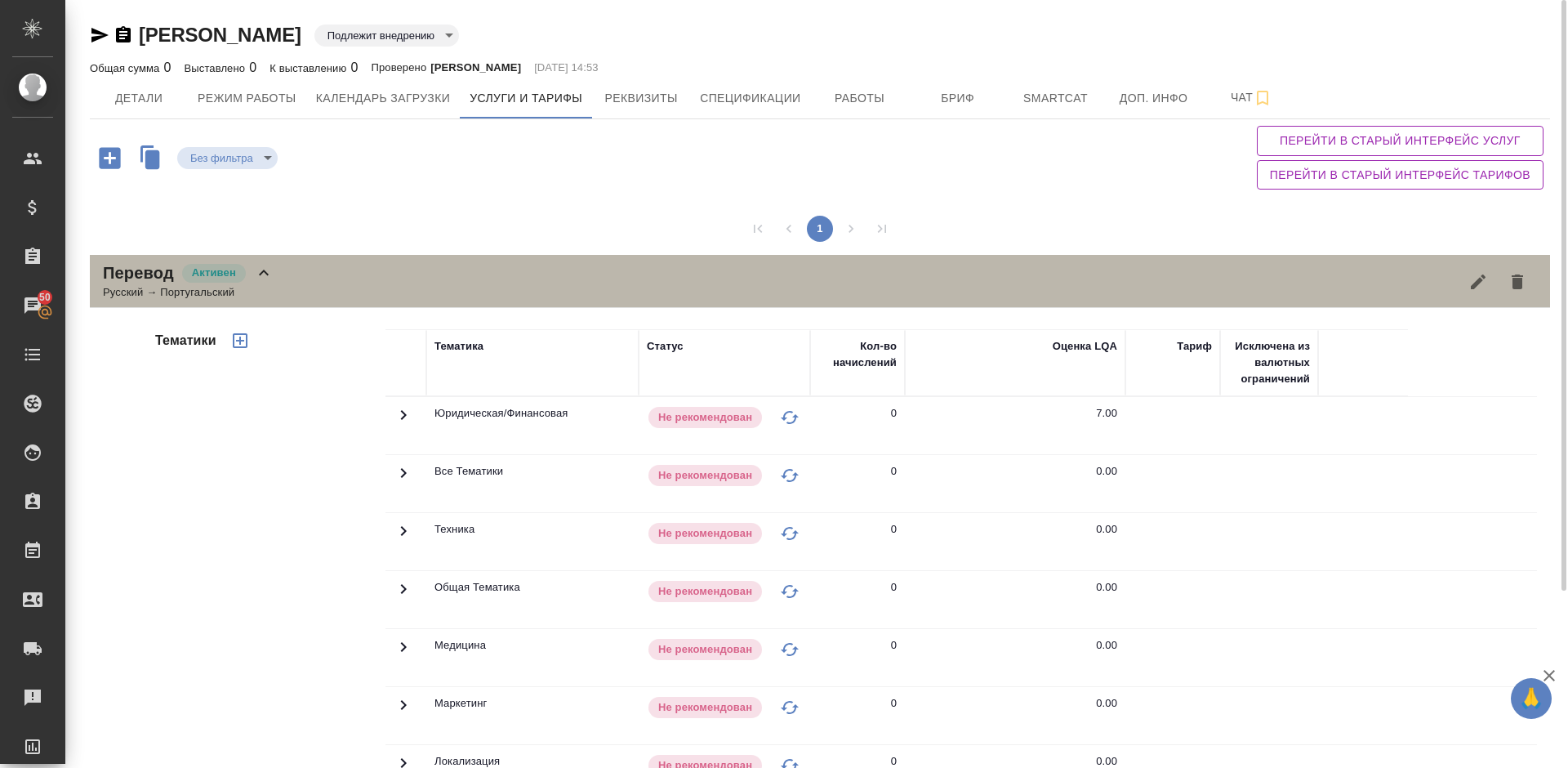
click at [283, 282] on div "Перевод Активен Русский → Португальский" at bounding box center [819, 281] width 1460 height 53
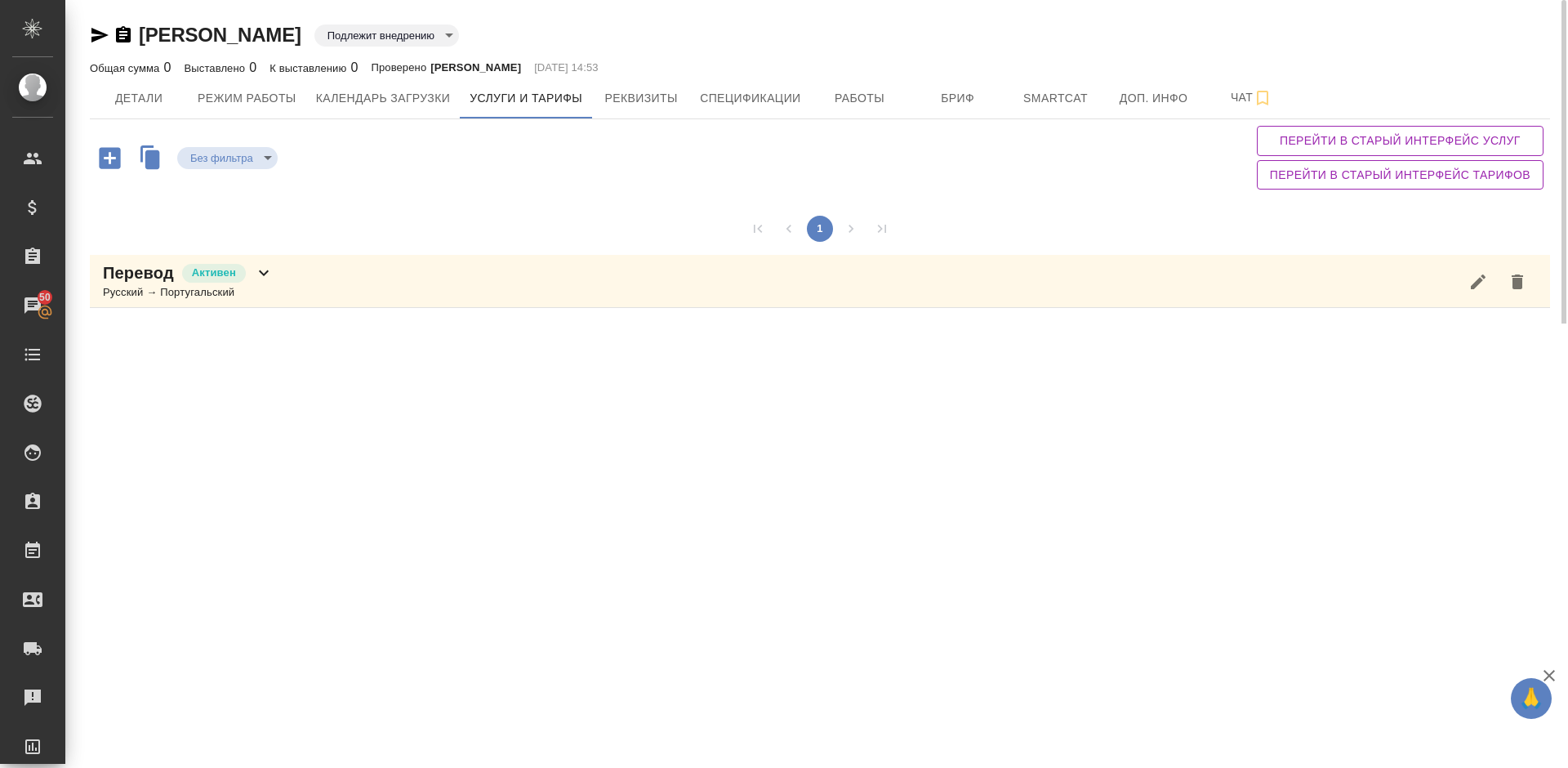
drag, startPoint x: 439, startPoint y: 36, endPoint x: 143, endPoint y: 34, distance: 296.0
click at [143, 34] on div "Волков Василий Владимирович Подлежит внедрению toBeImplemented" at bounding box center [819, 34] width 1460 height 26
copy link "Волков Василий Владимирович"
click at [130, 93] on span "Детали" at bounding box center [139, 98] width 79 height 21
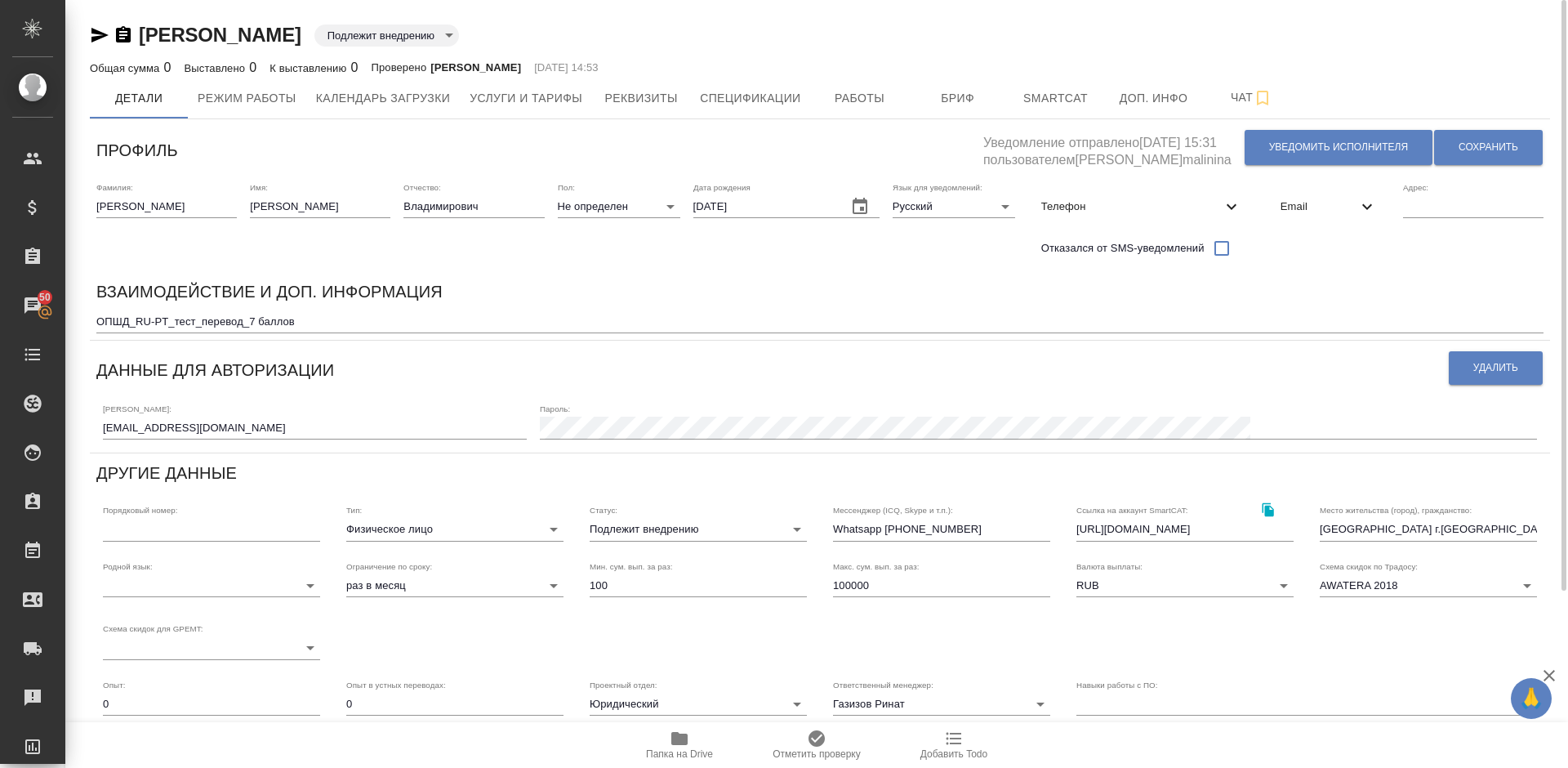
click at [731, 30] on div "Волков Василий Владимирович Подлежит внедрению toBeImplemented" at bounding box center [819, 34] width 1460 height 26
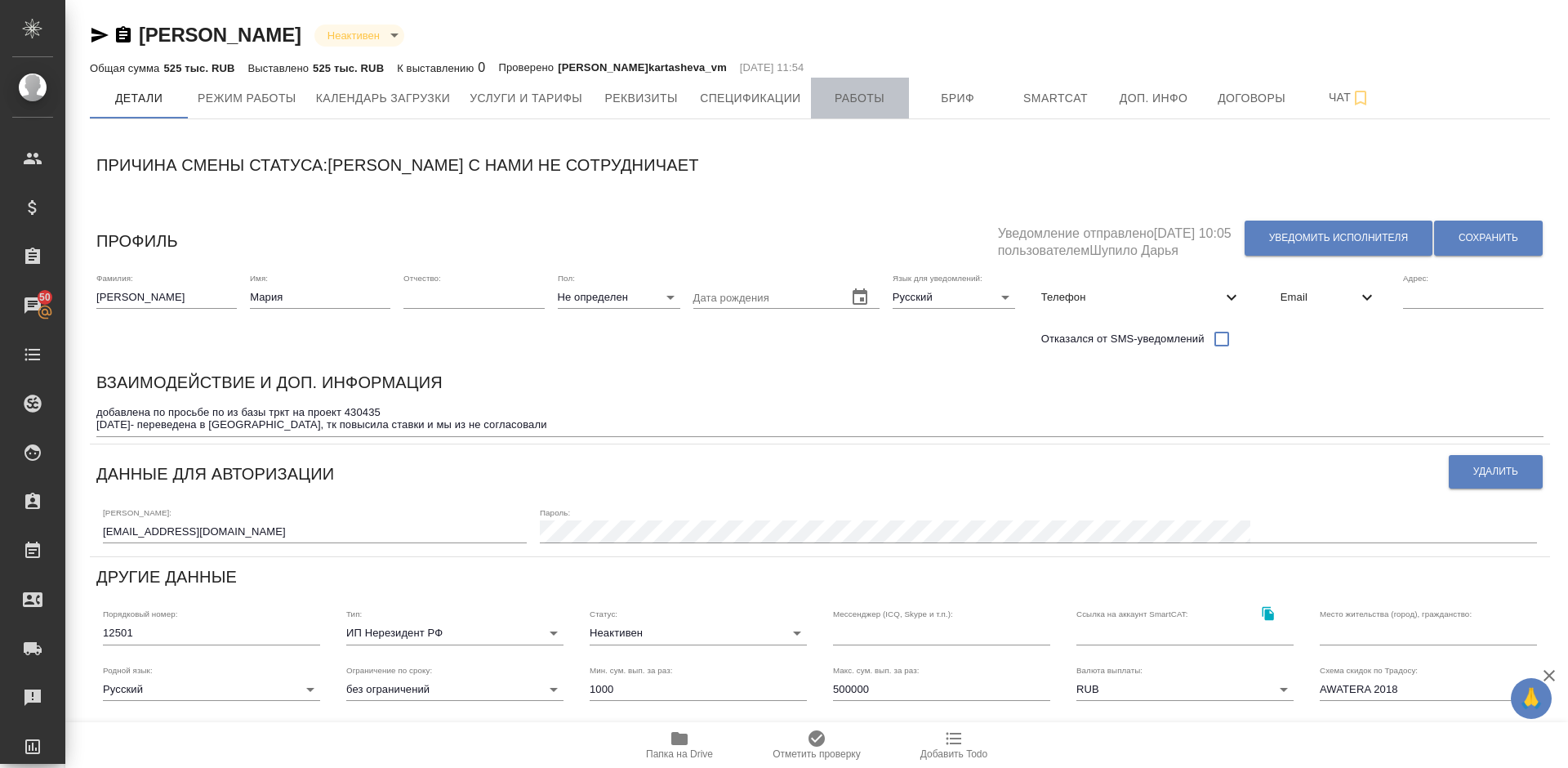
click at [855, 107] on span "Работы" at bounding box center [859, 98] width 79 height 21
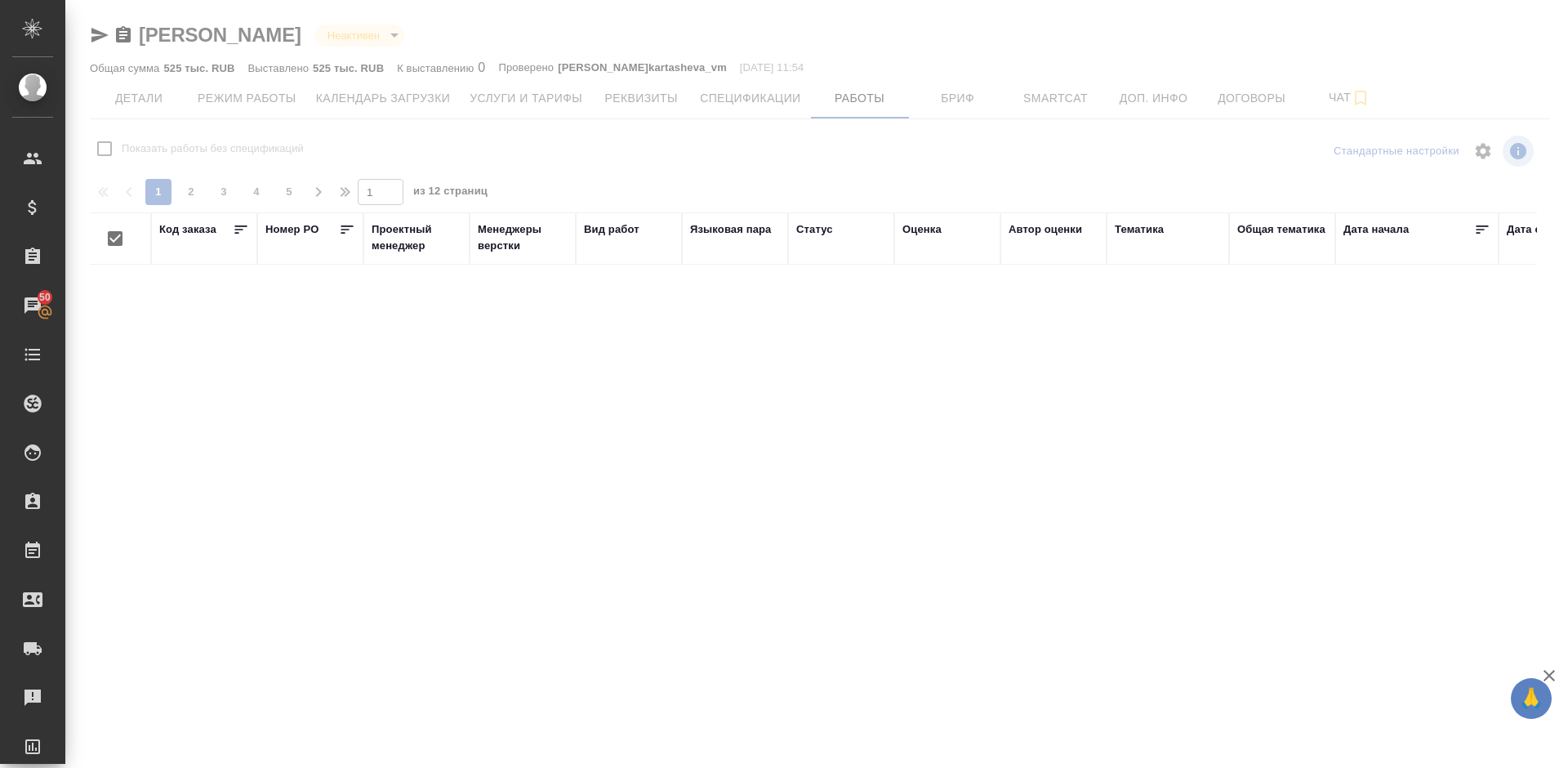
checkbox input "false"
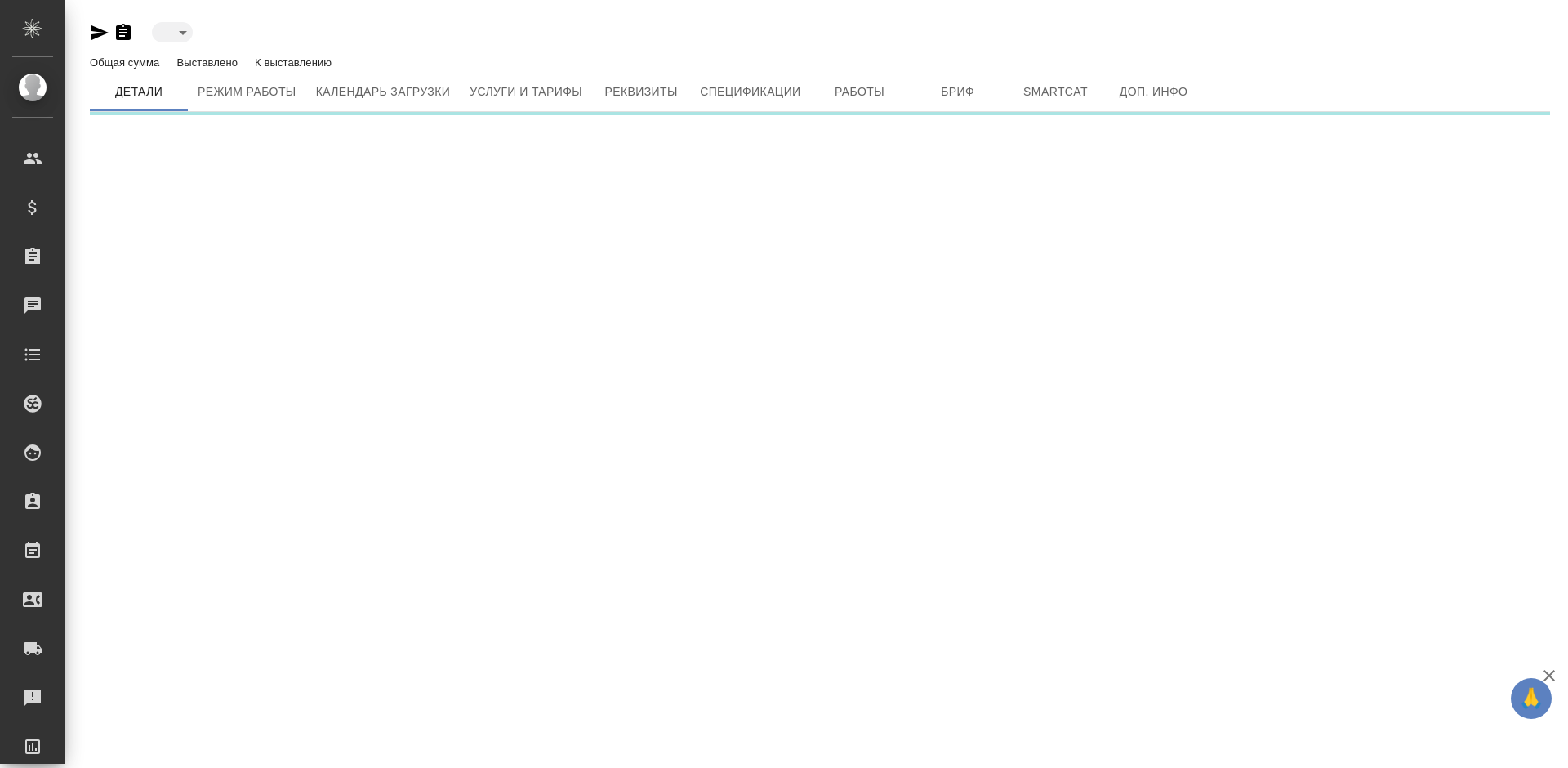
type input "active"
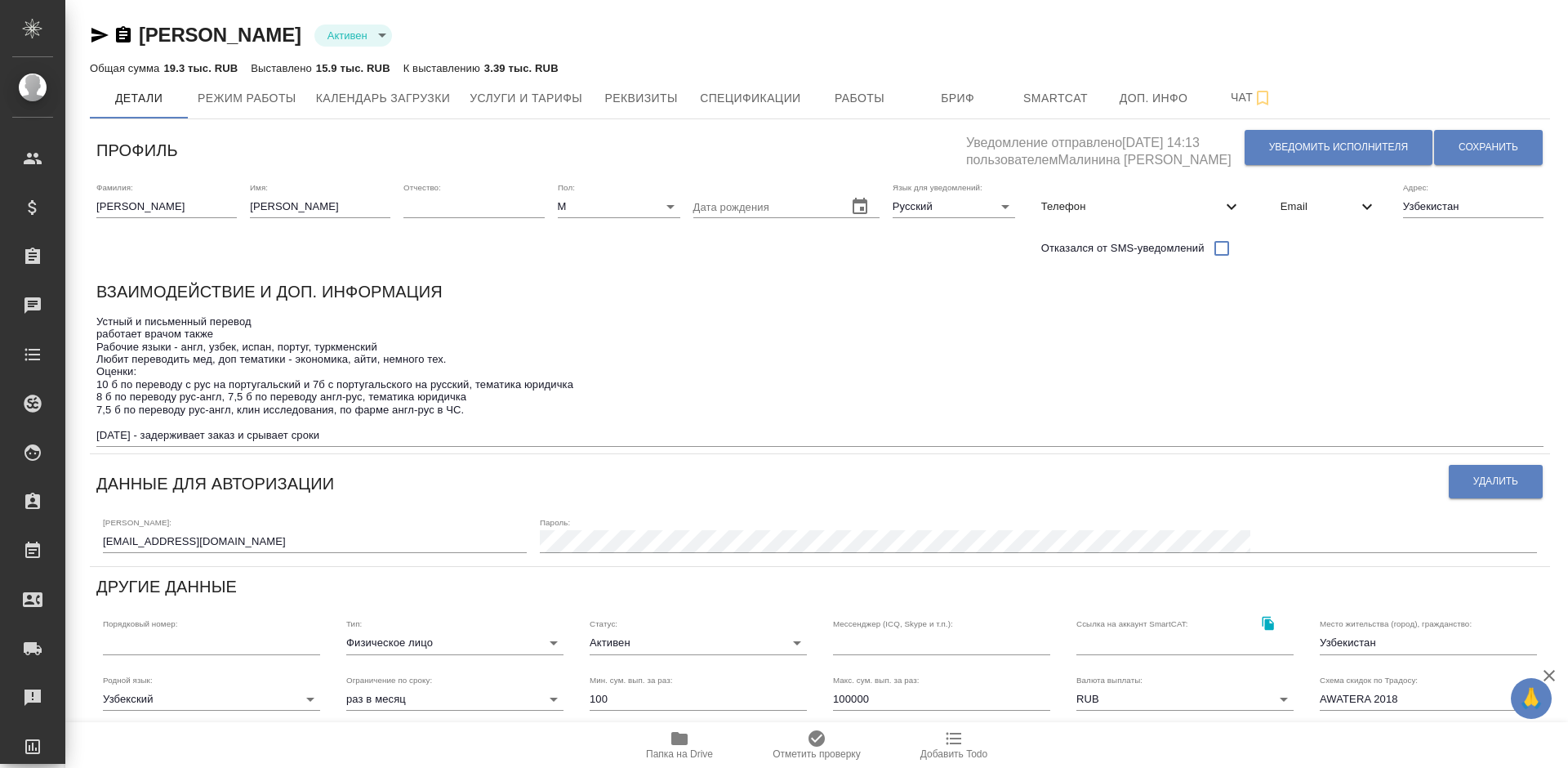
drag, startPoint x: 330, startPoint y: 37, endPoint x: 145, endPoint y: 32, distance: 185.1
click at [145, 32] on div "Ибрагимов Алишер Активен active" at bounding box center [819, 34] width 1460 height 26
copy link "Ибрагимов Алишер"
click at [846, 101] on span "Работы" at bounding box center [859, 98] width 79 height 21
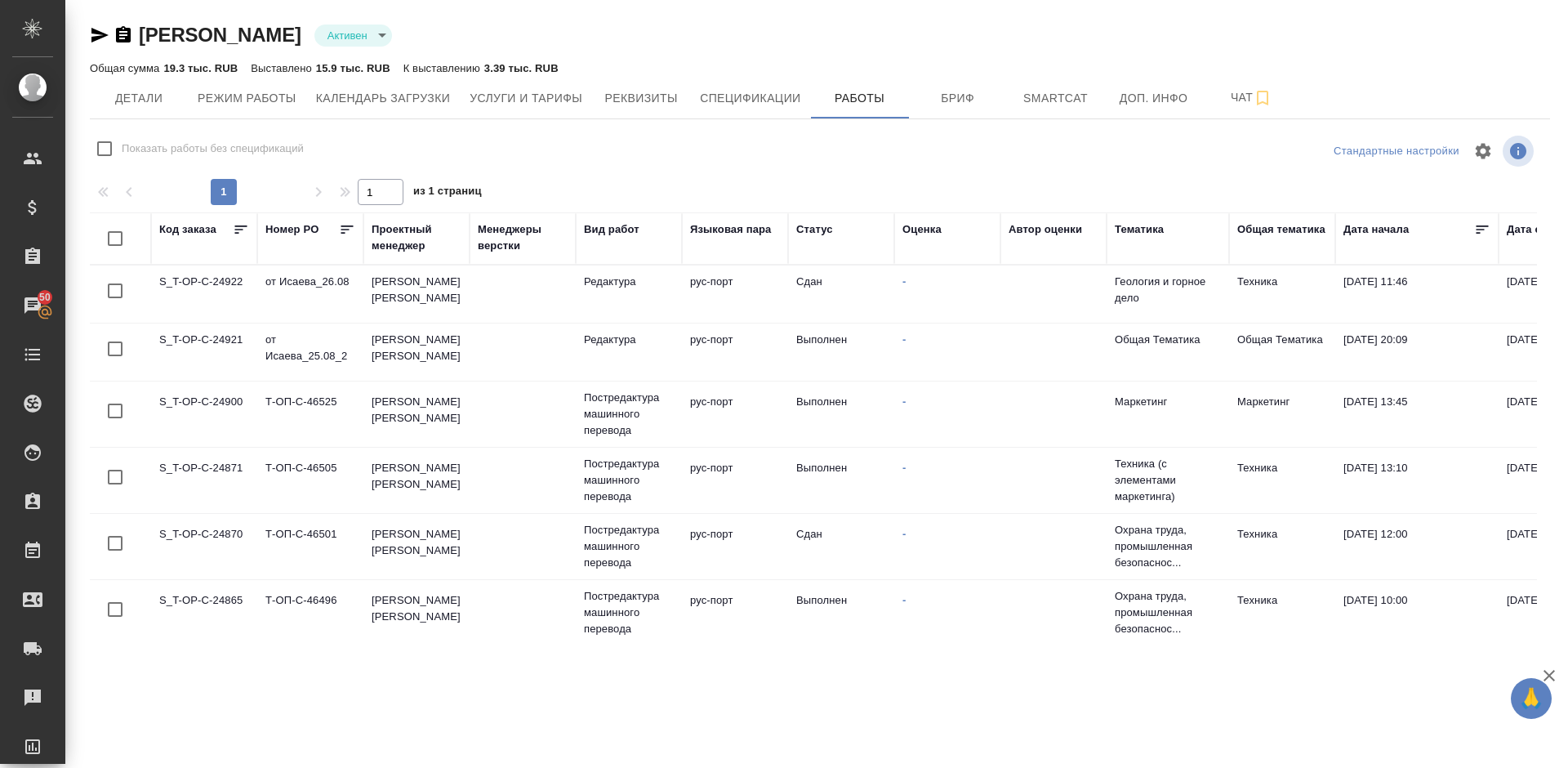
checkbox input "false"
click at [130, 101] on span "Детали" at bounding box center [139, 98] width 79 height 21
click at [160, 101] on span "Детали" at bounding box center [139, 98] width 79 height 21
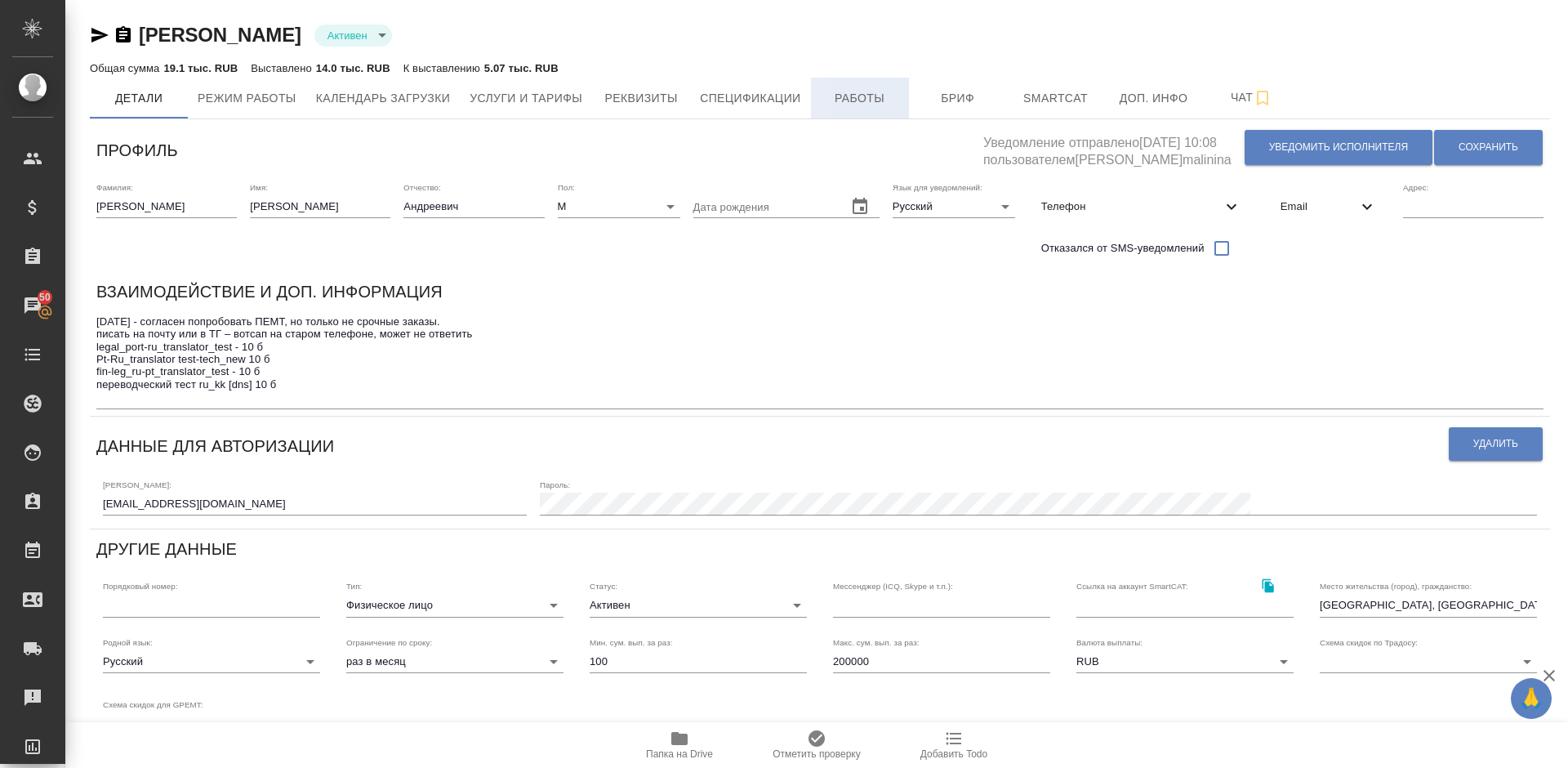
click at [857, 98] on span "Работы" at bounding box center [859, 98] width 79 height 21
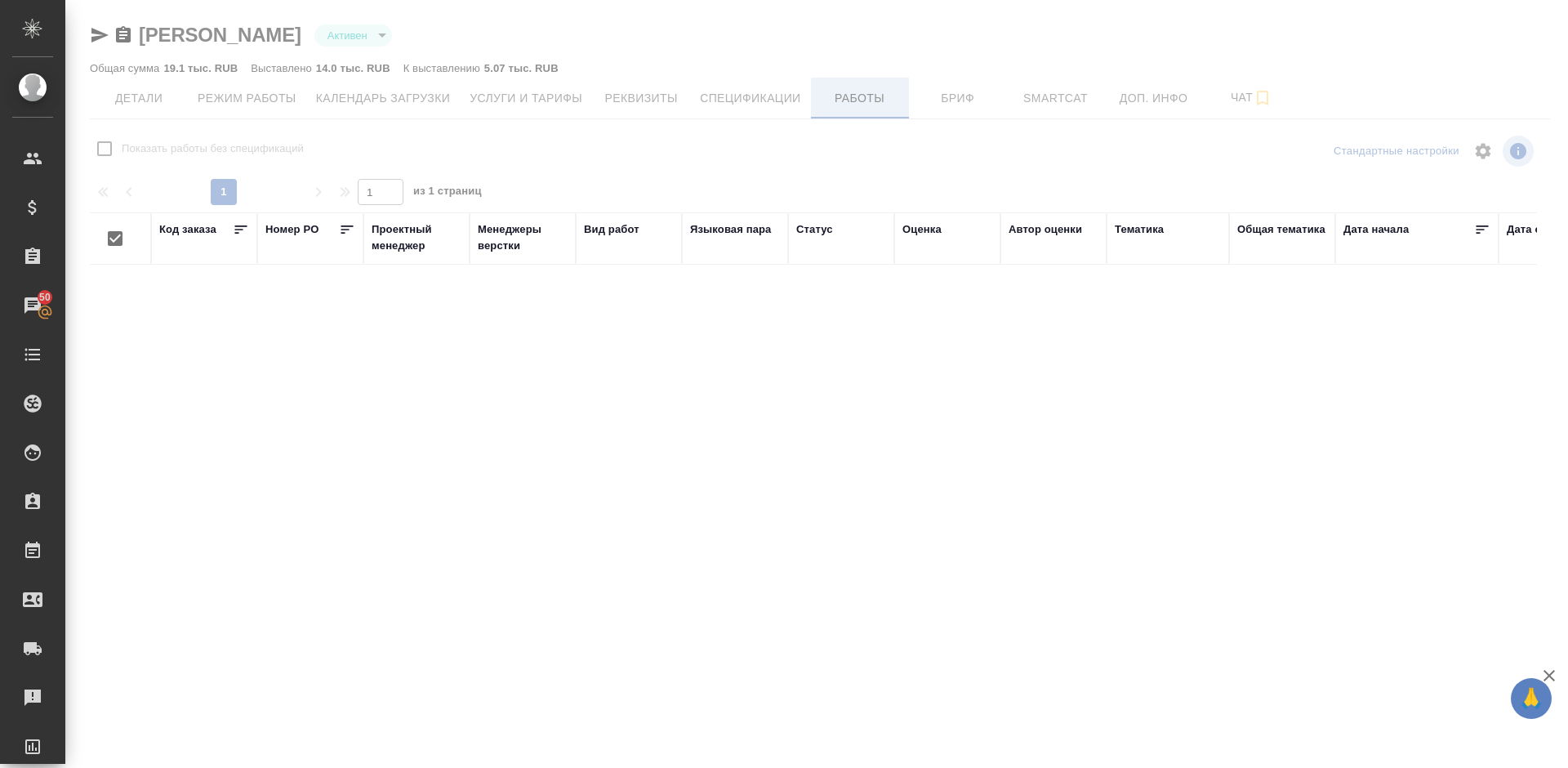
checkbox input "false"
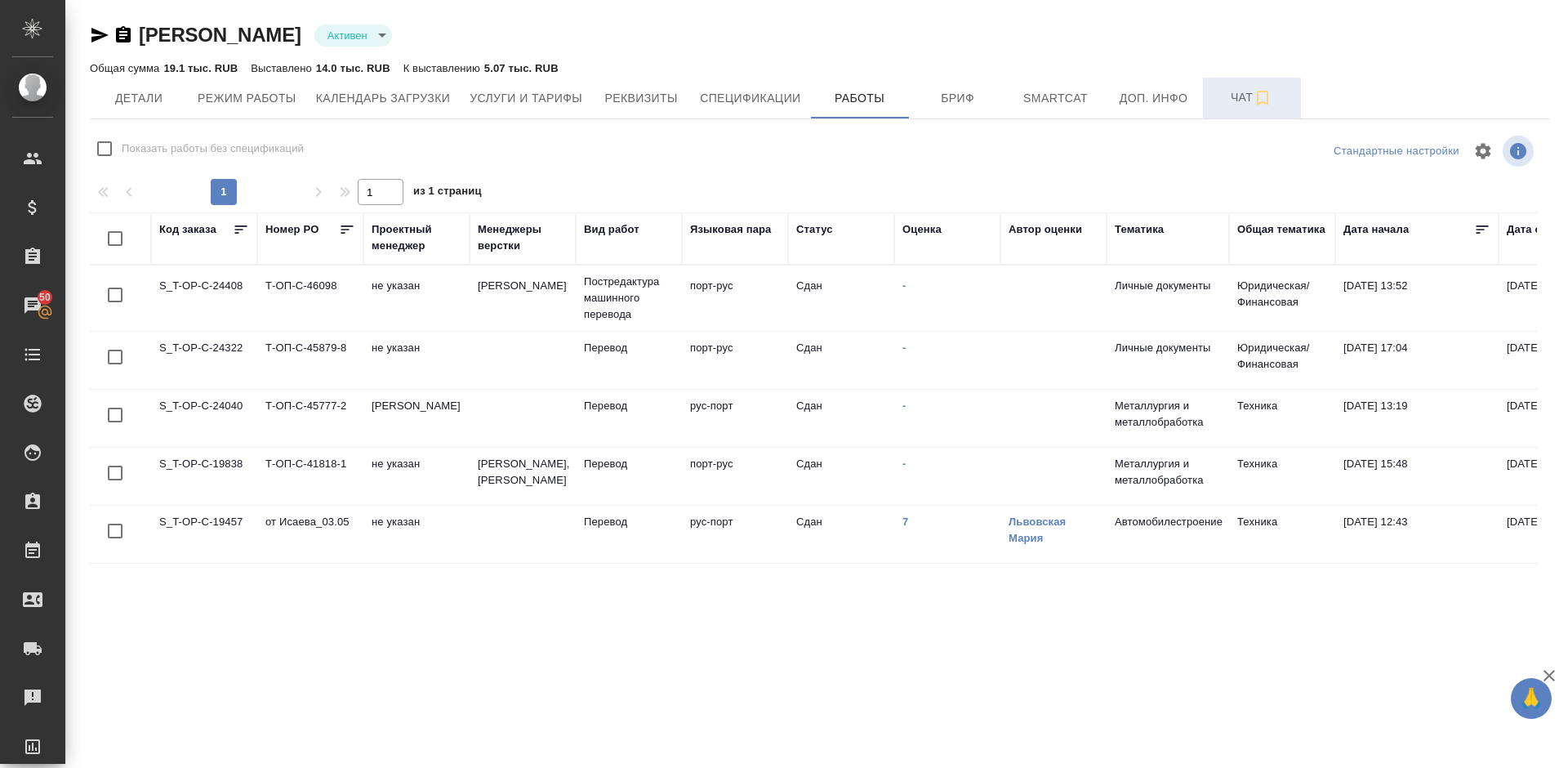
click at [1235, 97] on span "Чат" at bounding box center [1251, 98] width 79 height 21
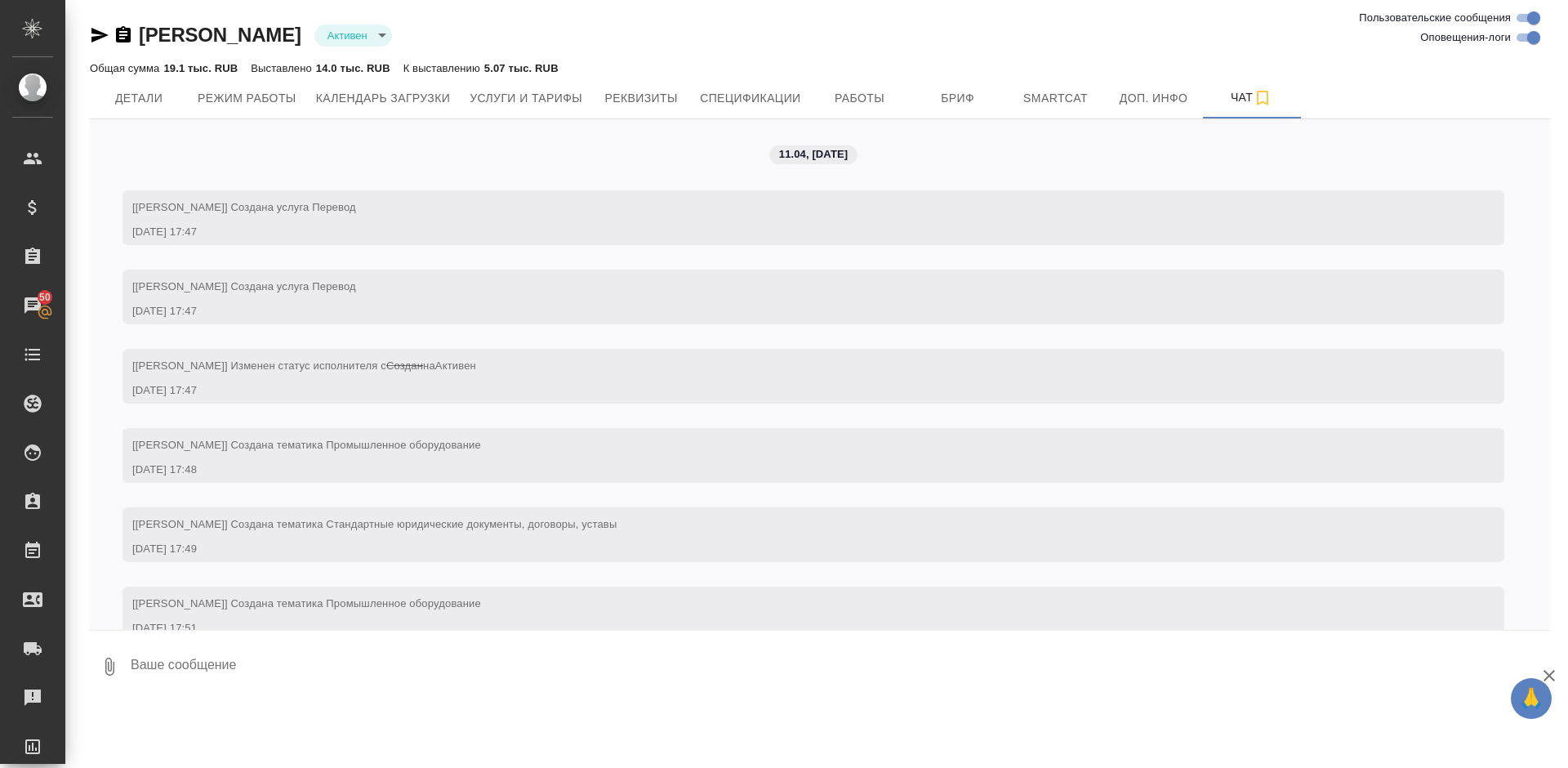
scroll to position [1612, 0]
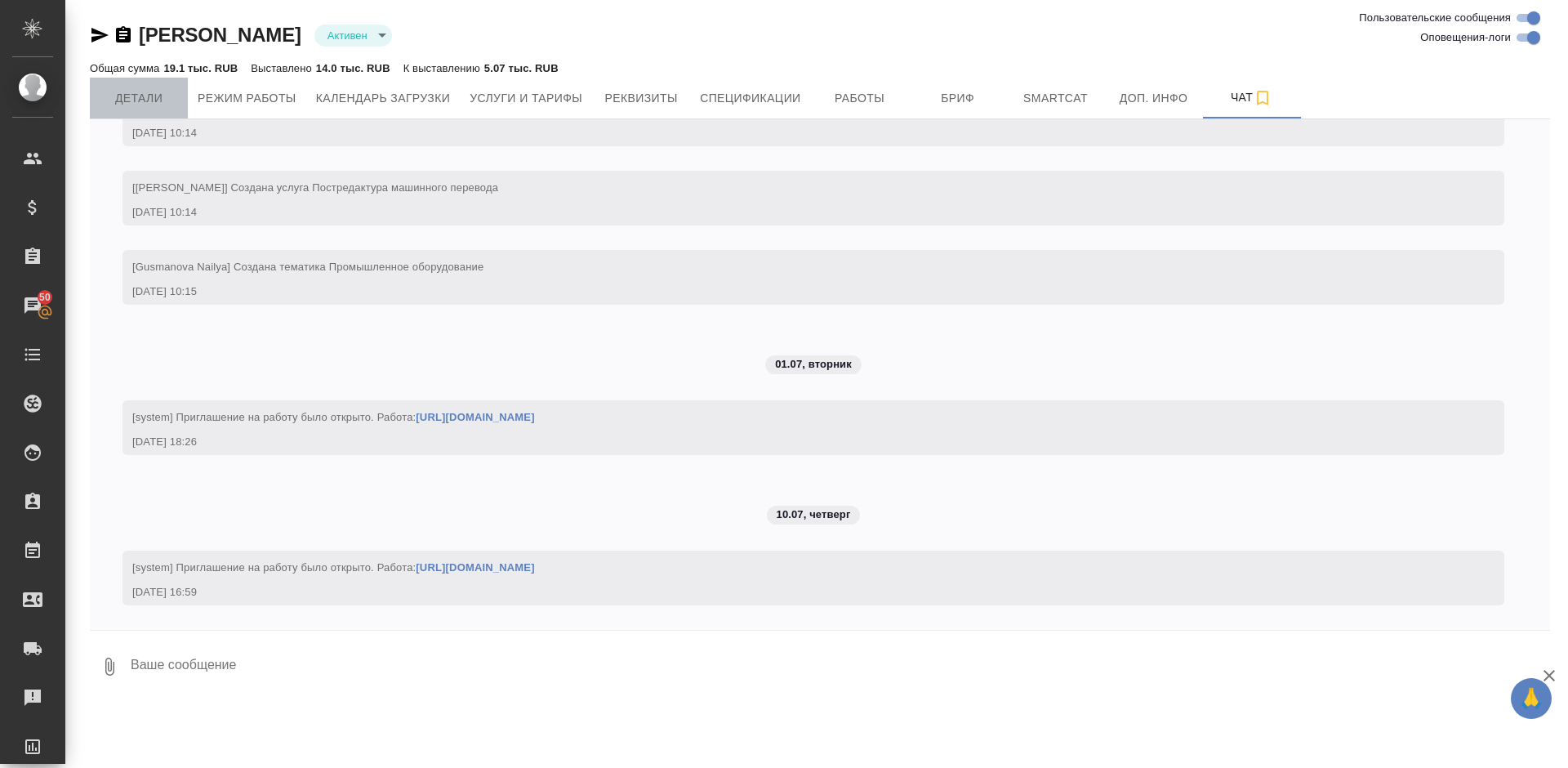
click at [150, 95] on span "Детали" at bounding box center [139, 98] width 79 height 21
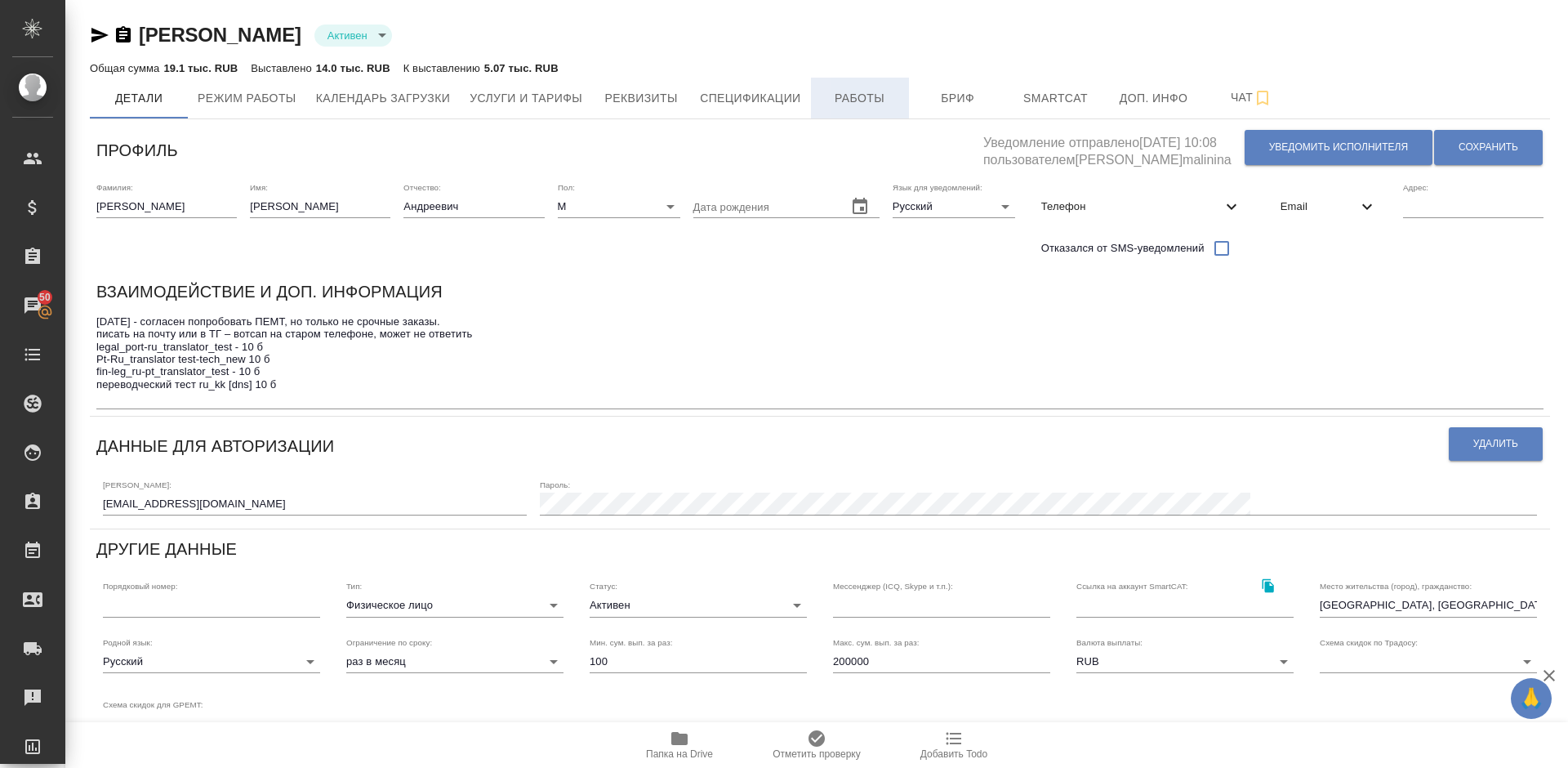
click at [852, 103] on span "Работы" at bounding box center [859, 98] width 79 height 21
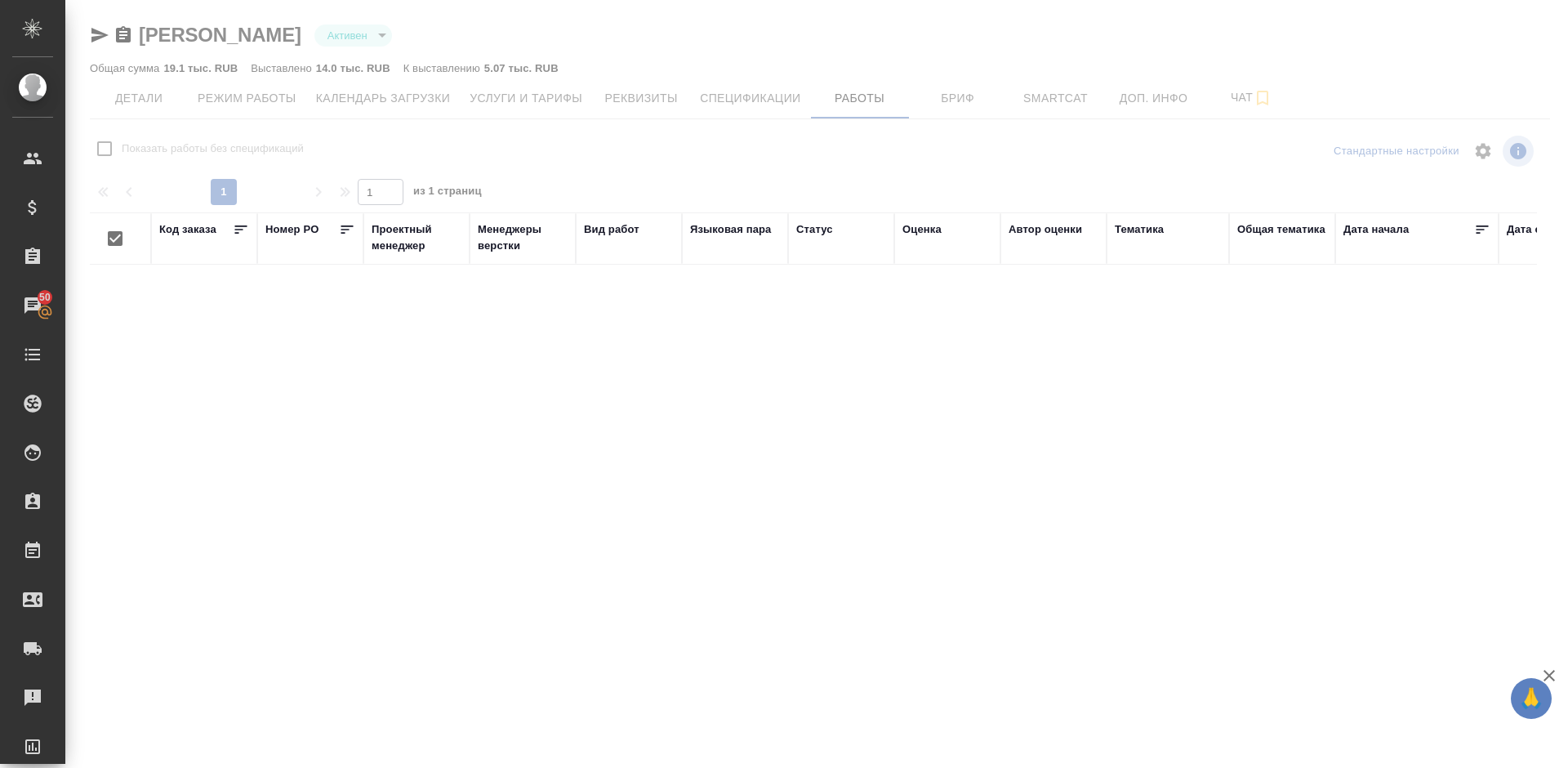
checkbox input "false"
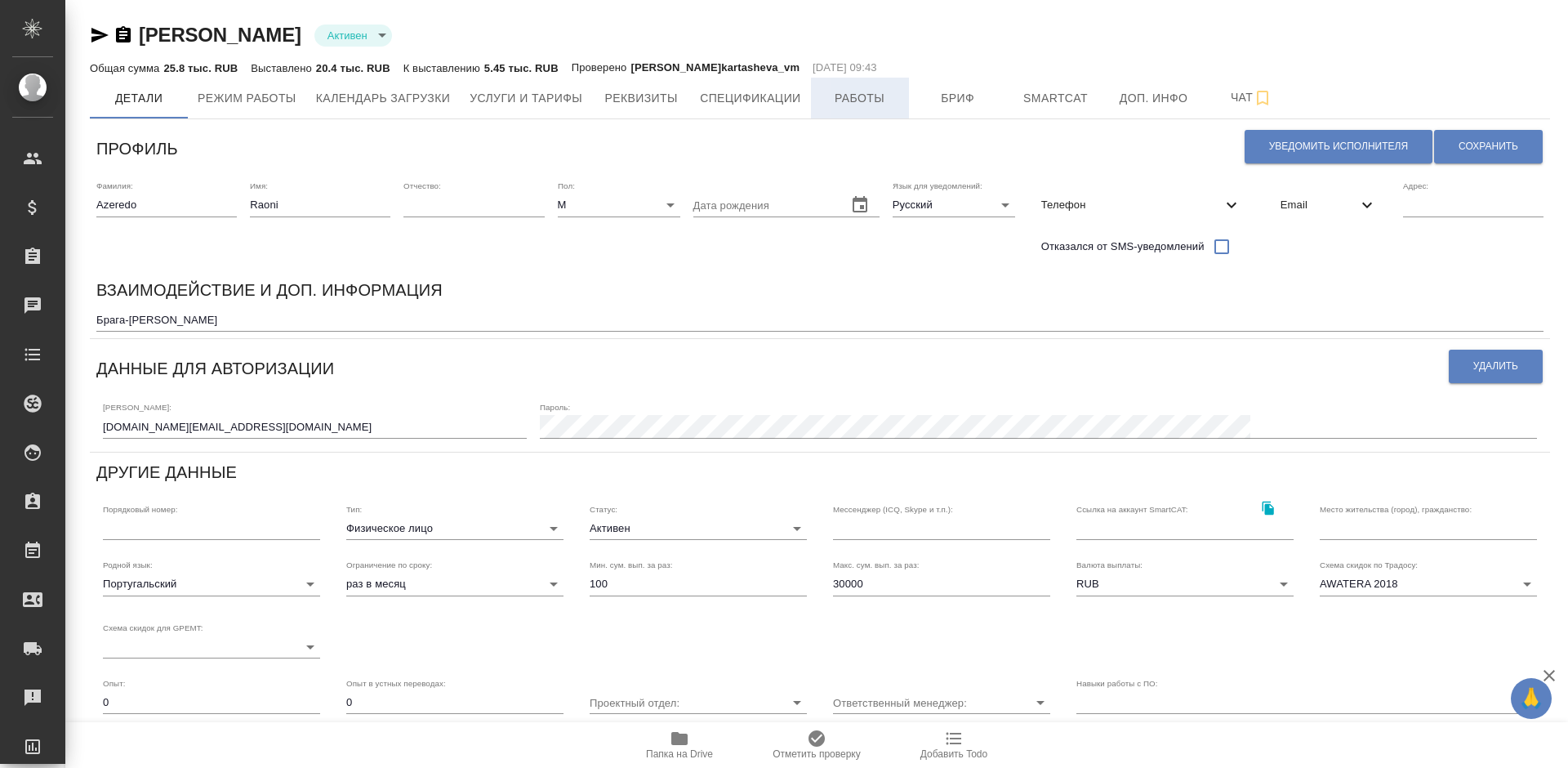
click at [864, 110] on button "Работы" at bounding box center [860, 98] width 98 height 41
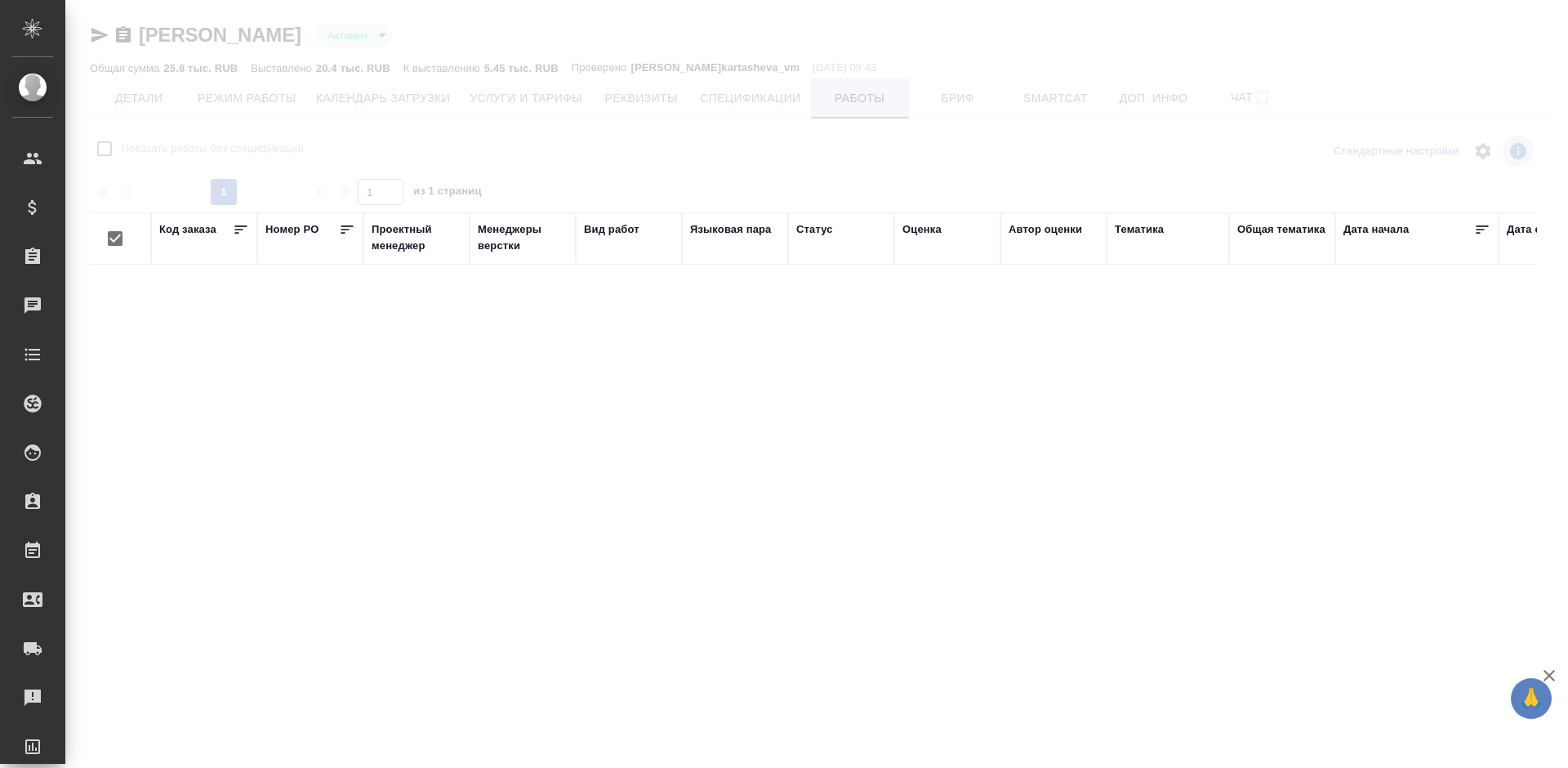
checkbox input "false"
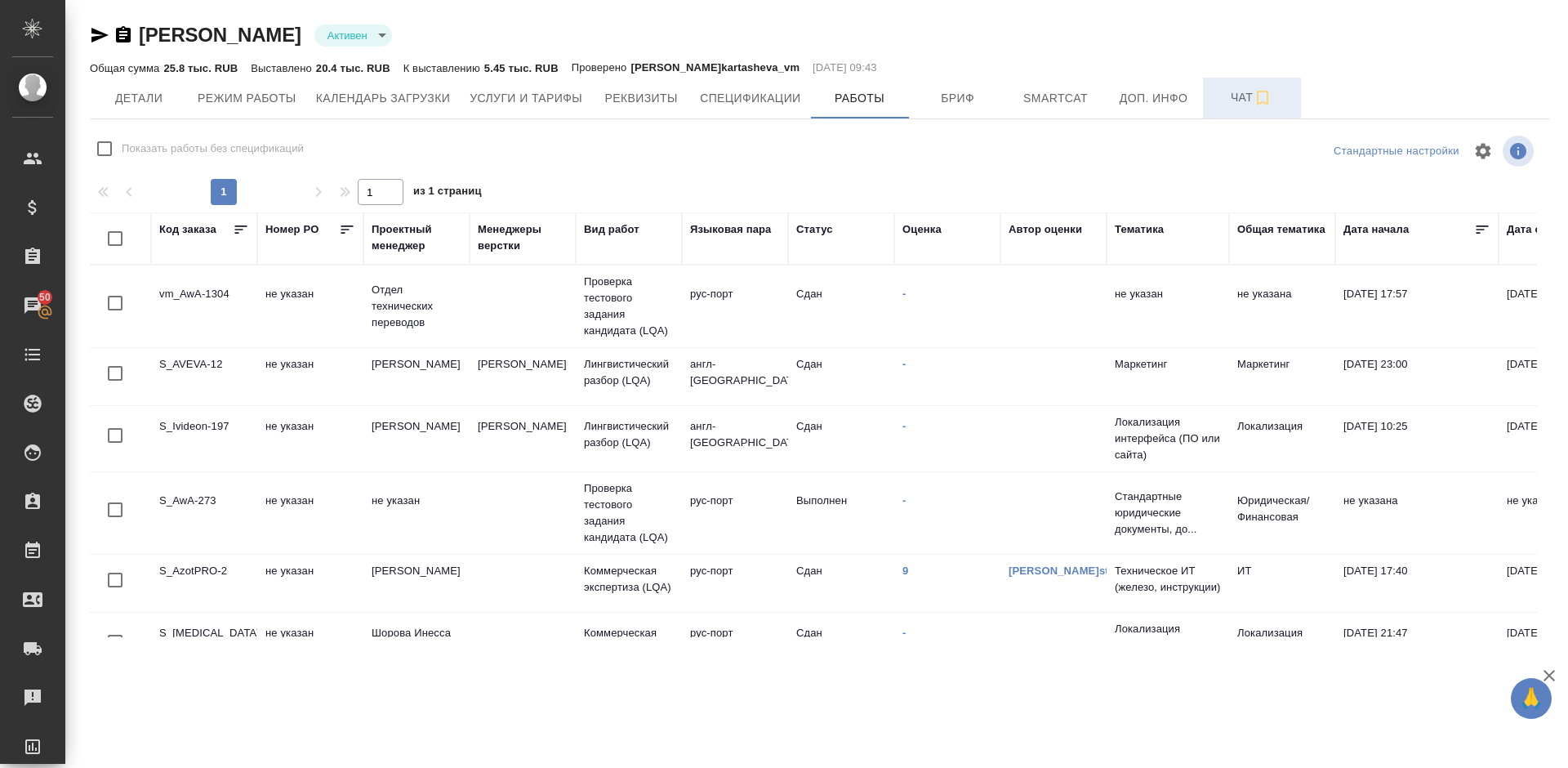
click at [1236, 99] on span "Чат" at bounding box center [1251, 98] width 79 height 21
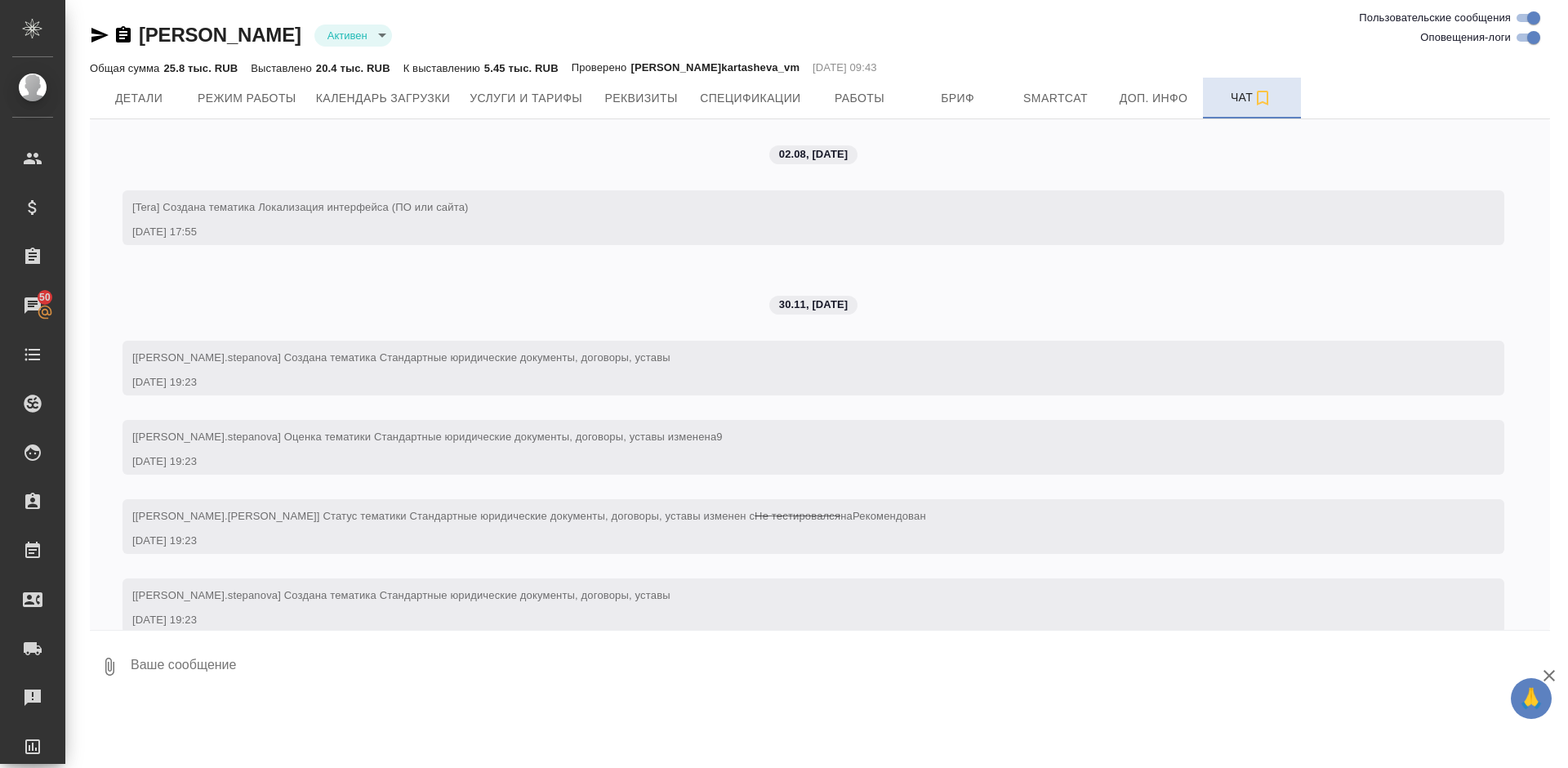
scroll to position [5787, 0]
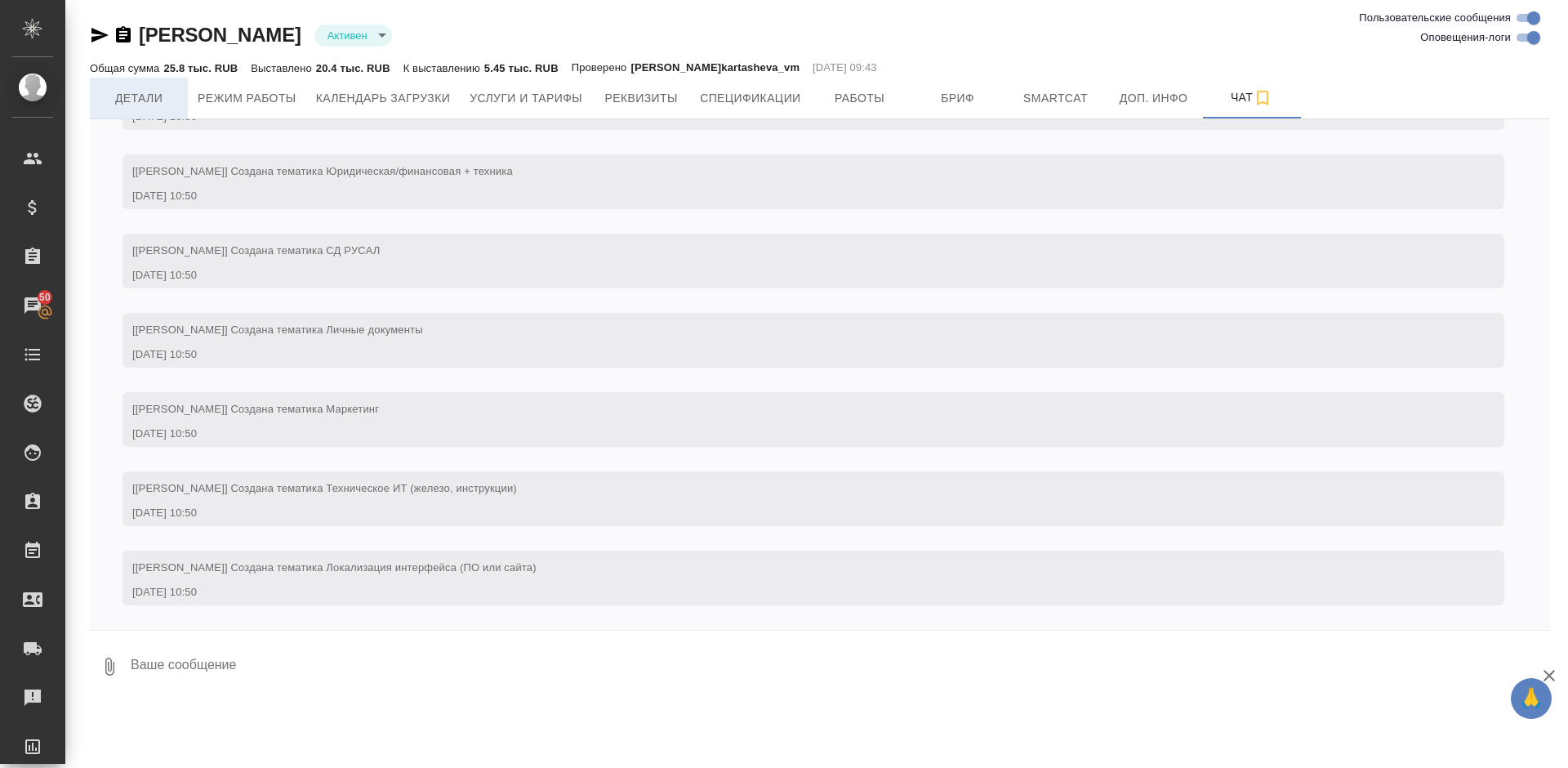
click at [146, 97] on span "Детали" at bounding box center [139, 98] width 79 height 21
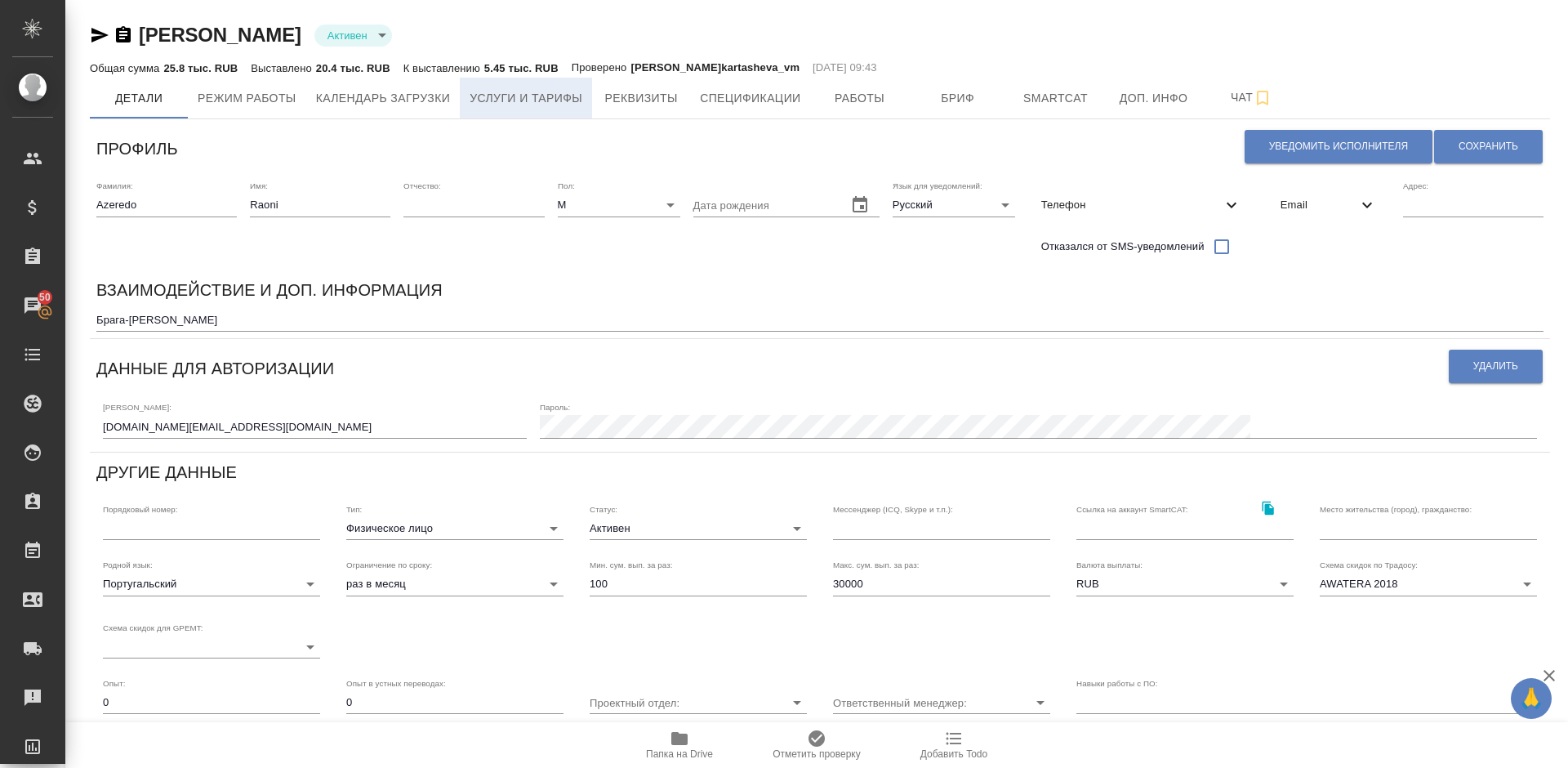
click at [525, 97] on span "Услуги и тарифы" at bounding box center [526, 98] width 112 height 21
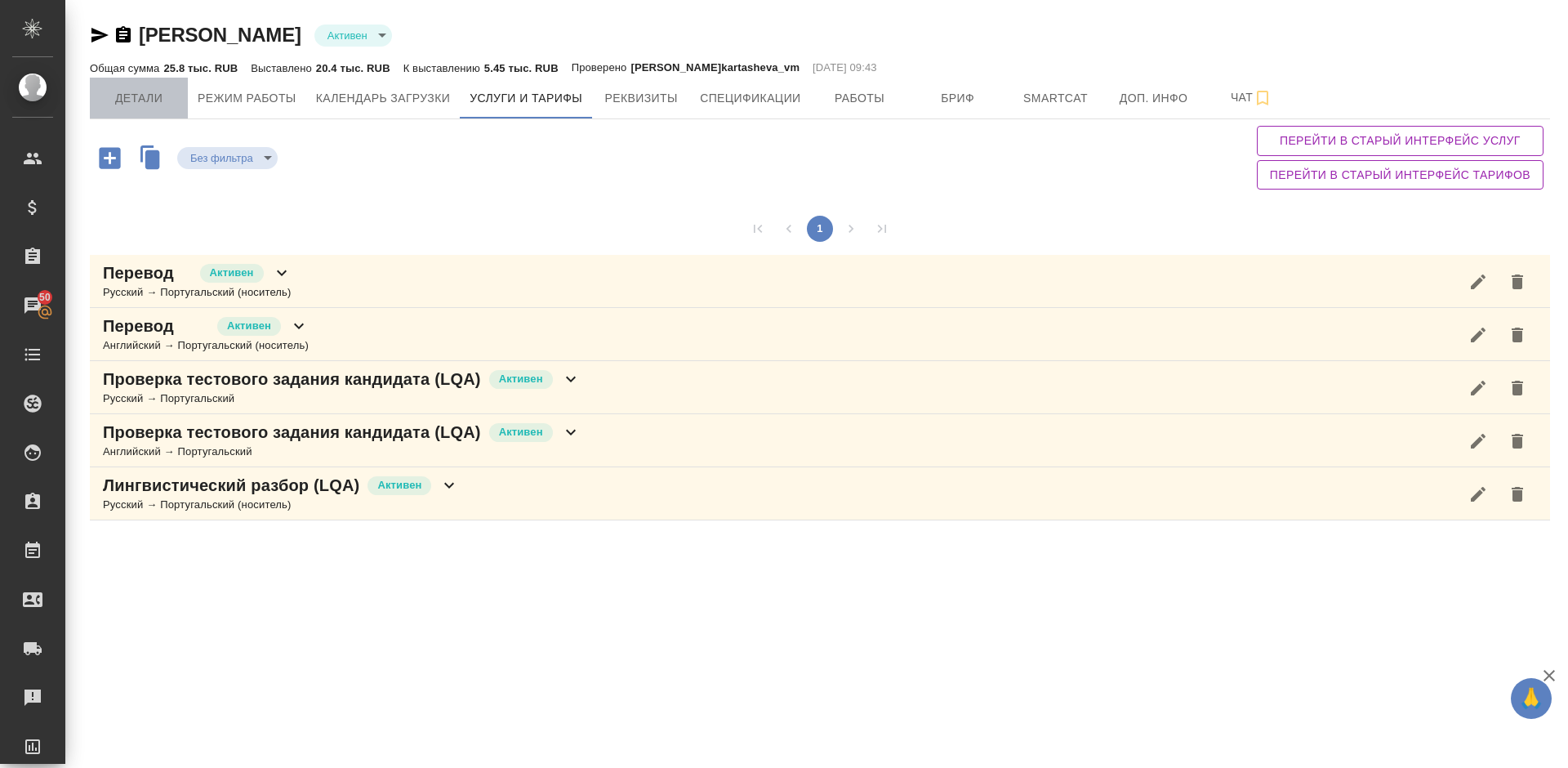
click at [145, 87] on button "Детали" at bounding box center [139, 98] width 98 height 41
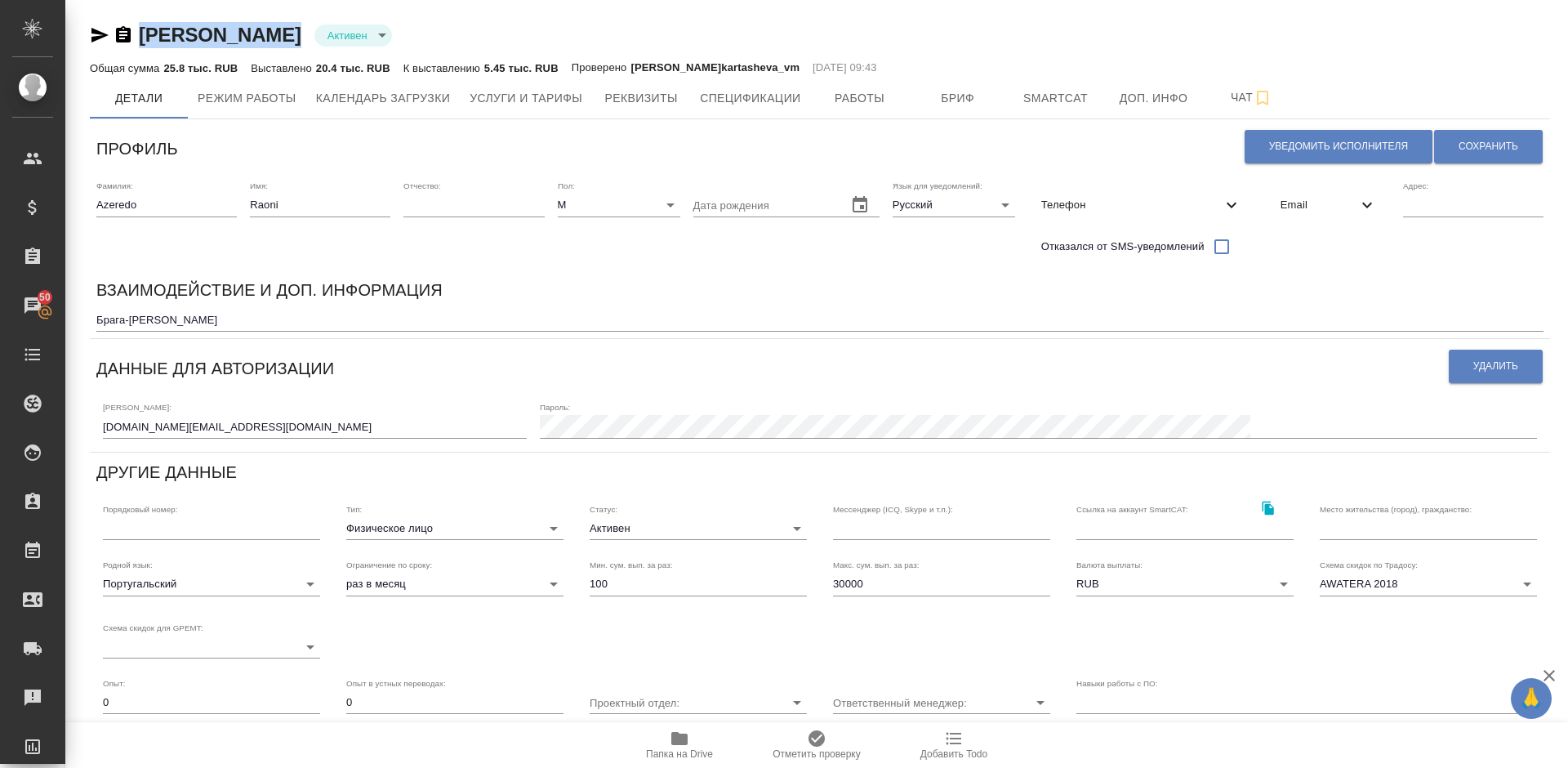
drag, startPoint x: 278, startPoint y: 40, endPoint x: 146, endPoint y: 38, distance: 132.0
click at [146, 38] on div "[PERSON_NAME] active" at bounding box center [819, 34] width 1460 height 26
copy link "[PERSON_NAME]"
click at [872, 99] on span "Работы" at bounding box center [859, 98] width 79 height 21
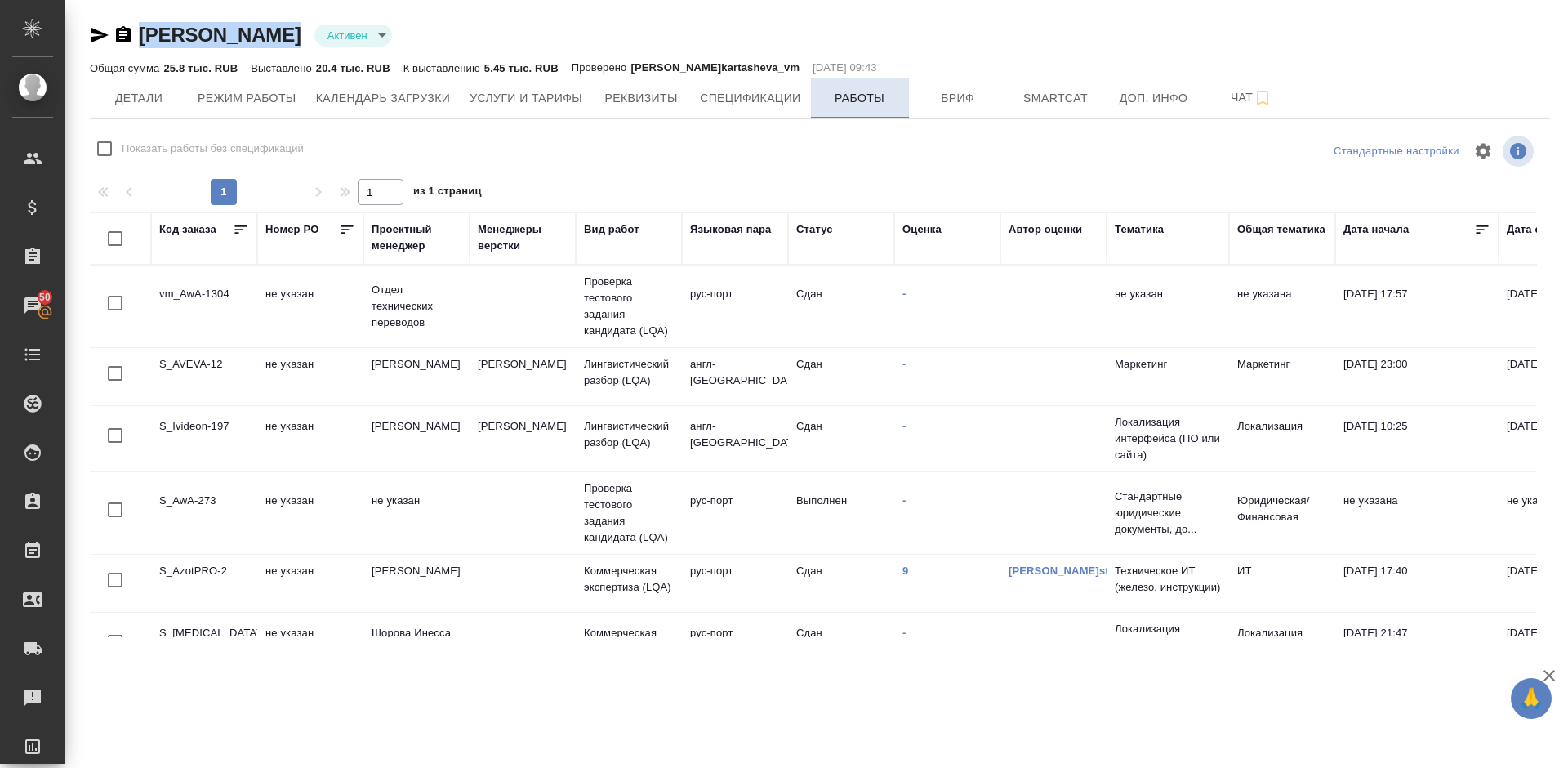
checkbox input "false"
click at [1218, 90] on span "Чат" at bounding box center [1251, 98] width 79 height 21
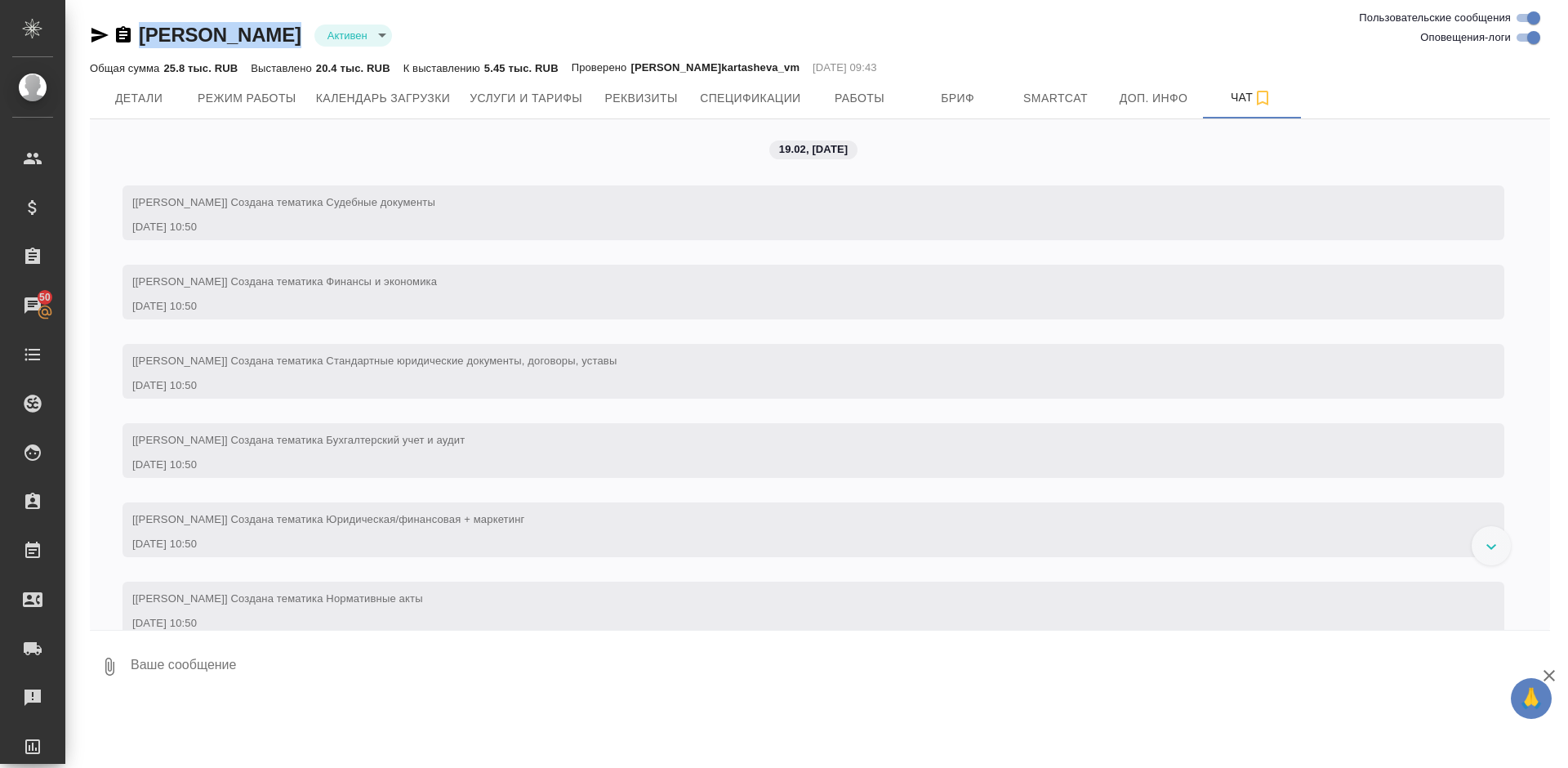
scroll to position [5766, 0]
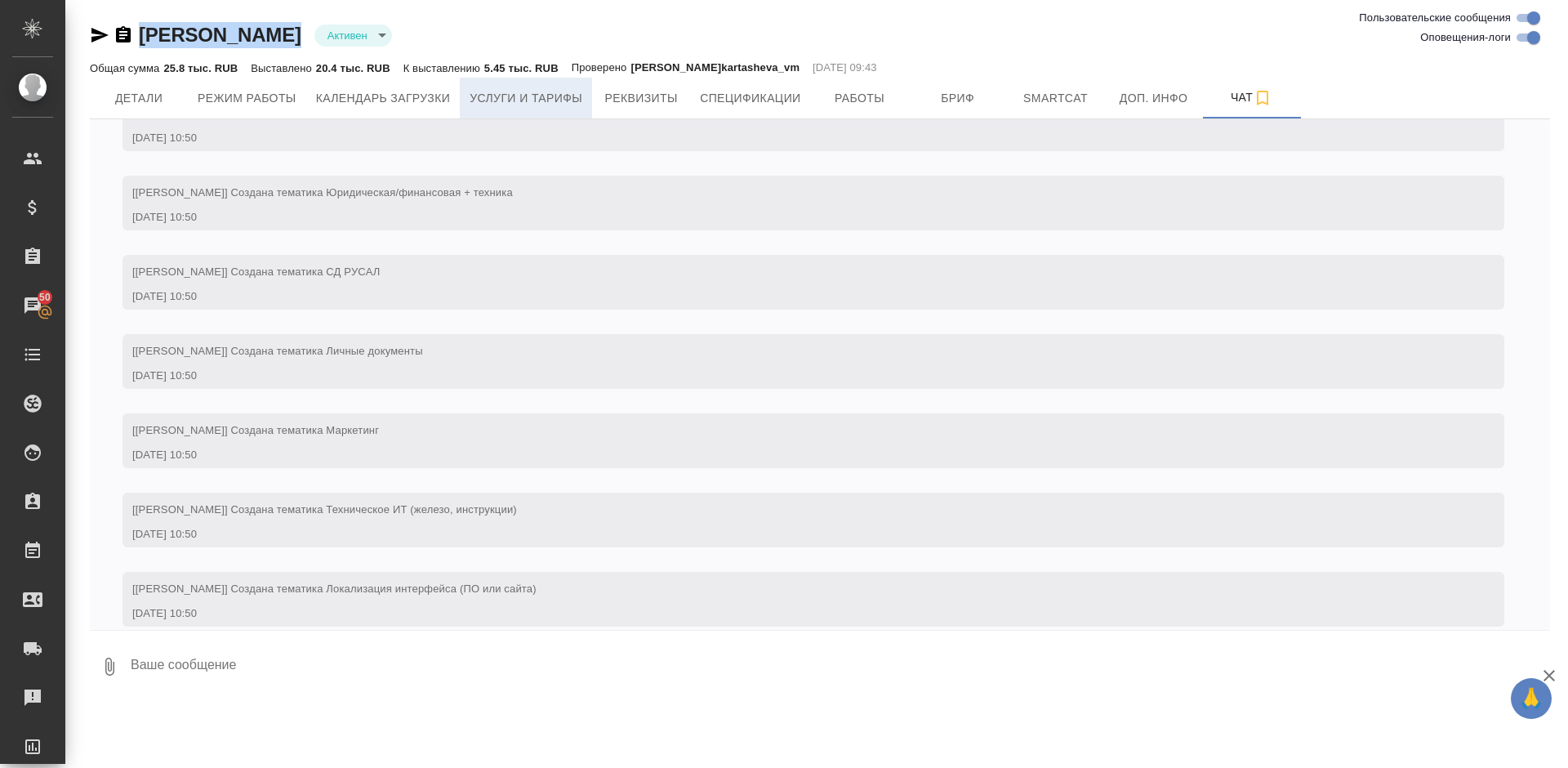
click at [559, 111] on button "Услуги и тарифы" at bounding box center [526, 98] width 132 height 41
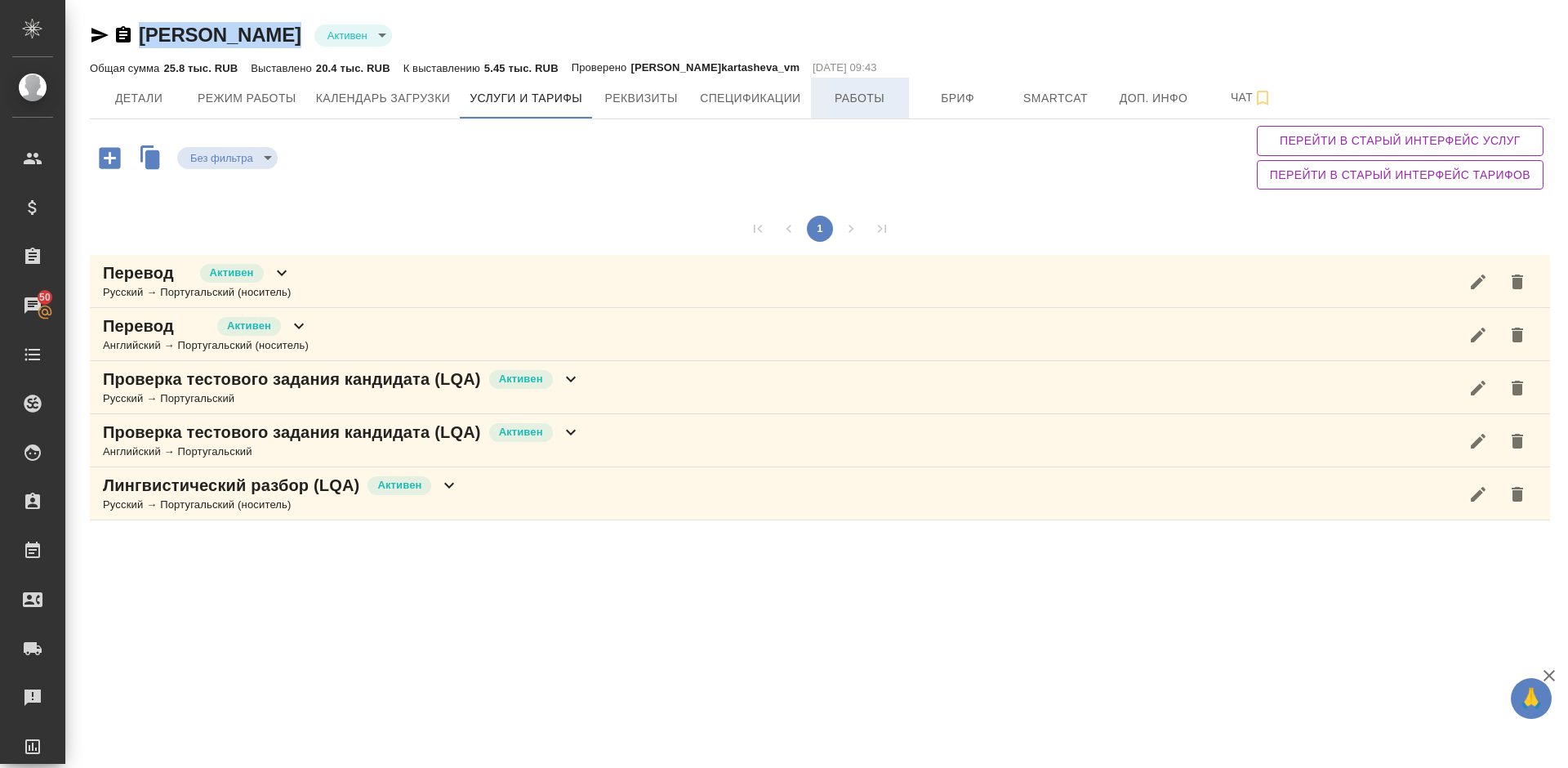
click at [863, 96] on span "Работы" at bounding box center [859, 98] width 79 height 21
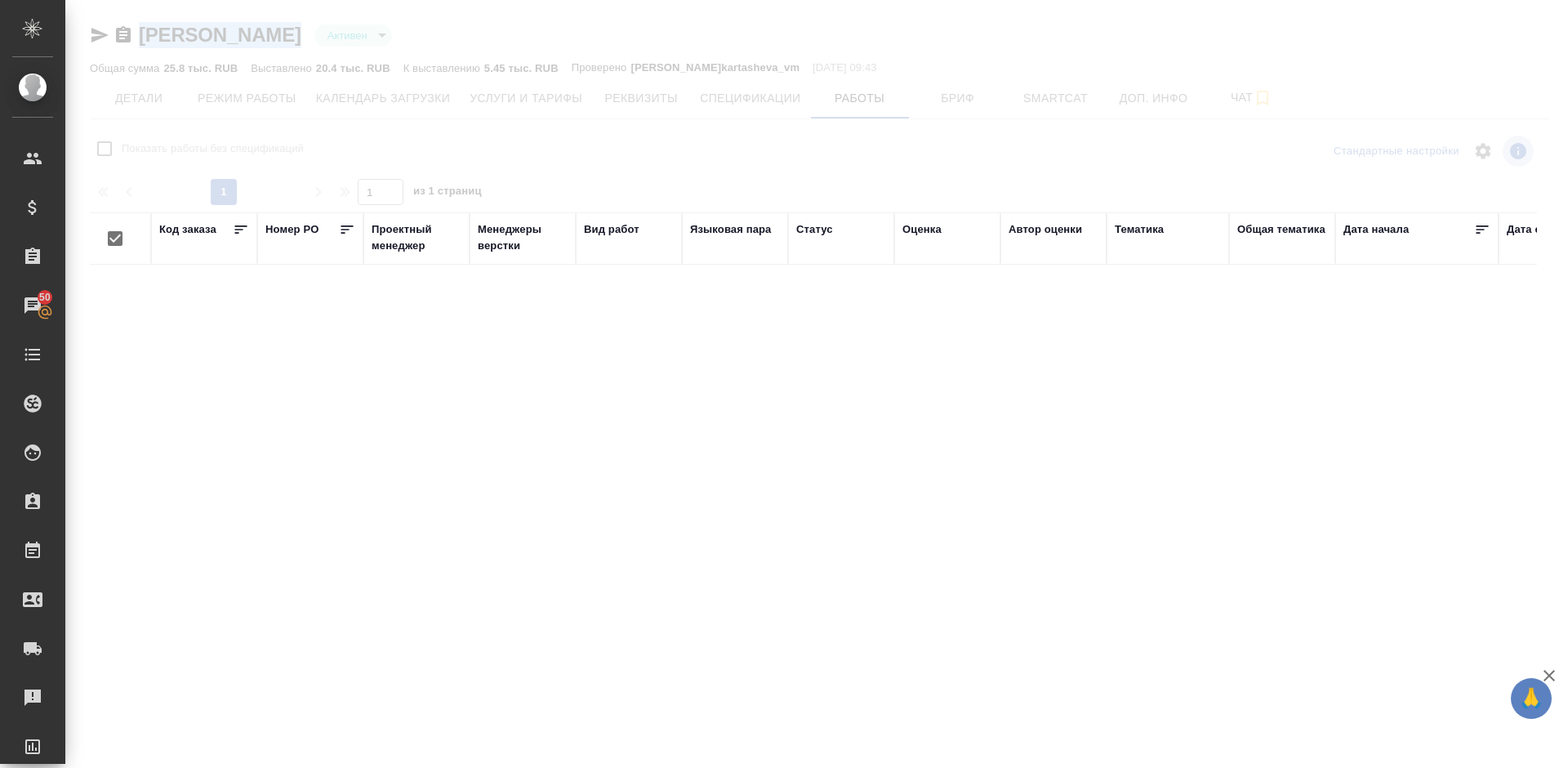
checkbox input "false"
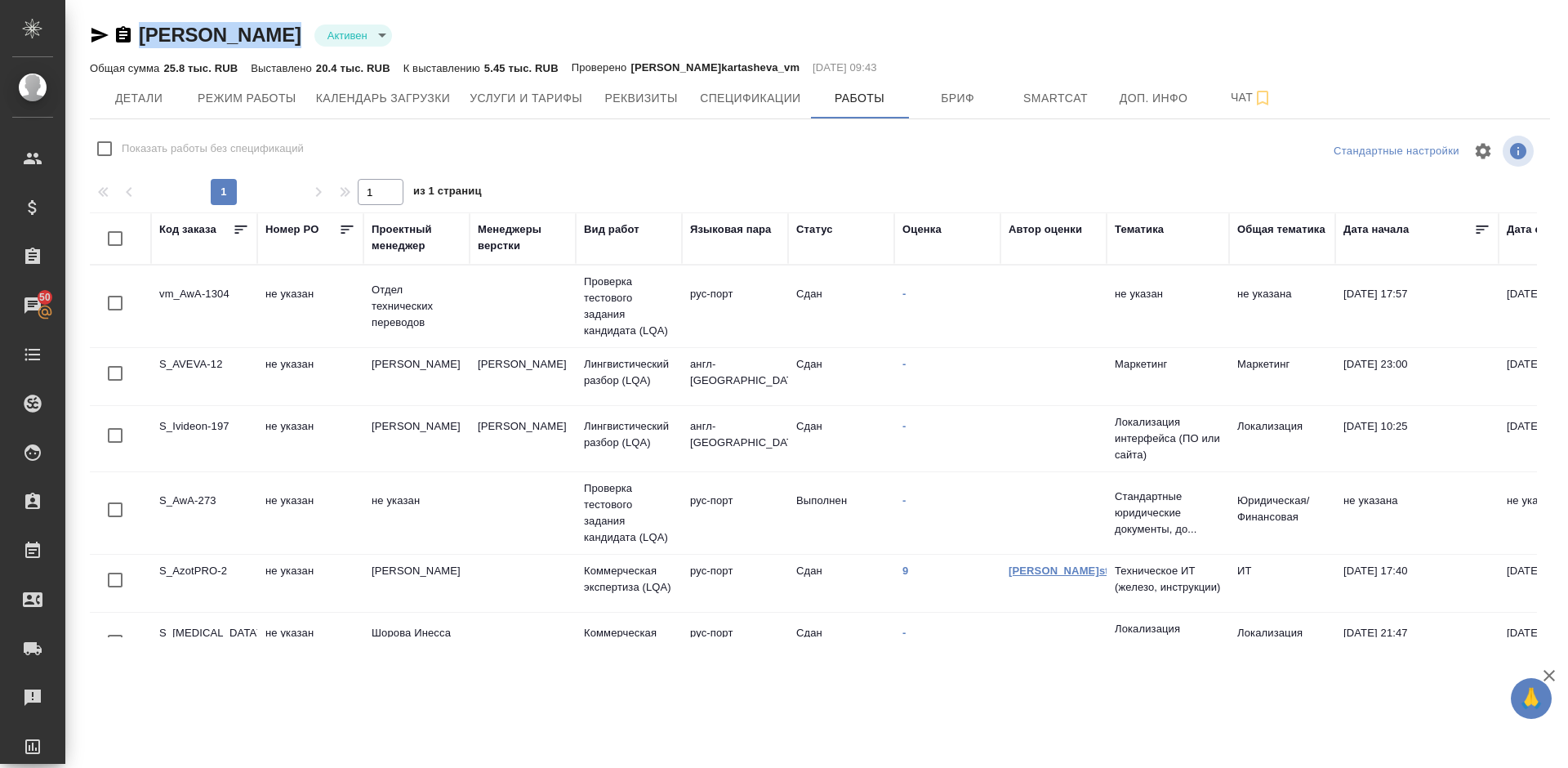
click at [1036, 577] on link "[PERSON_NAME]stepanova" at bounding box center [1080, 571] width 144 height 13
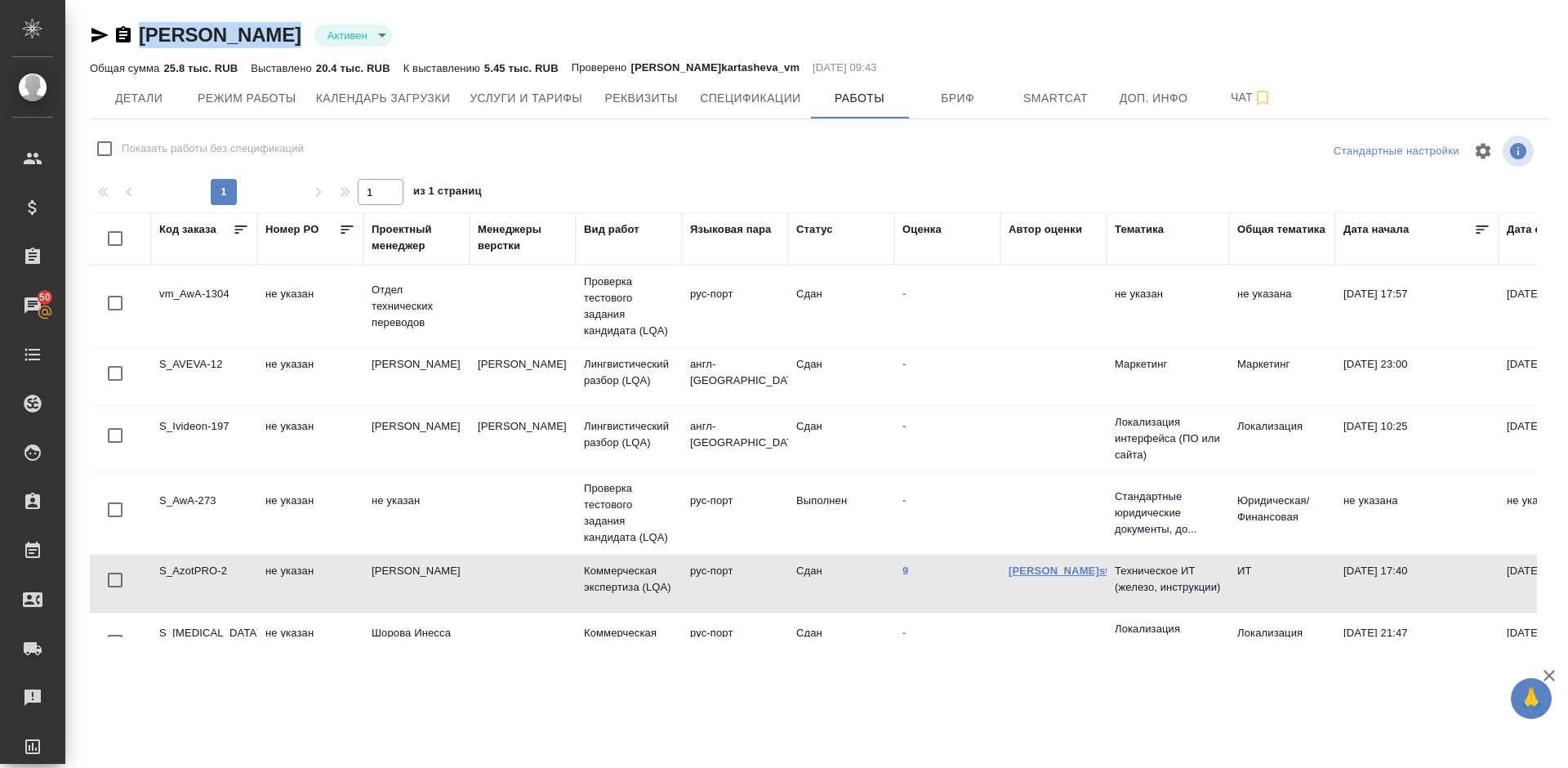
click at [1028, 571] on link "[PERSON_NAME]stepanova" at bounding box center [1080, 571] width 144 height 13
